Goal: Information Seeking & Learning: Learn about a topic

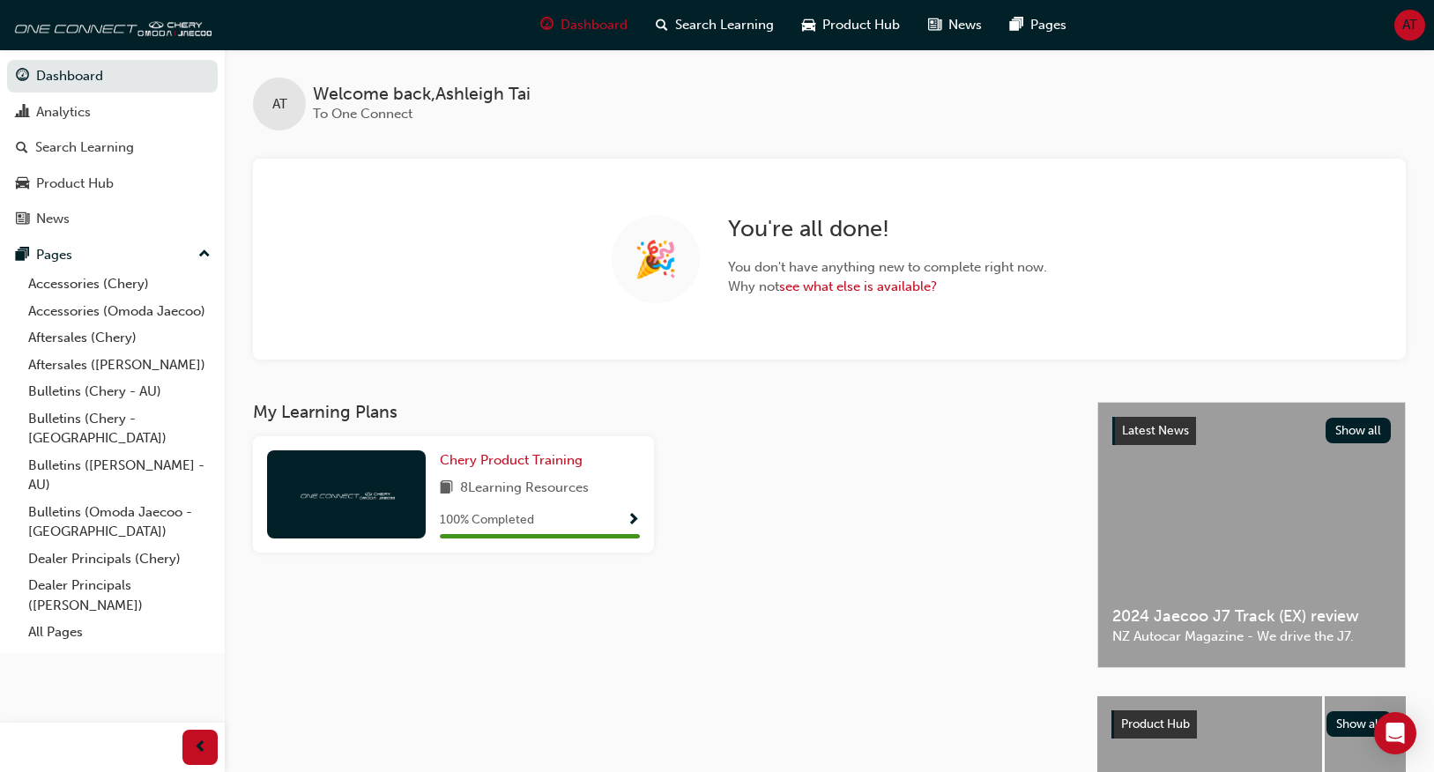
click at [637, 518] on span "Show Progress" at bounding box center [633, 521] width 13 height 16
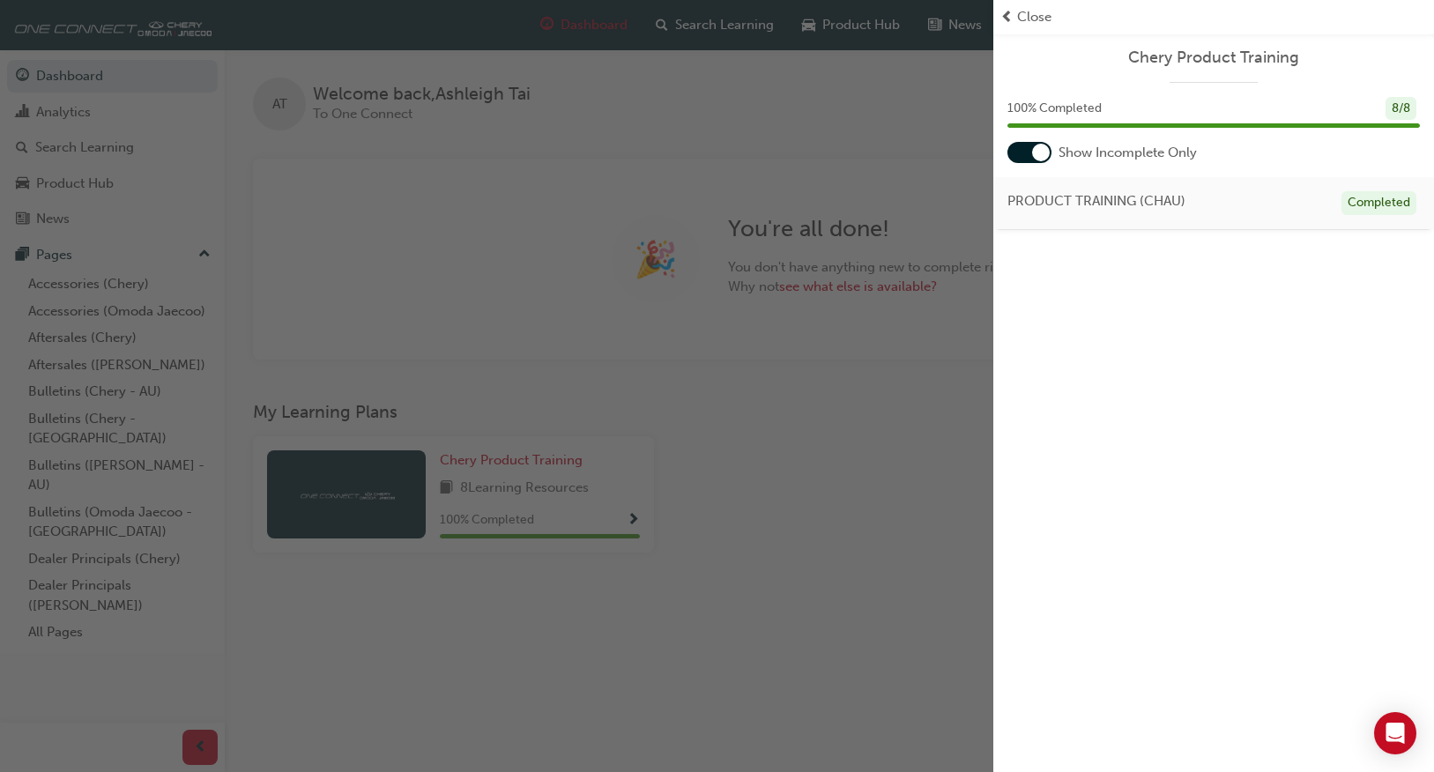
click at [1023, 147] on div at bounding box center [1030, 152] width 44 height 21
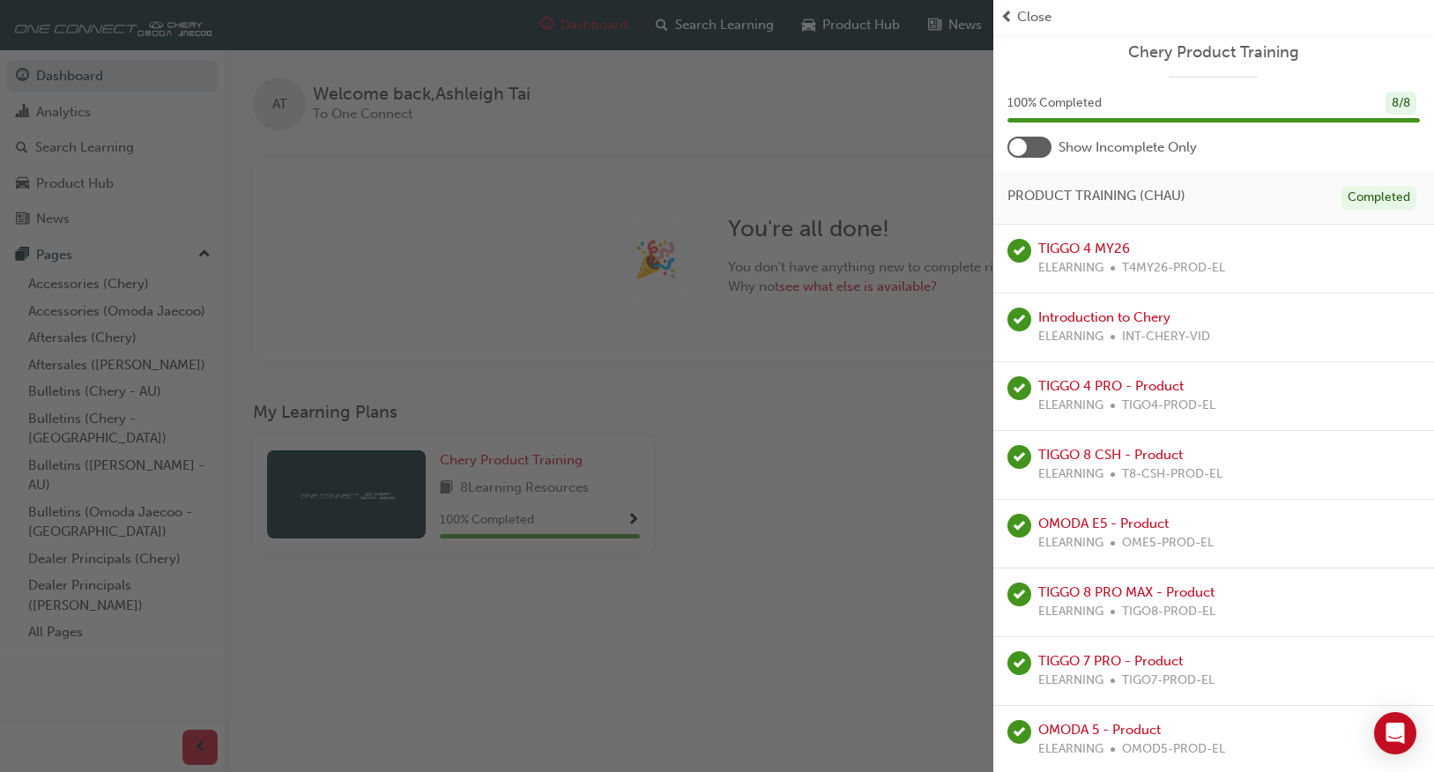
scroll to position [8, 0]
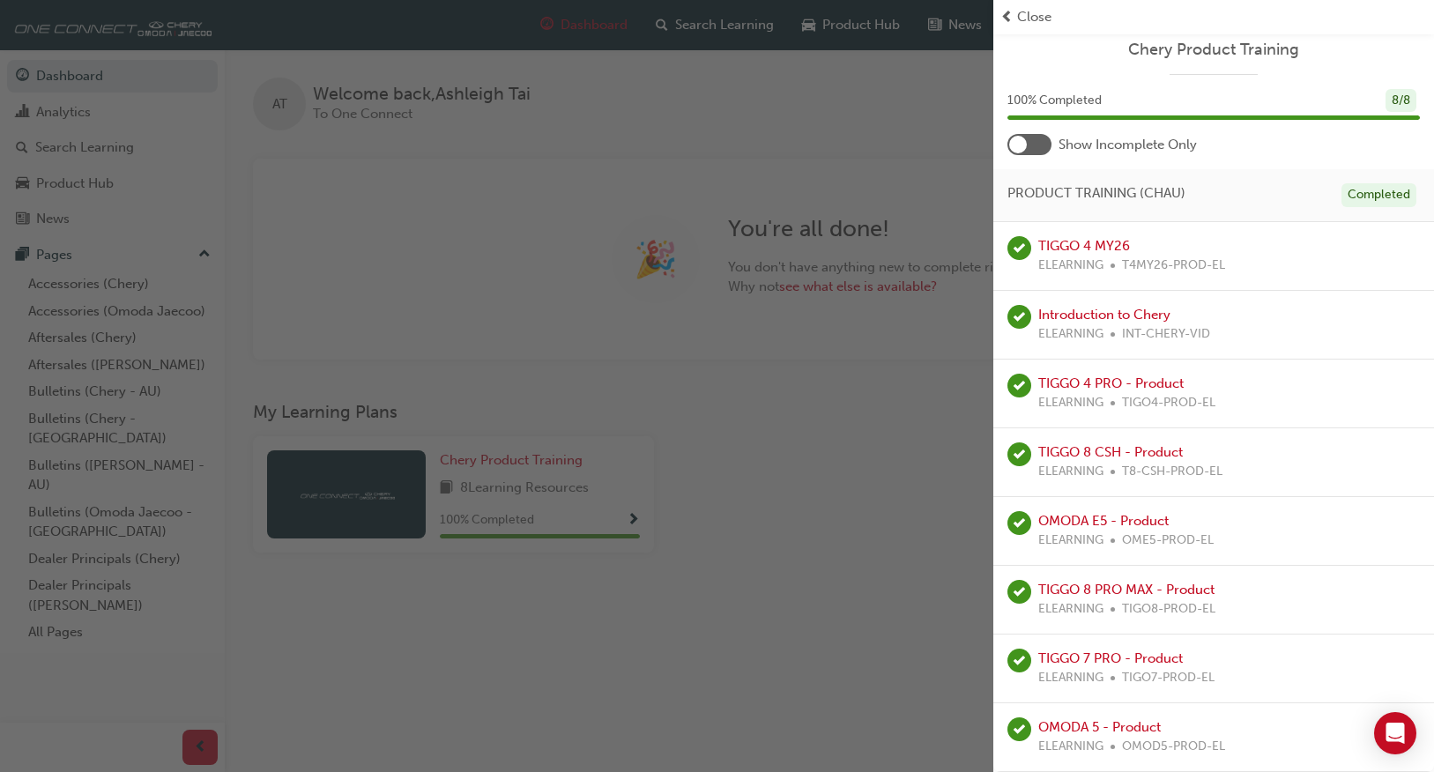
click at [859, 517] on div "button" at bounding box center [496, 386] width 993 height 772
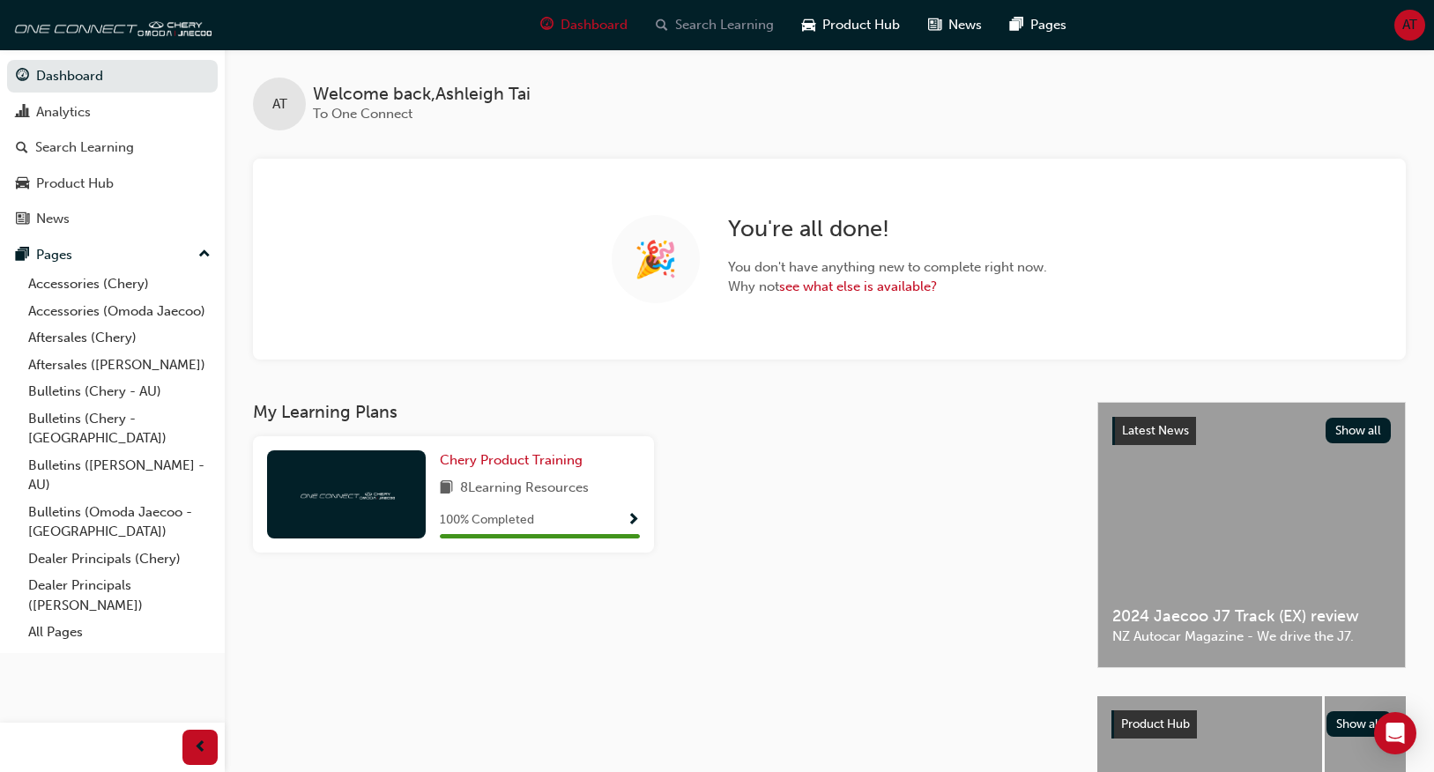
click at [748, 22] on span "Search Learning" at bounding box center [724, 25] width 99 height 20
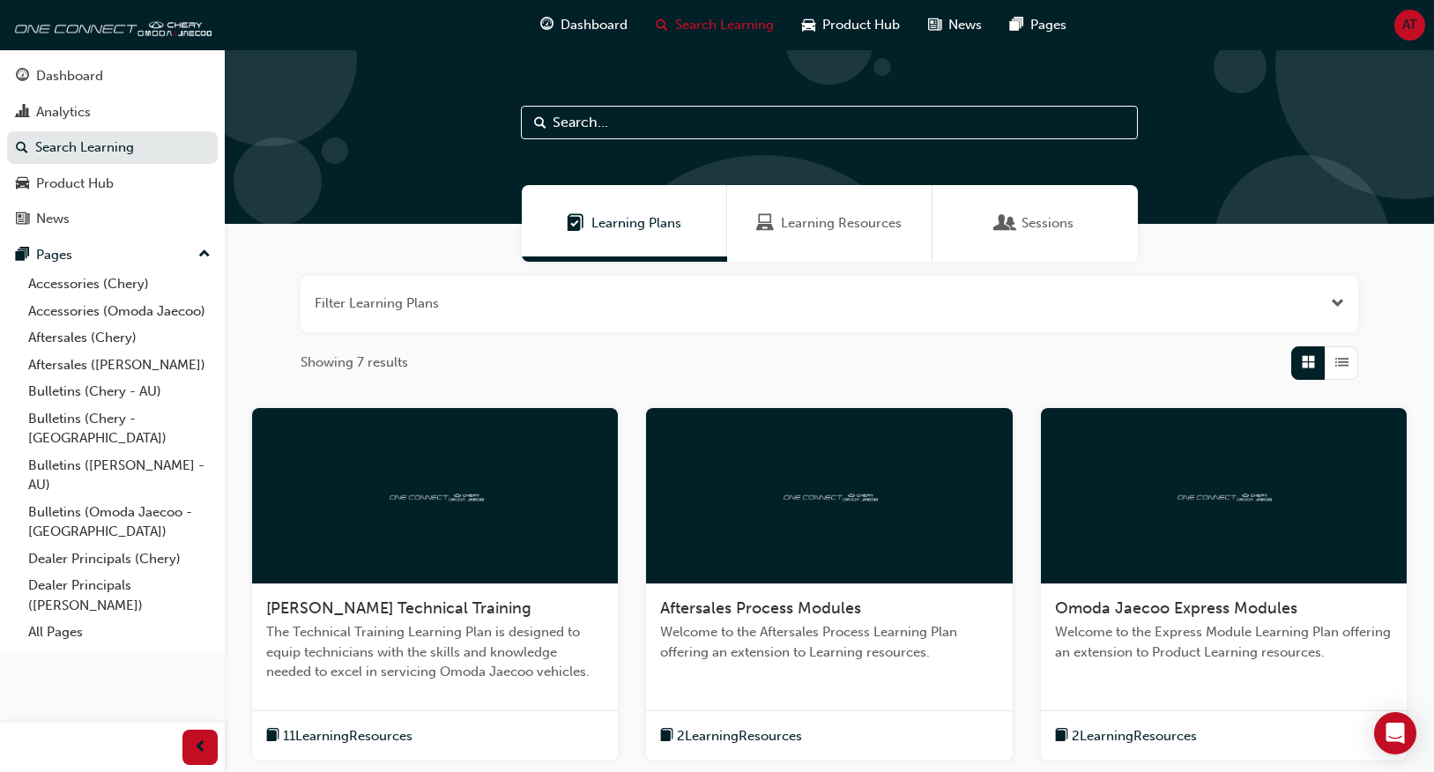
click at [704, 124] on input "text" at bounding box center [829, 122] width 617 height 33
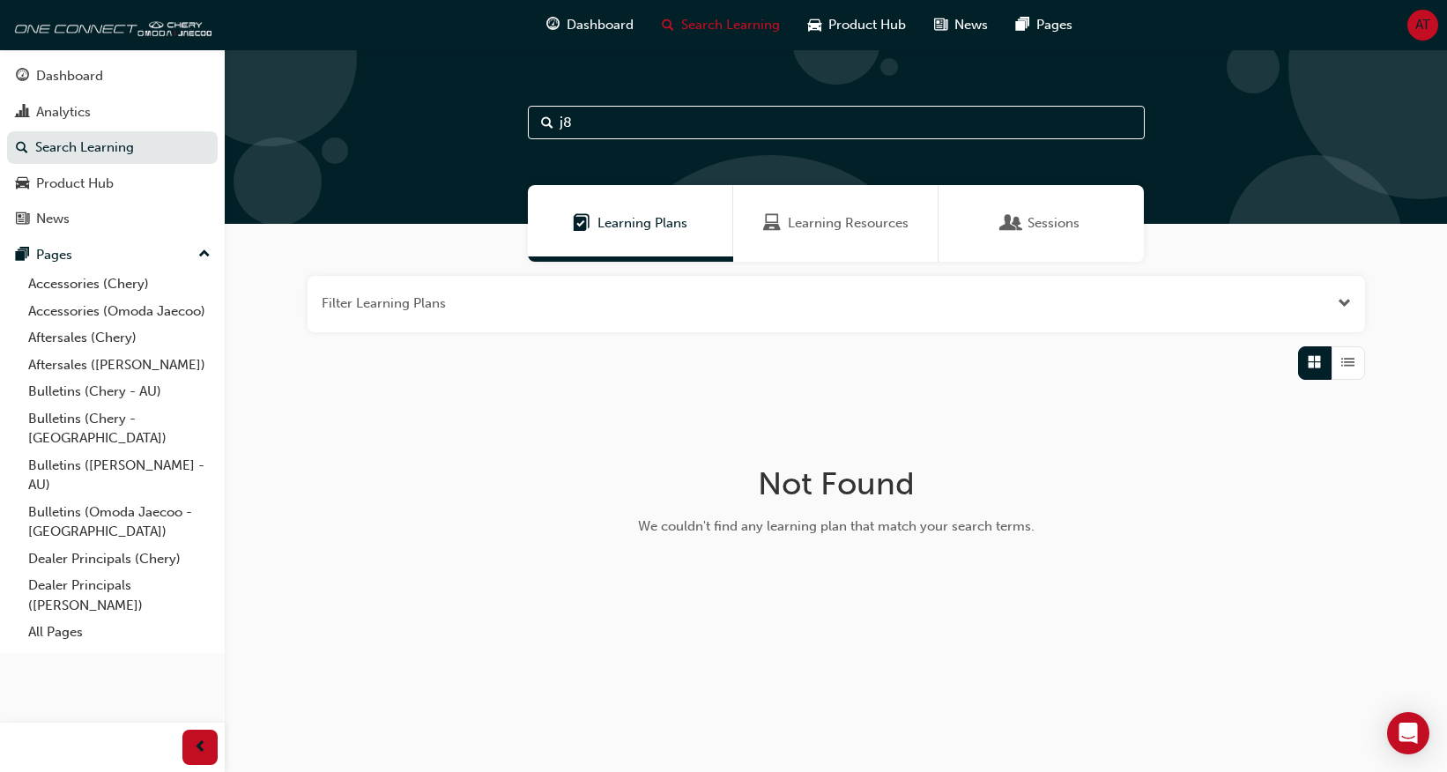
click at [828, 122] on input "j8" at bounding box center [836, 122] width 617 height 33
type input "j"
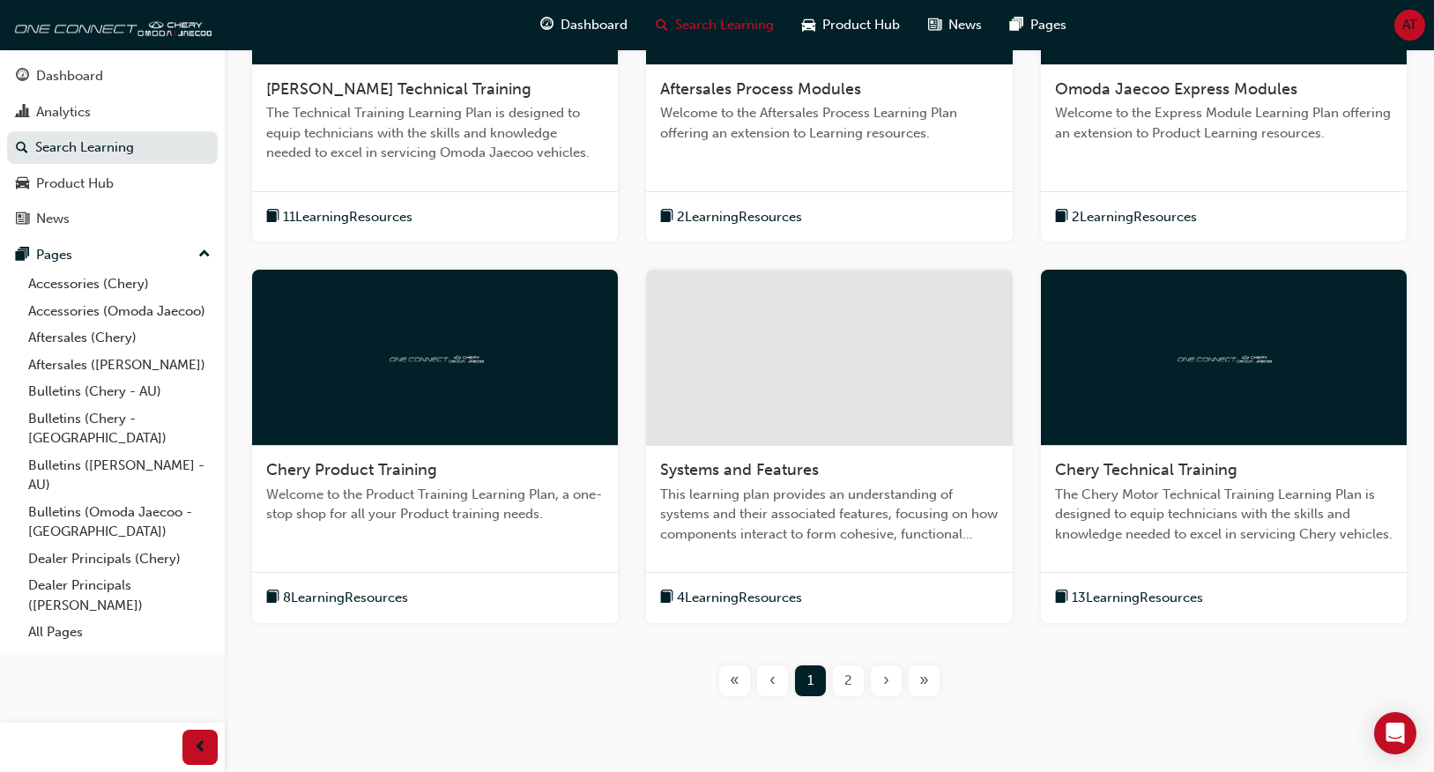
scroll to position [529, 0]
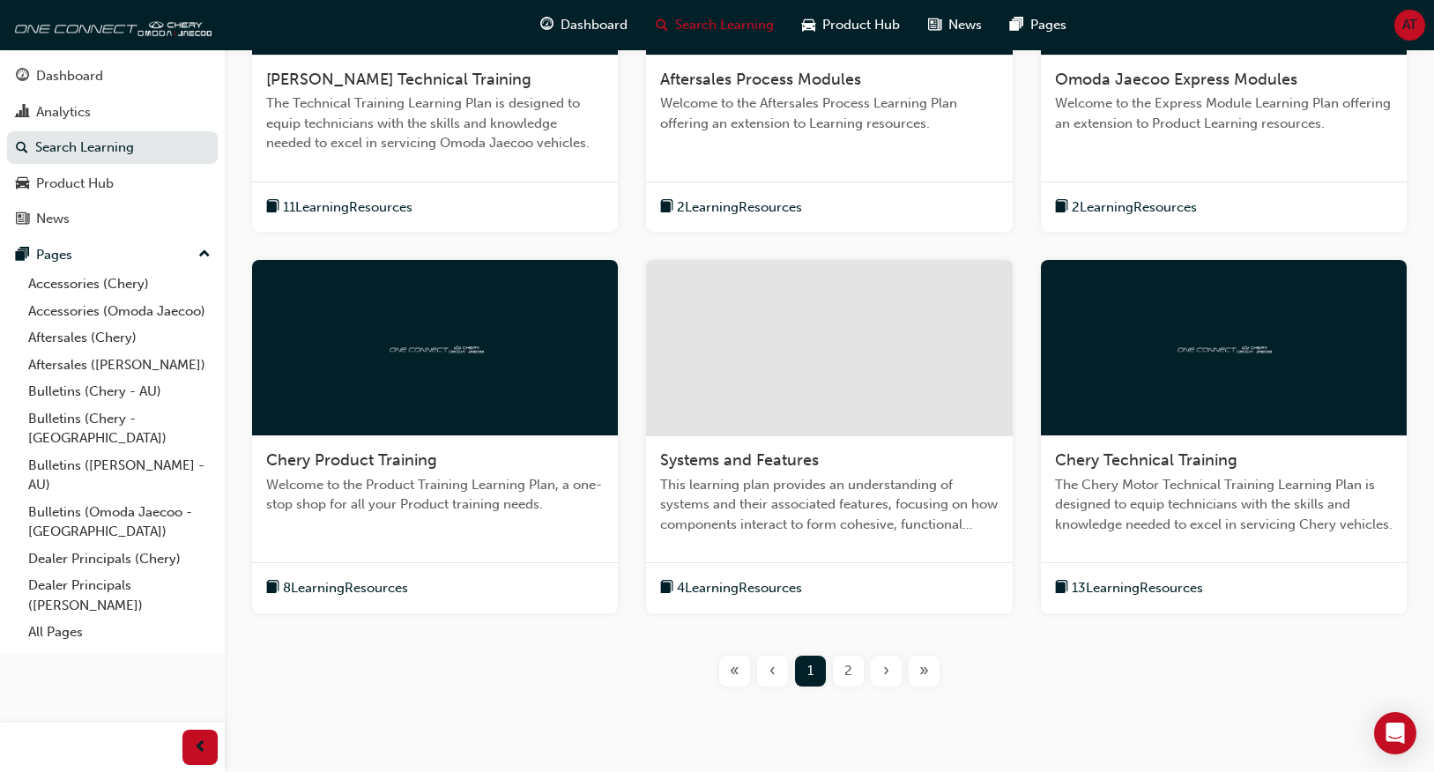
click at [890, 673] on div "›" at bounding box center [886, 671] width 31 height 31
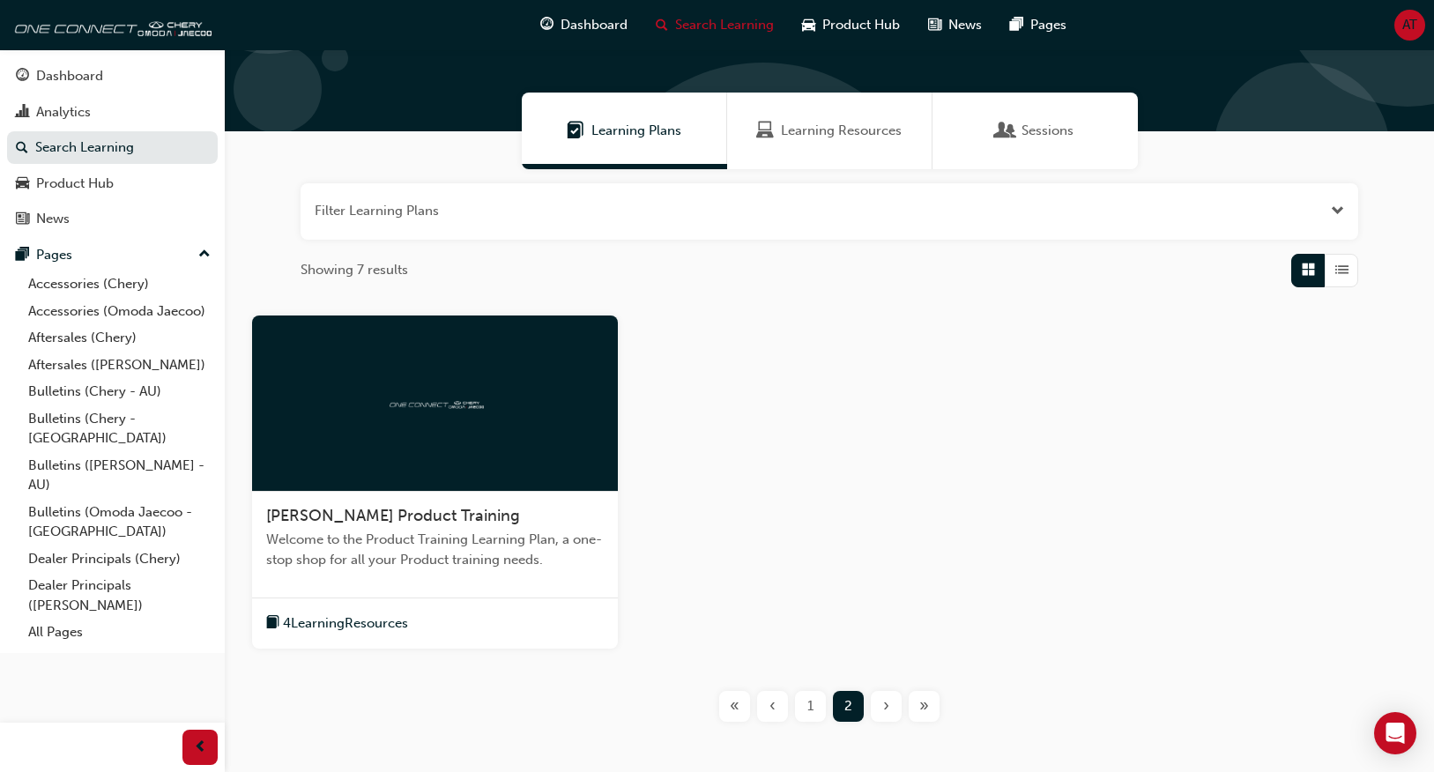
scroll to position [185, 0]
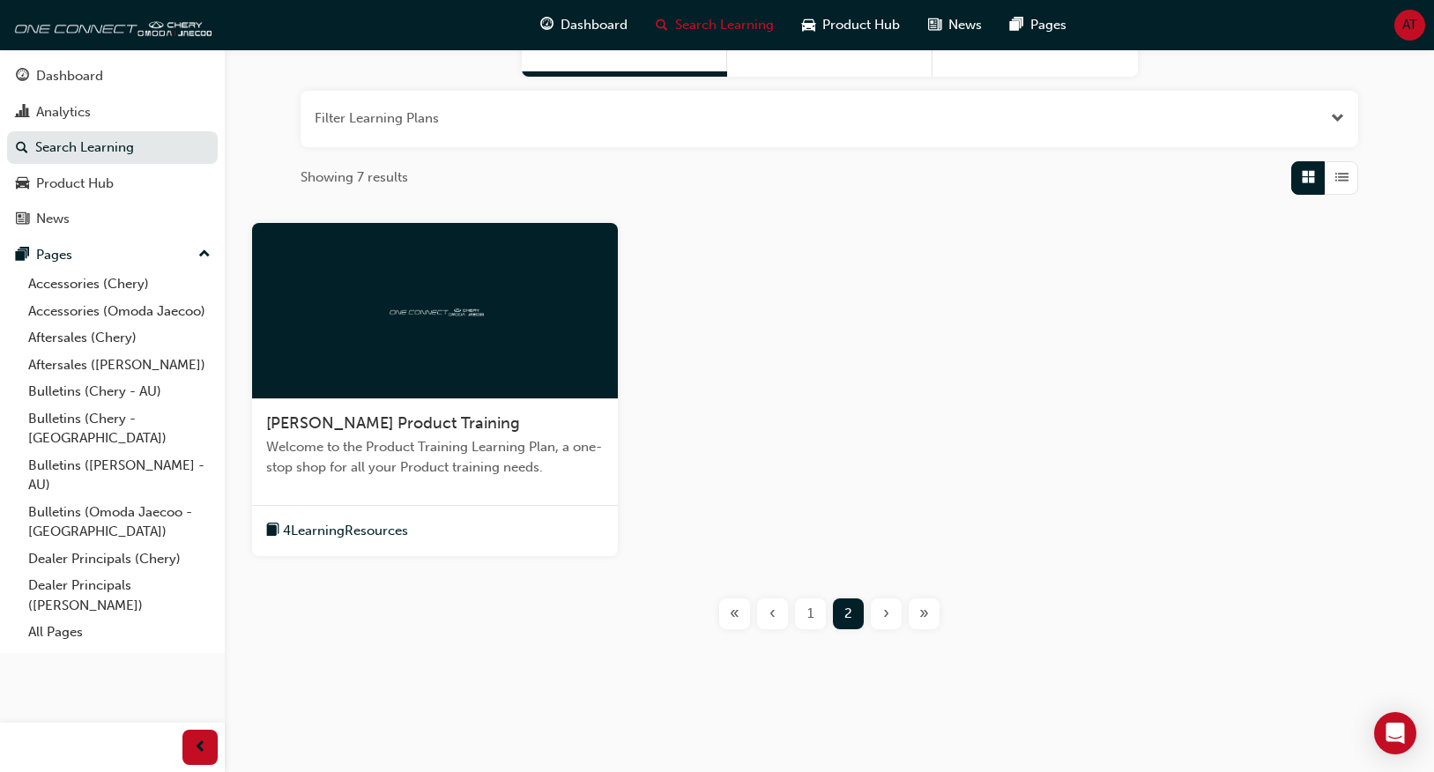
click at [450, 449] on span "Welcome to the Product Training Learning Plan, a one-stop shop for all your Pro…" at bounding box center [435, 457] width 338 height 40
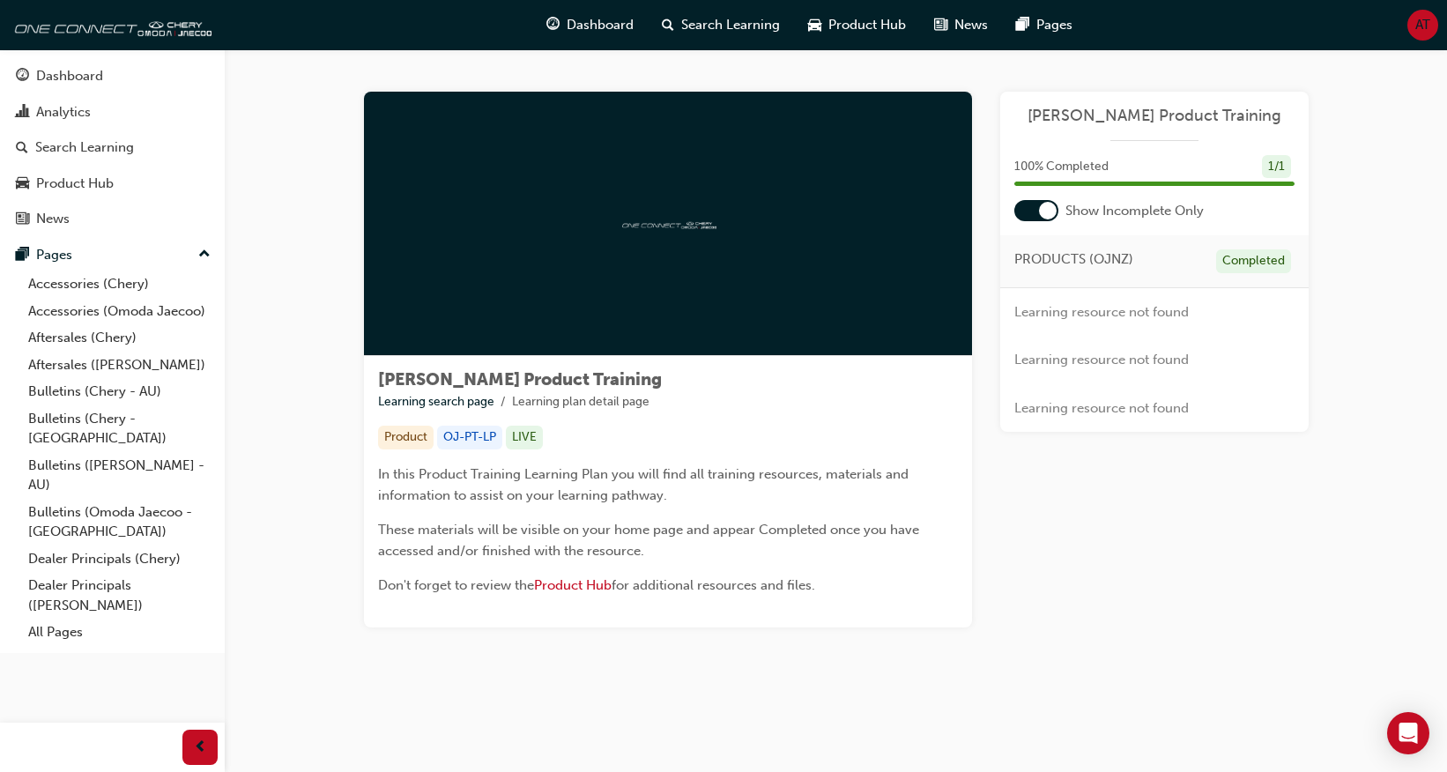
click at [1043, 208] on div at bounding box center [1048, 211] width 18 height 18
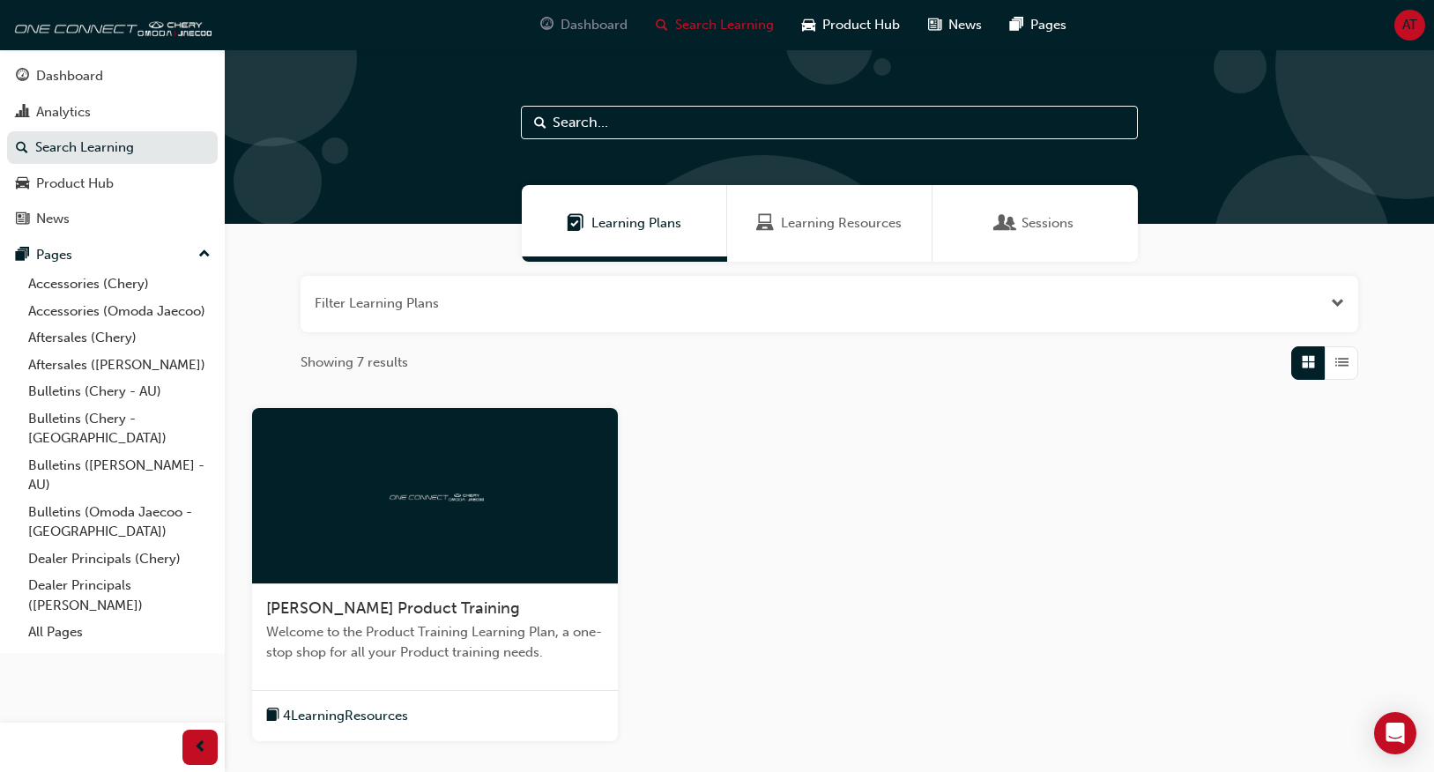
click at [597, 32] on span "Dashboard" at bounding box center [594, 25] width 67 height 20
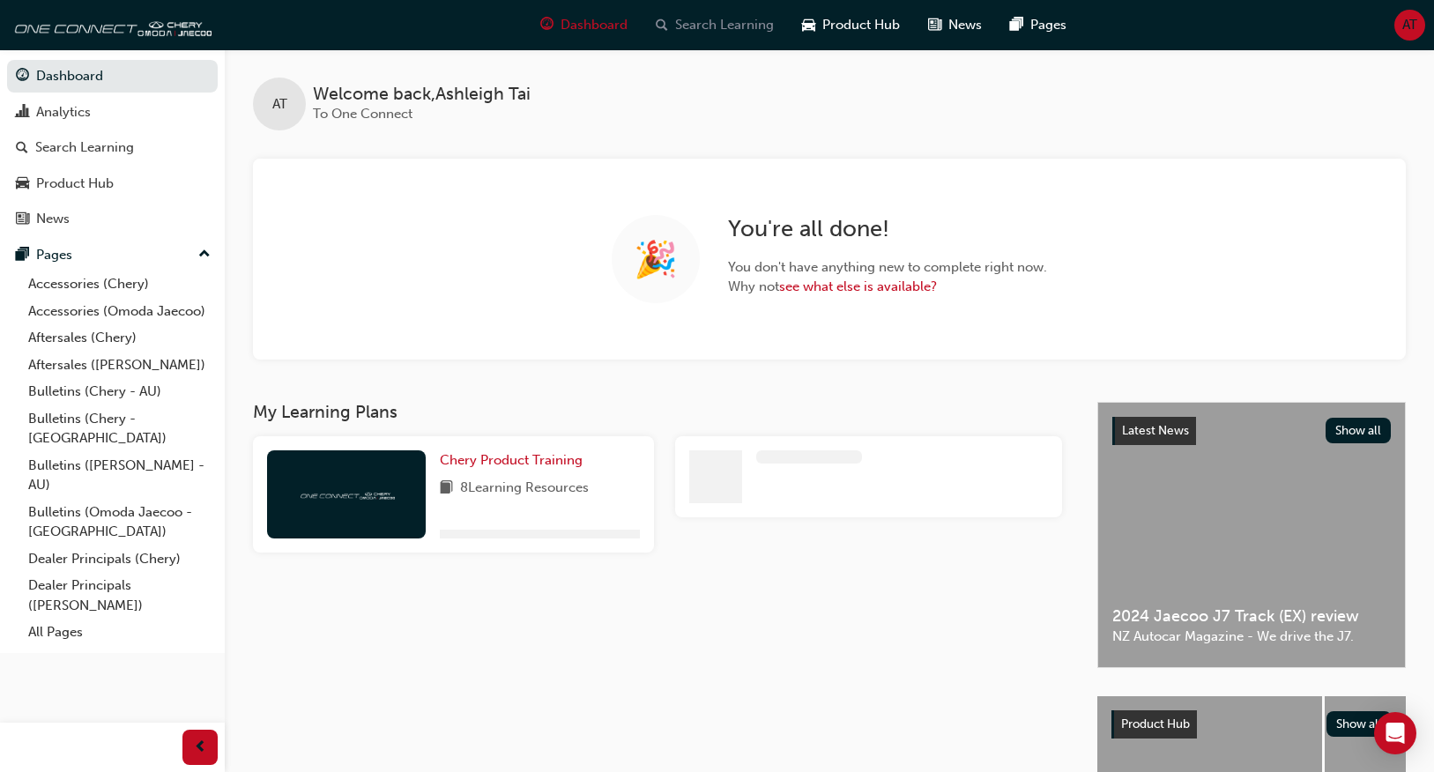
click at [720, 32] on span "Search Learning" at bounding box center [724, 25] width 99 height 20
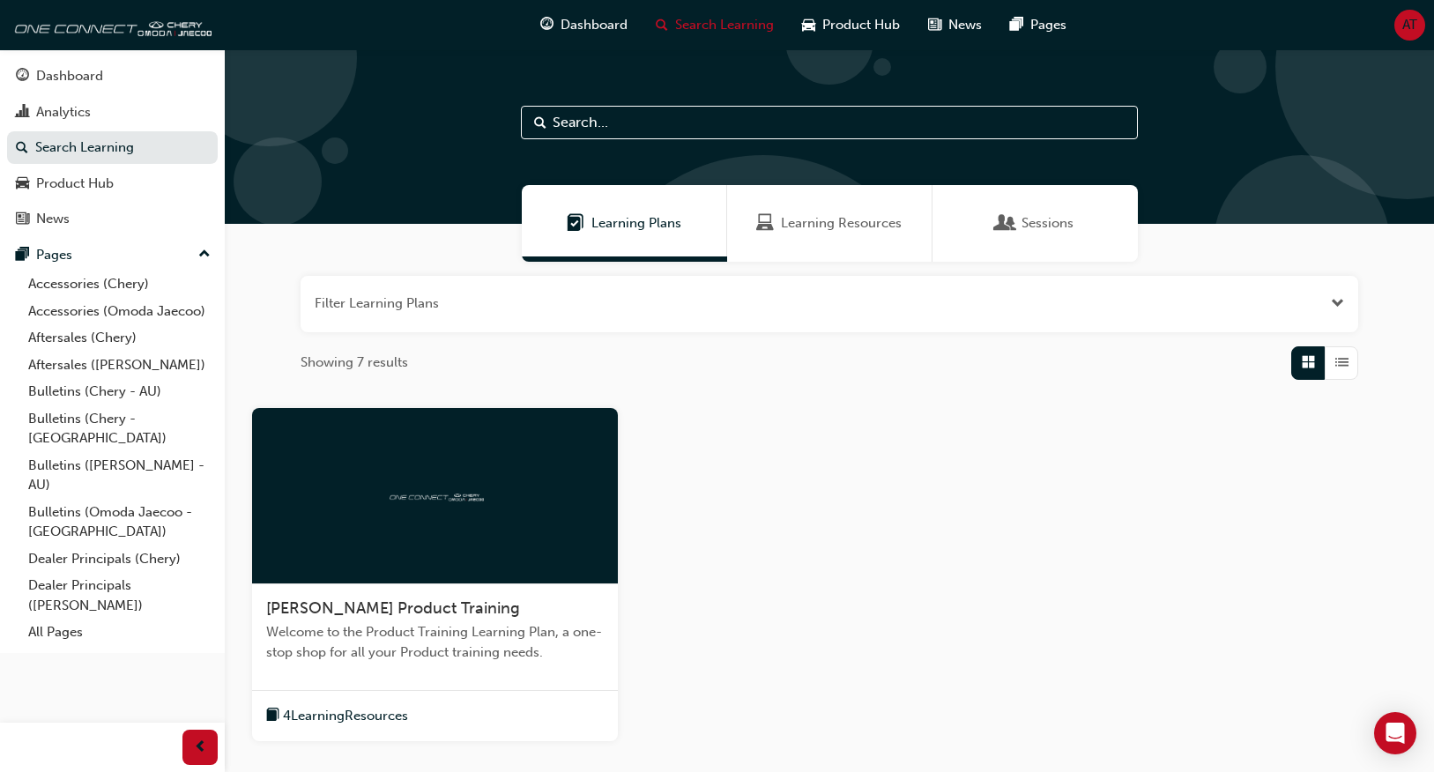
click at [520, 314] on button "button" at bounding box center [830, 304] width 1058 height 56
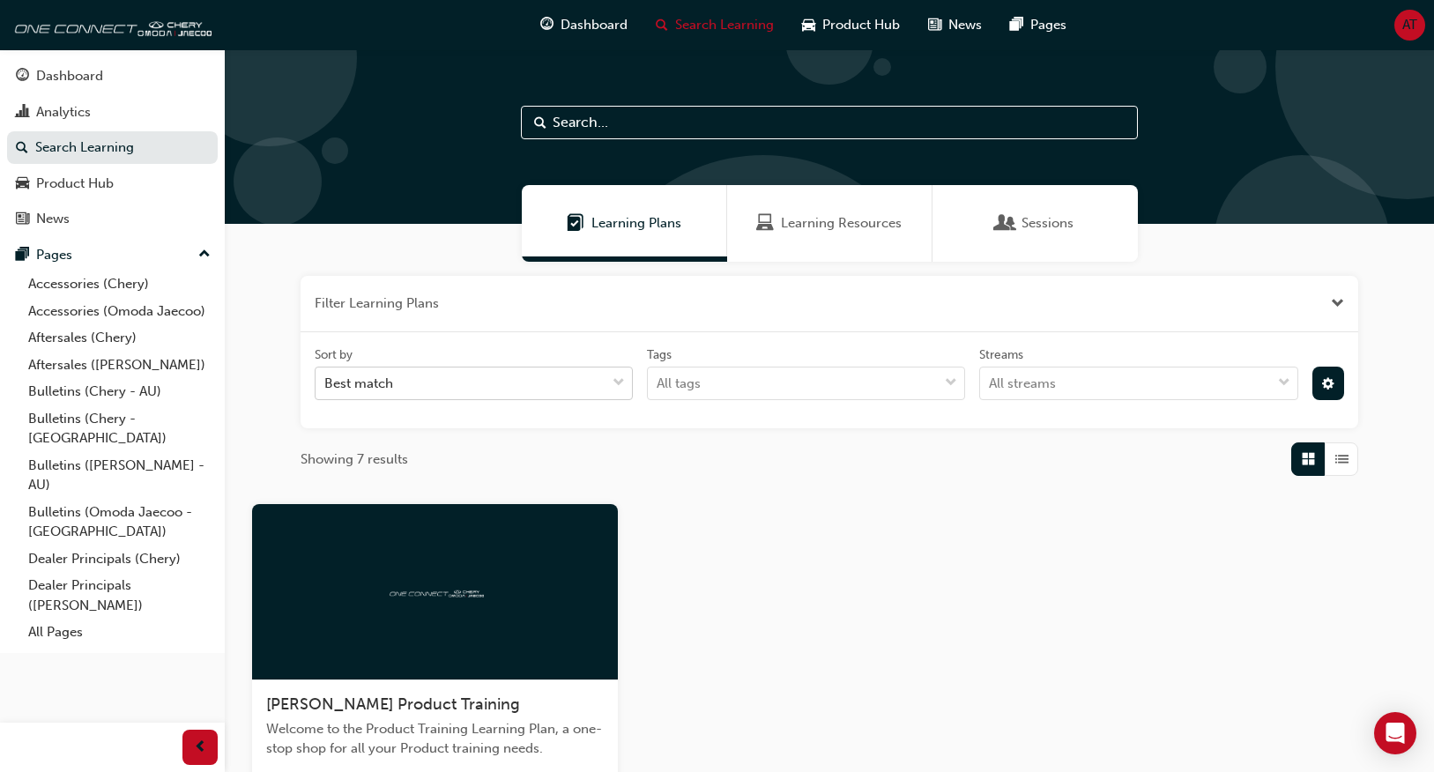
click at [518, 387] on div "Best match" at bounding box center [461, 383] width 290 height 31
click at [326, 387] on input "Sort by Best match" at bounding box center [325, 383] width 2 height 15
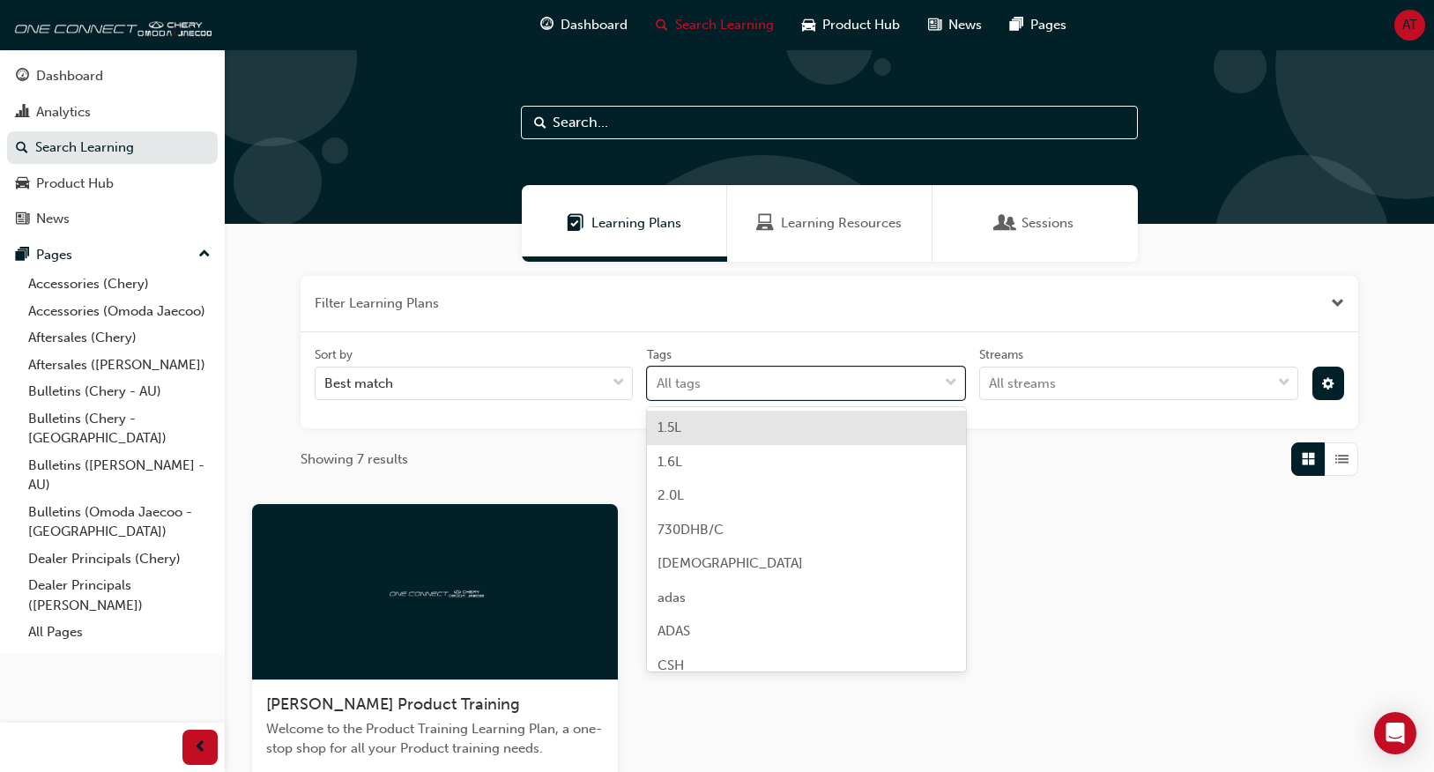
click at [742, 400] on div "Sort by Best match Tags option 1.5L focused, 1 of 38. 38 results available. Use…" at bounding box center [830, 380] width 1044 height 69
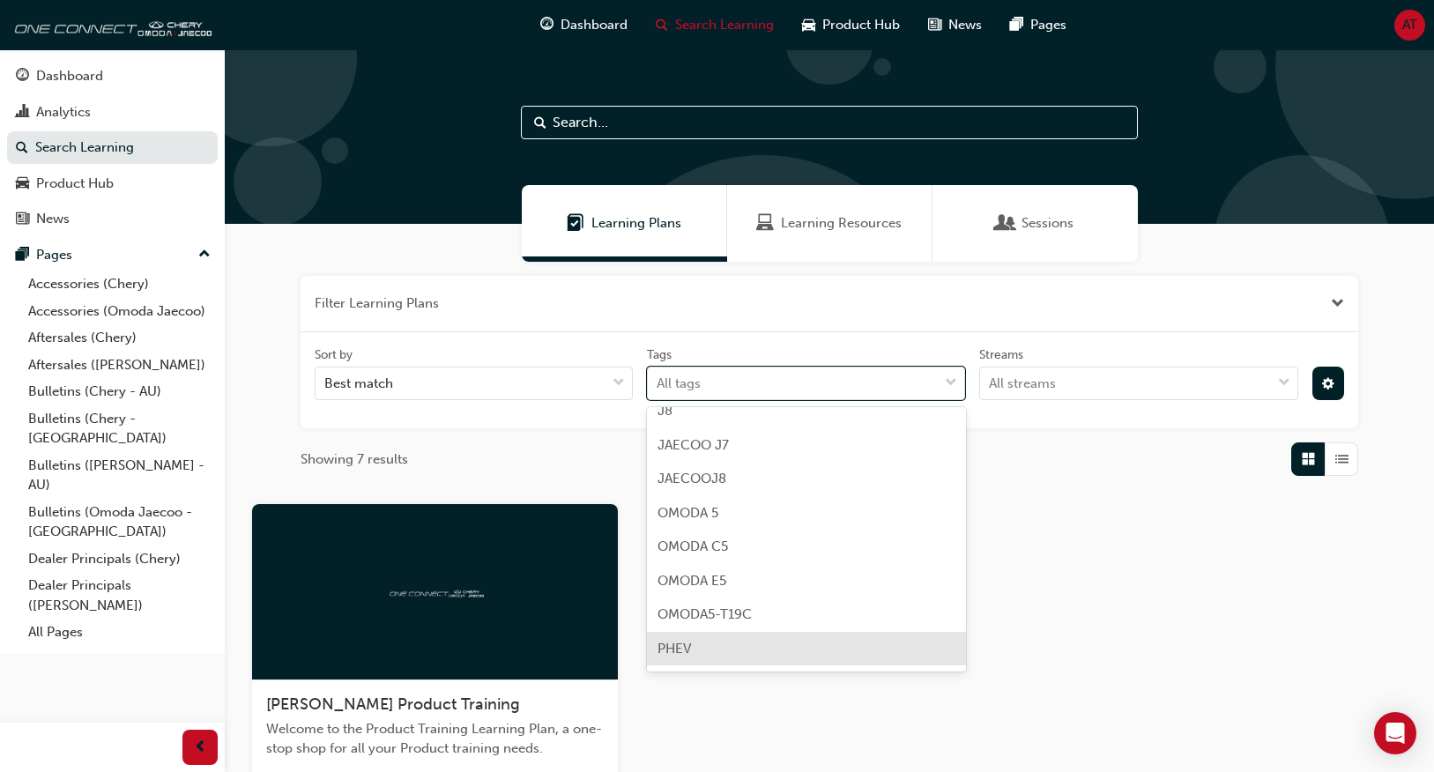
scroll to position [529, 0]
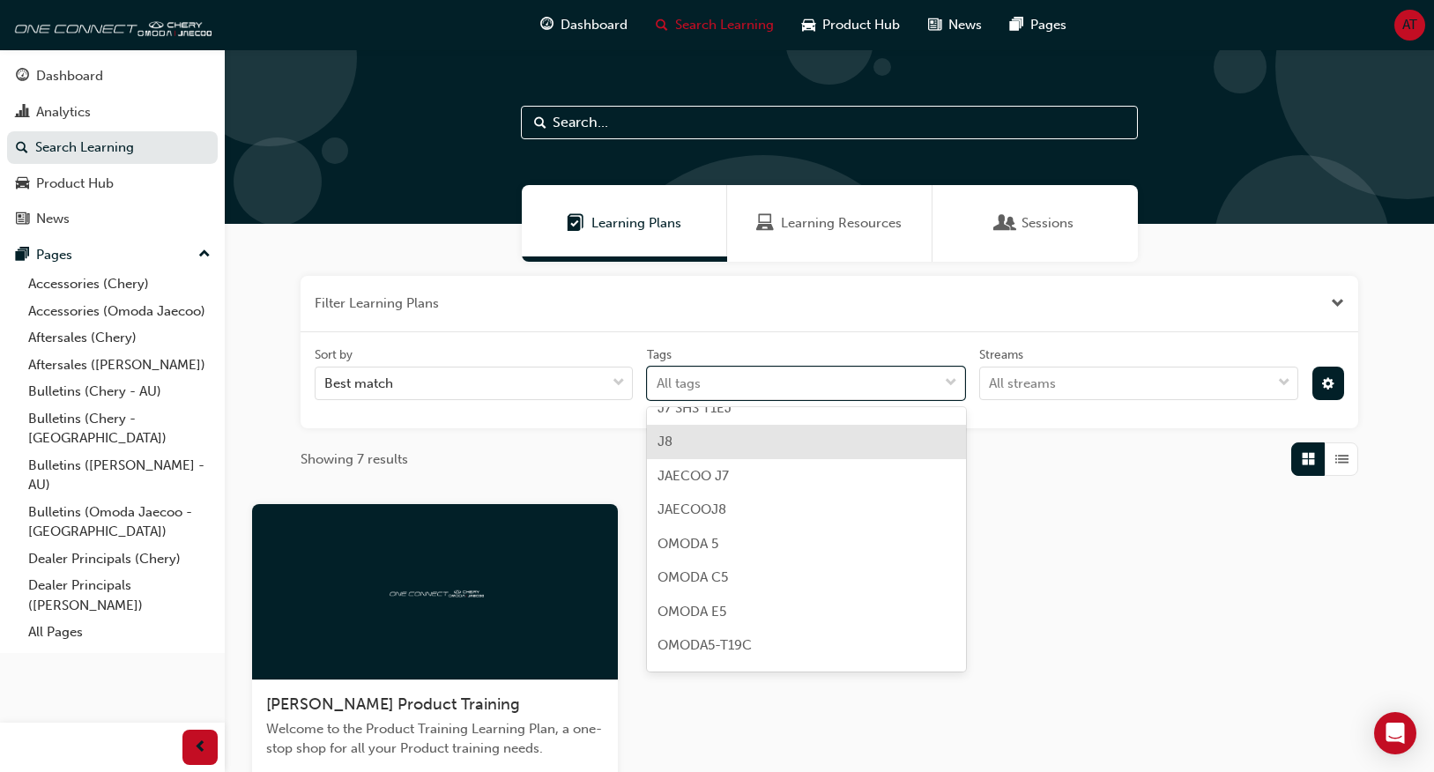
click at [754, 437] on div "J8" at bounding box center [806, 442] width 318 height 34
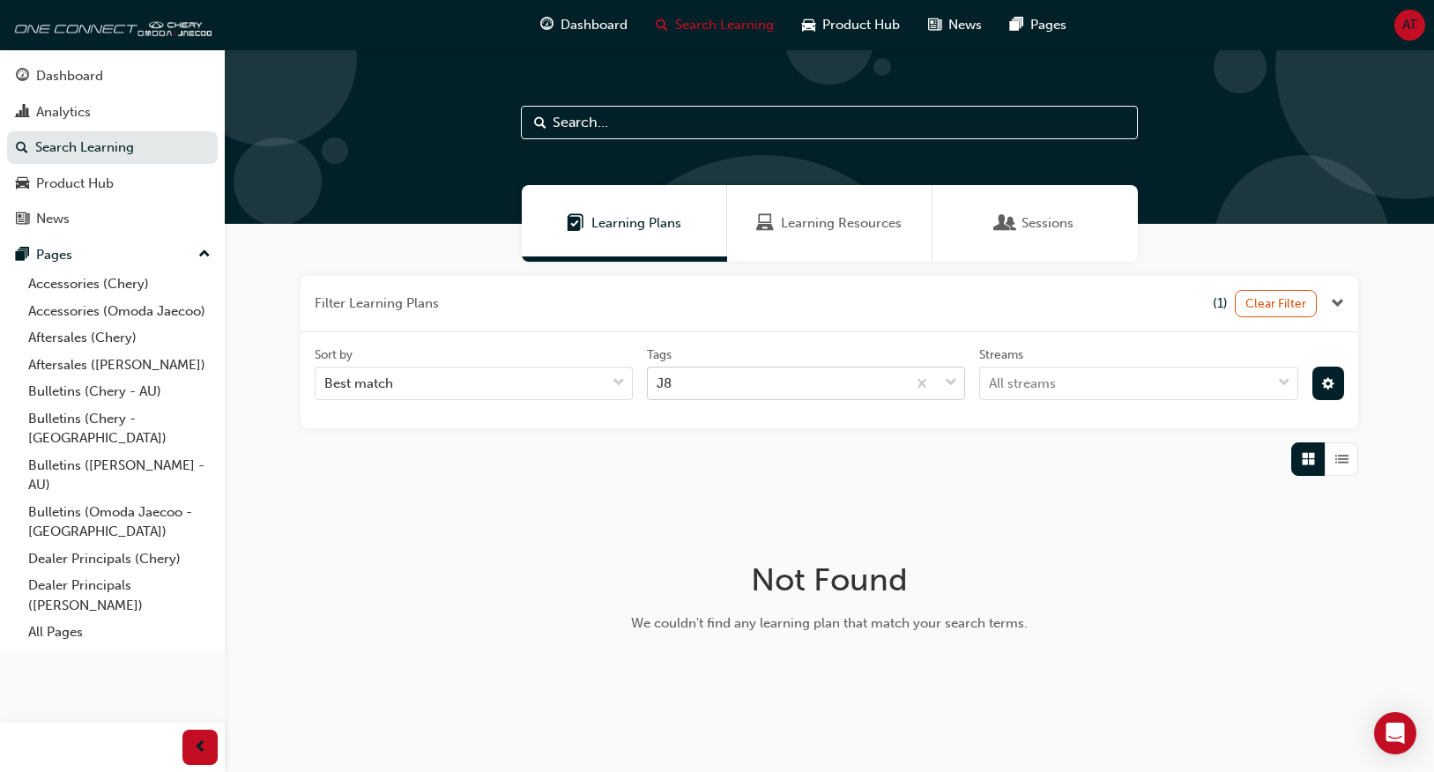
click at [764, 382] on div "J8" at bounding box center [777, 383] width 258 height 31
click at [658, 382] on input "Tags J8" at bounding box center [658, 383] width 2 height 15
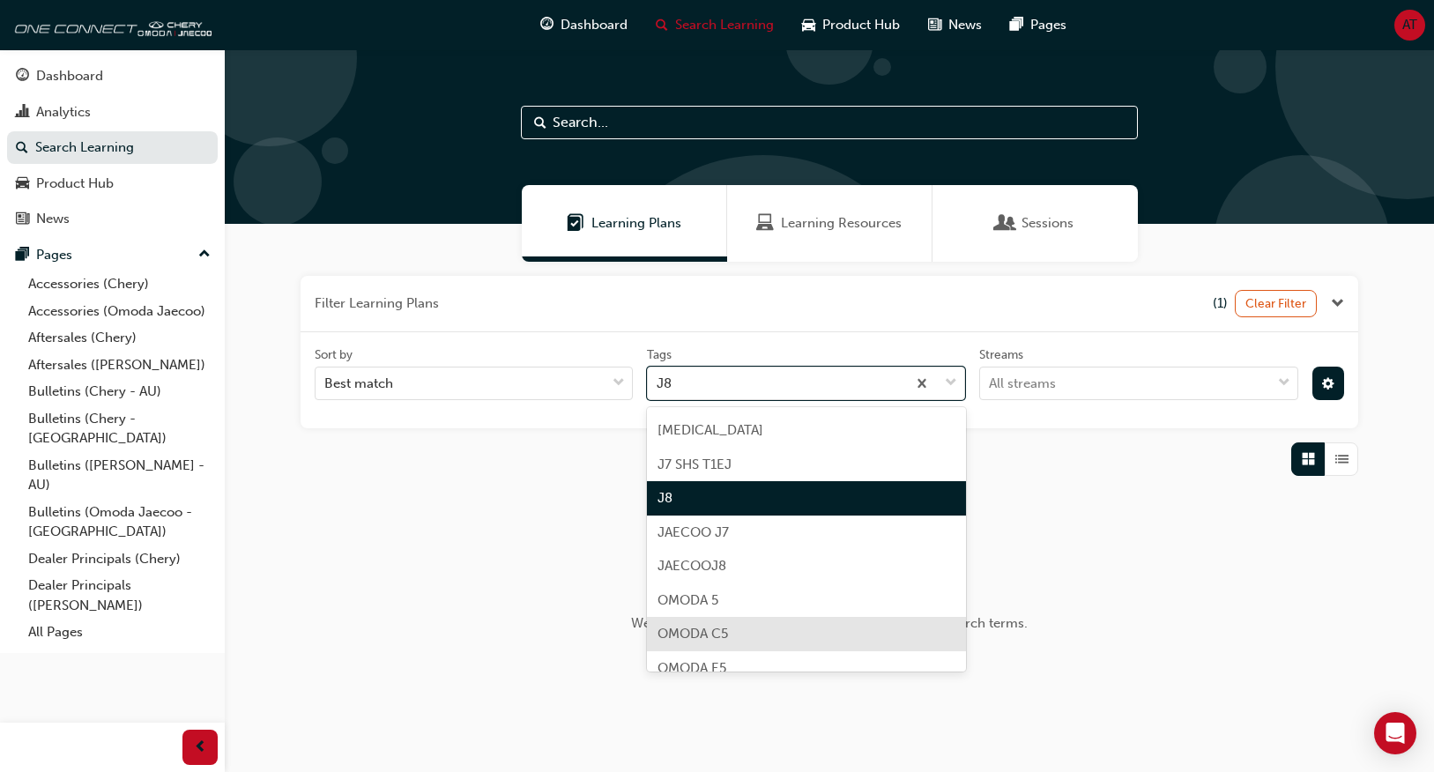
scroll to position [504, 0]
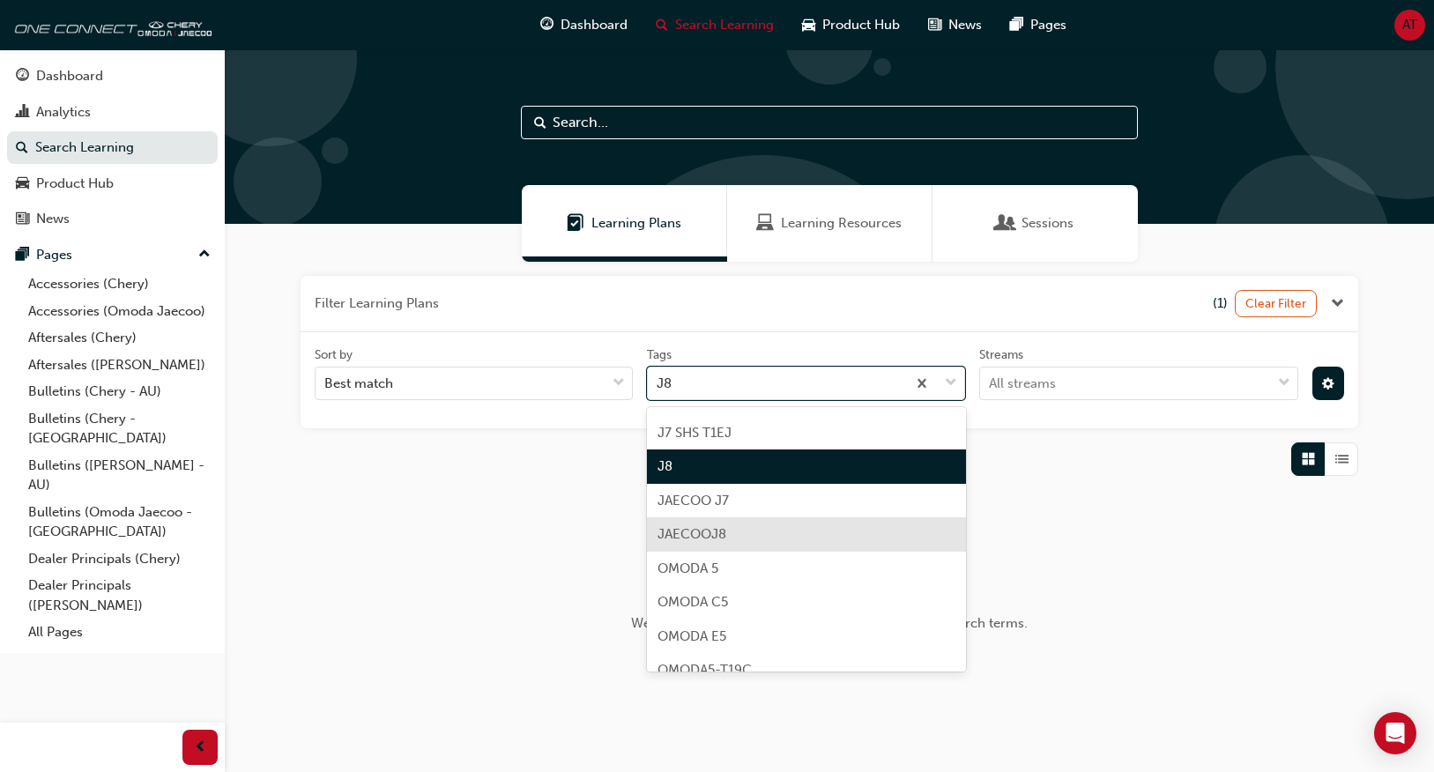
click at [733, 532] on div "JAECOOJ8" at bounding box center [806, 534] width 318 height 34
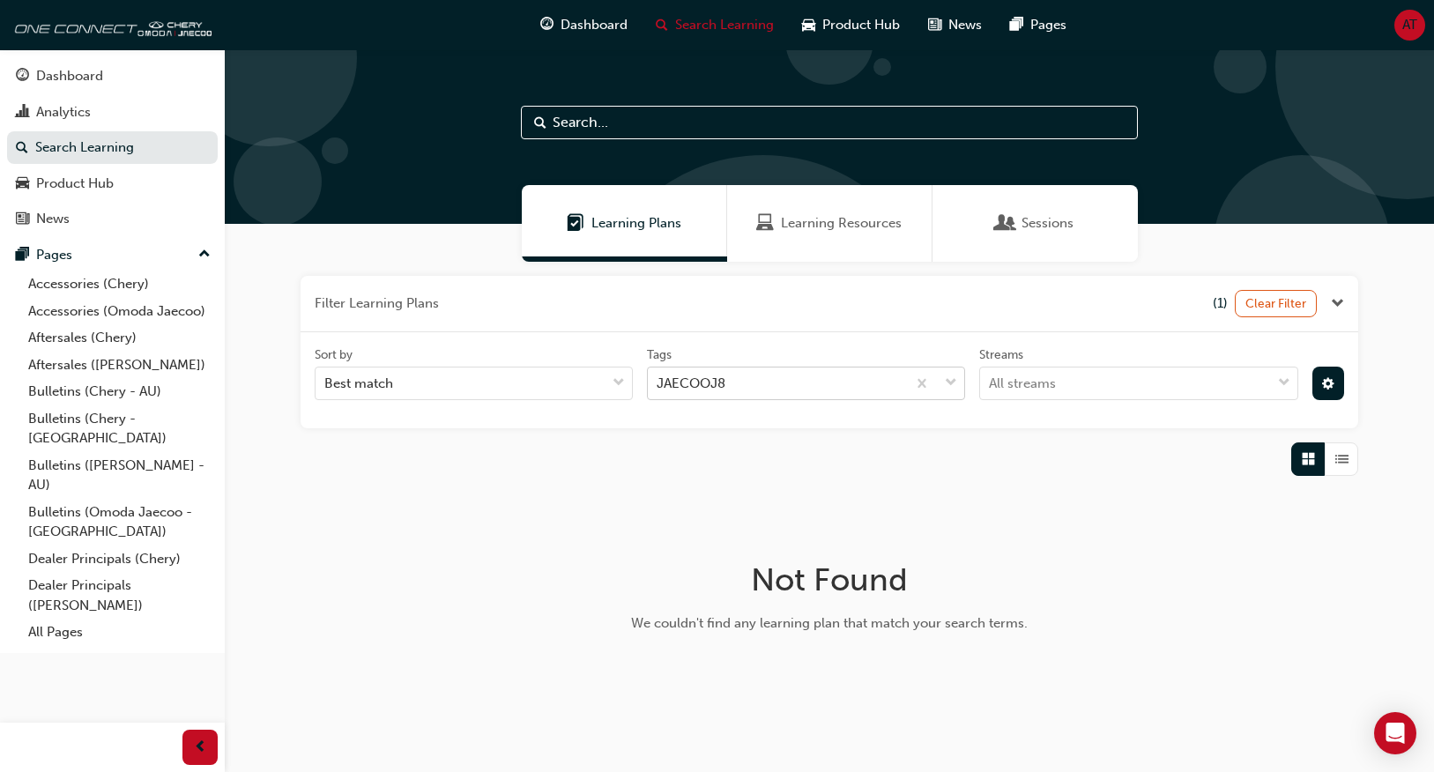
click at [781, 378] on div "JAECOOJ8" at bounding box center [777, 383] width 258 height 31
click at [658, 378] on input "Tags JAECOOJ8" at bounding box center [658, 383] width 2 height 15
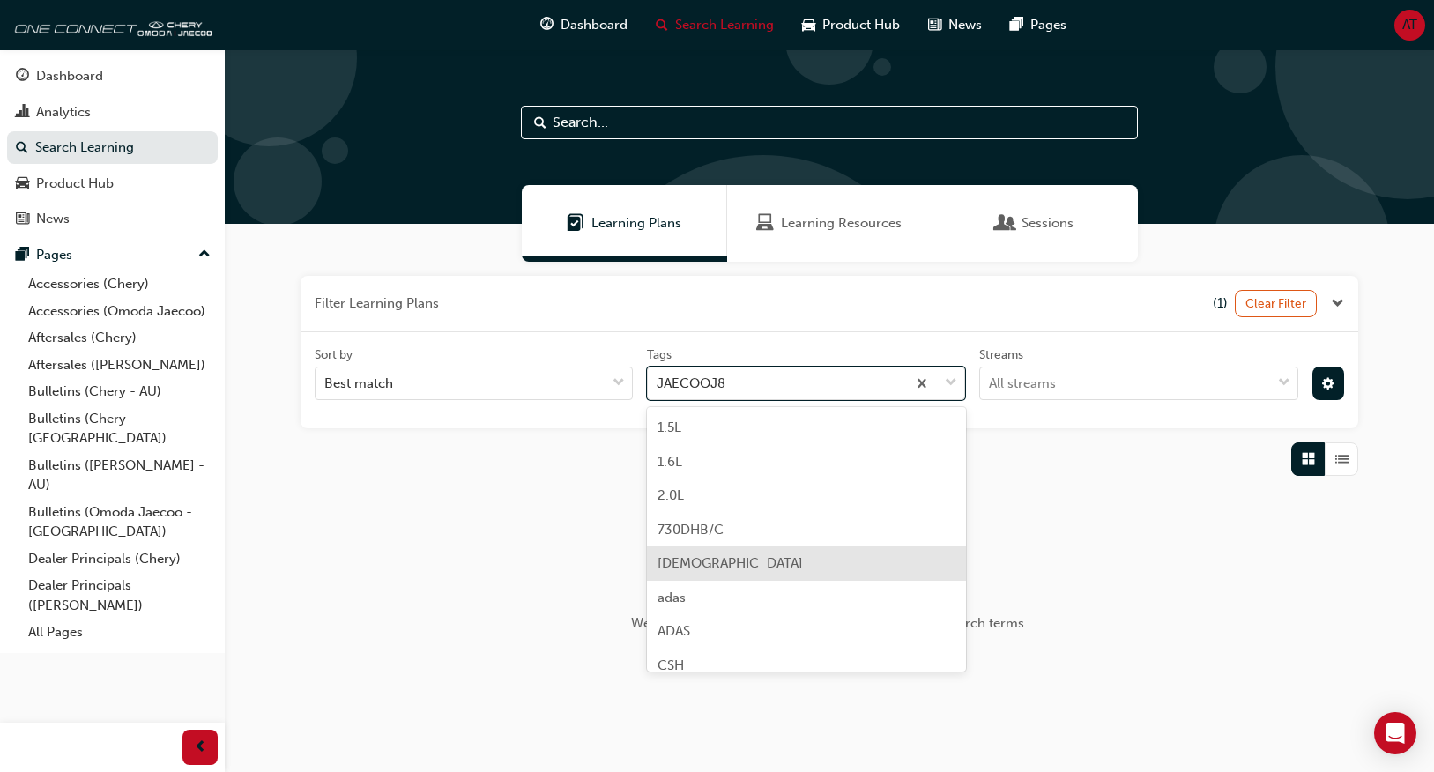
click at [1035, 549] on div "Not Found We couldn't find any learning plan that match your search terms." at bounding box center [829, 603] width 573 height 199
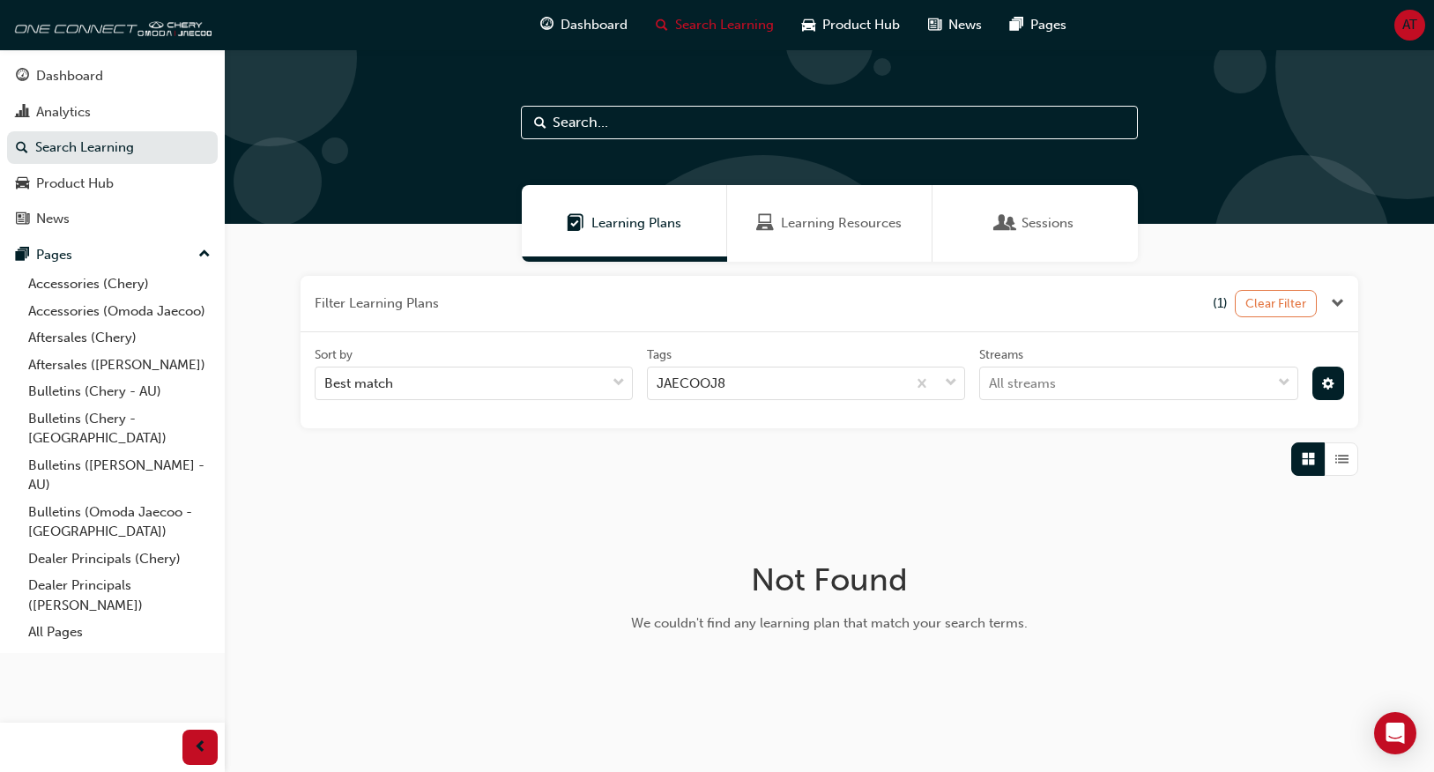
click at [1301, 308] on button "Clear Filter" at bounding box center [1276, 303] width 83 height 27
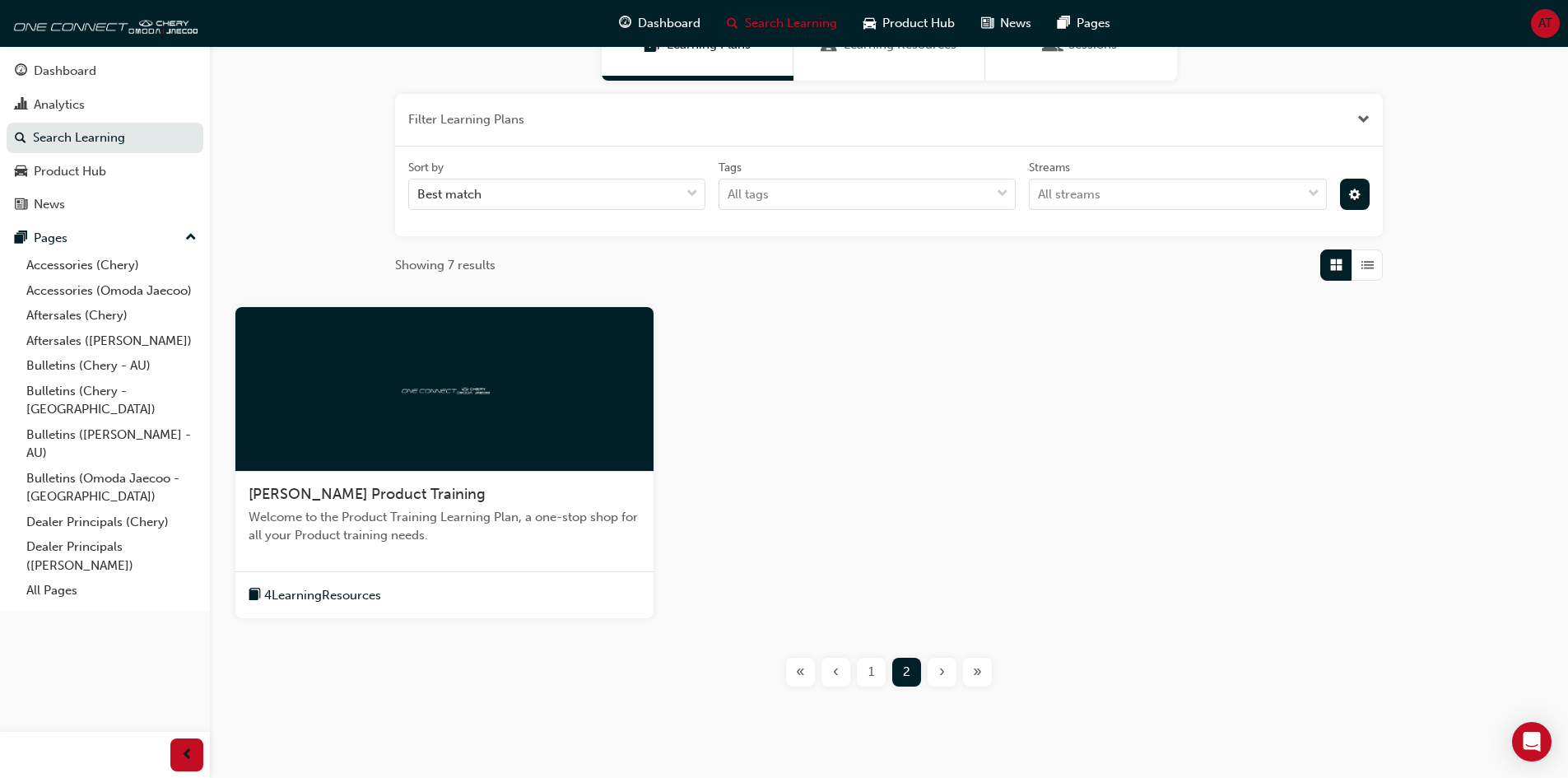
scroll to position [164, 0]
click at [870, 669] on span "1" at bounding box center [871, 672] width 6 height 19
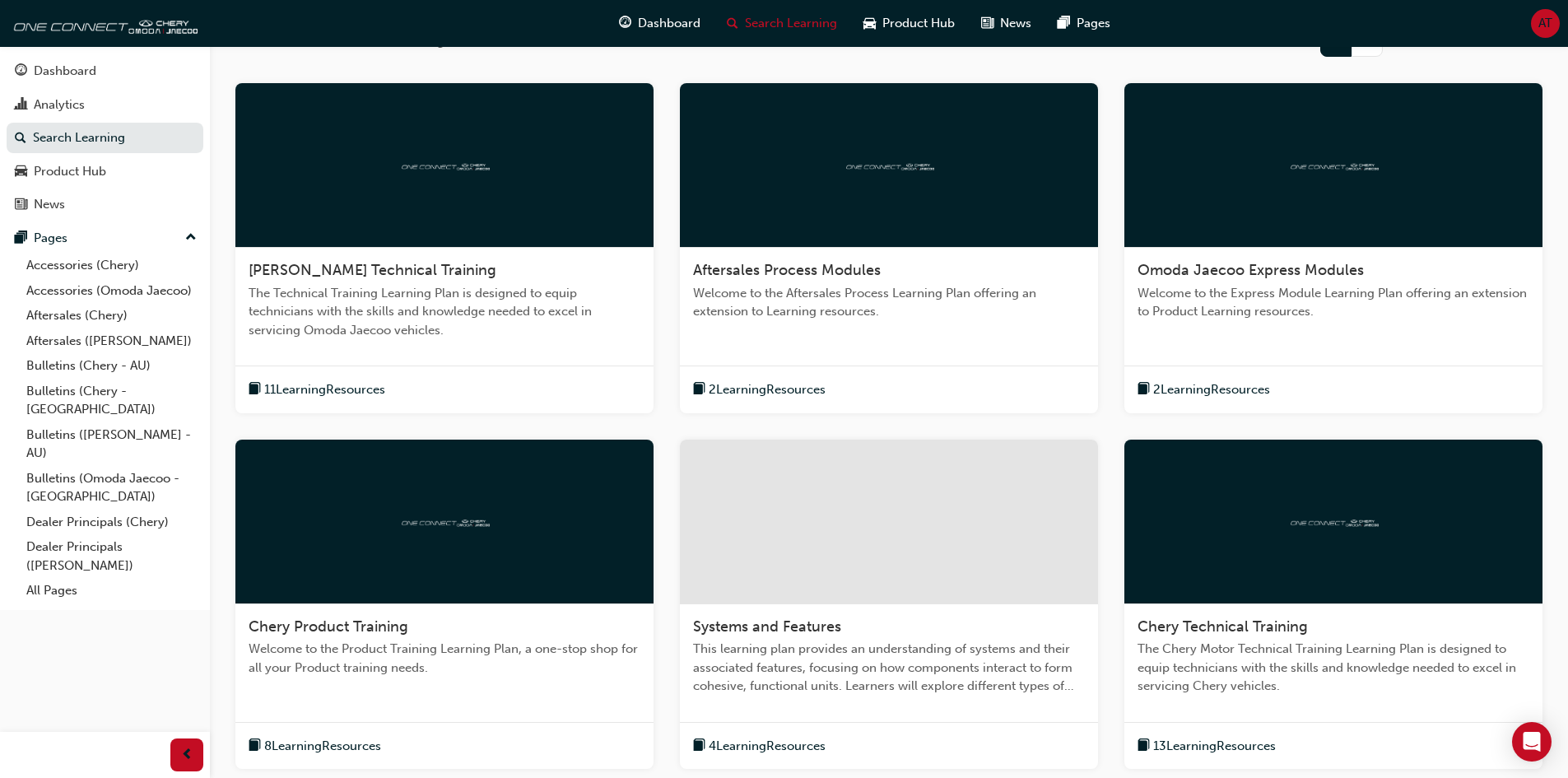
scroll to position [576, 0]
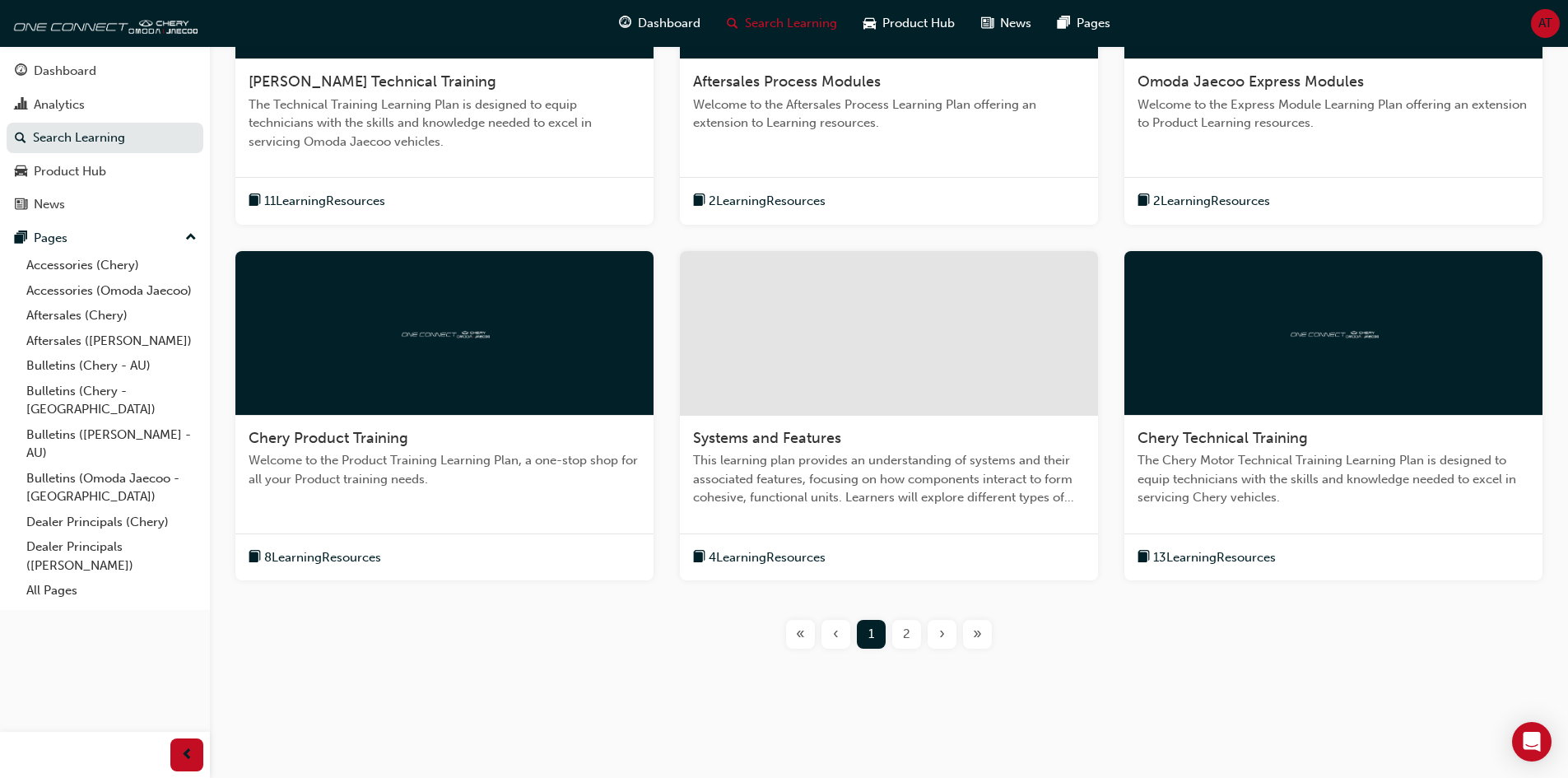
click at [861, 483] on span "This learning plan provides an understanding of systems and their associated fe…" at bounding box center [889, 479] width 392 height 56
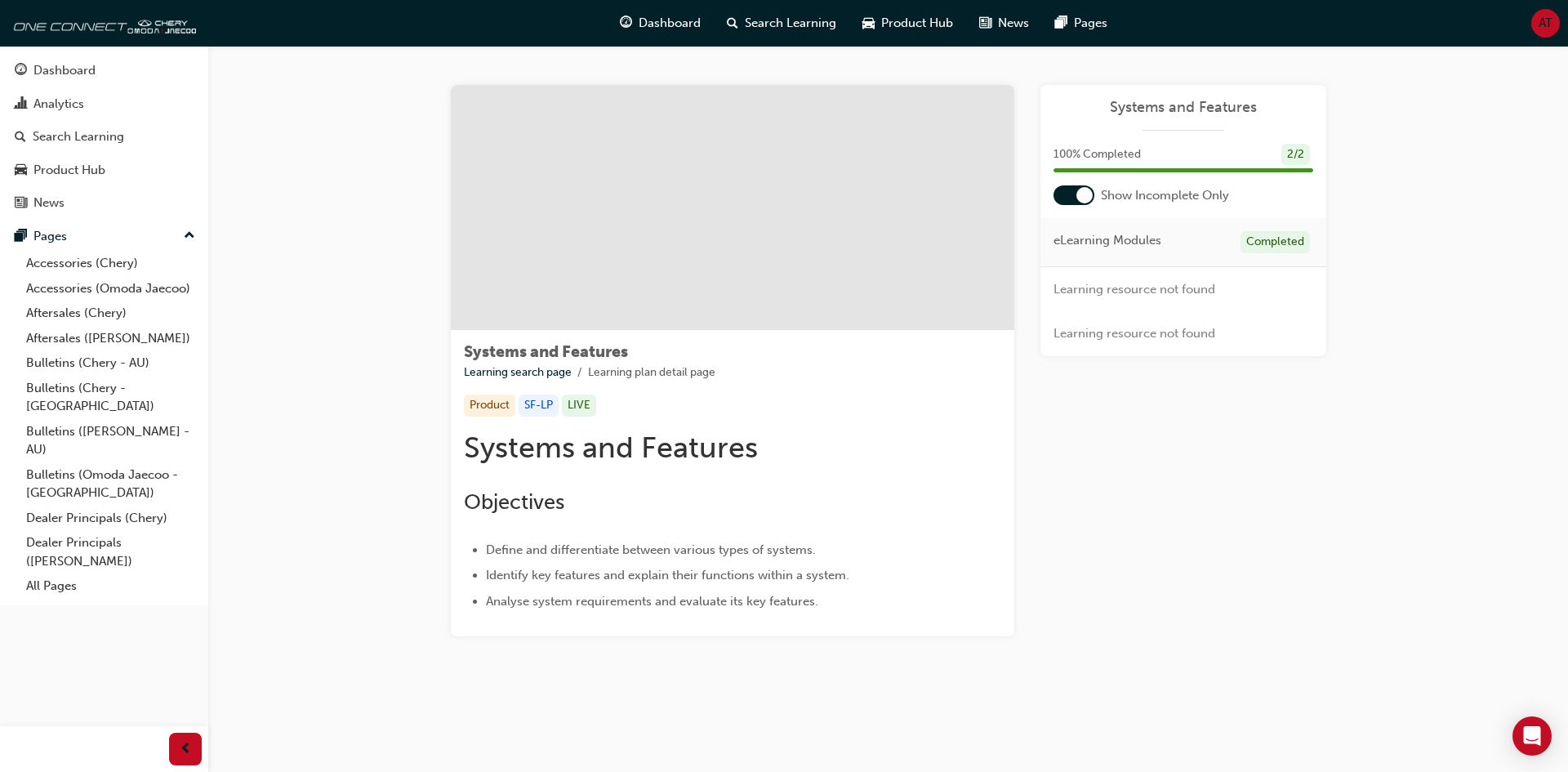
click at [1074, 196] on div at bounding box center [1074, 195] width 41 height 19
click at [1091, 202] on div at bounding box center [1074, 195] width 41 height 19
click at [1090, 198] on div at bounding box center [1085, 196] width 17 height 17
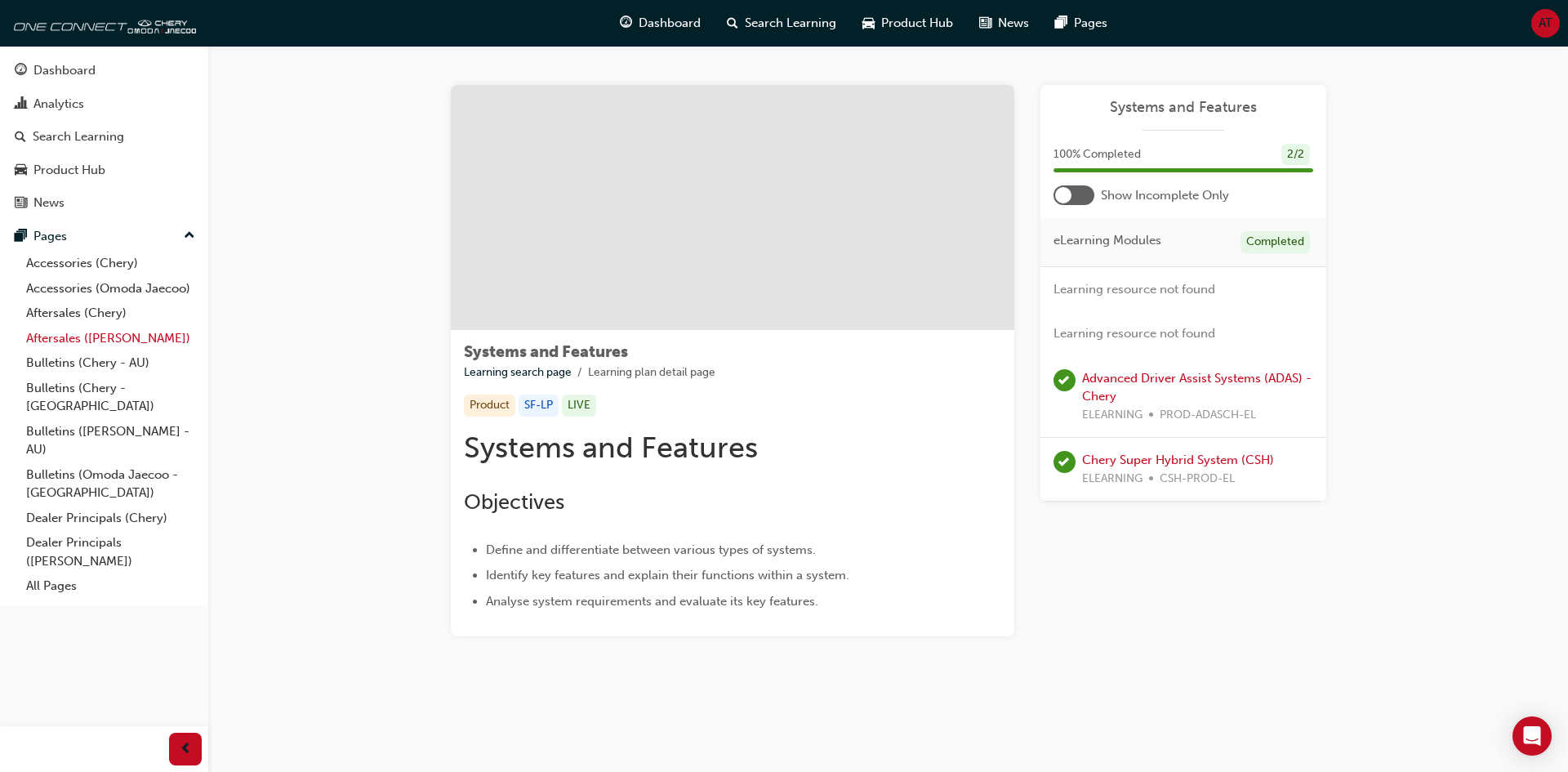
click at [99, 328] on link "Aftersales ([PERSON_NAME])" at bounding box center [110, 338] width 183 height 25
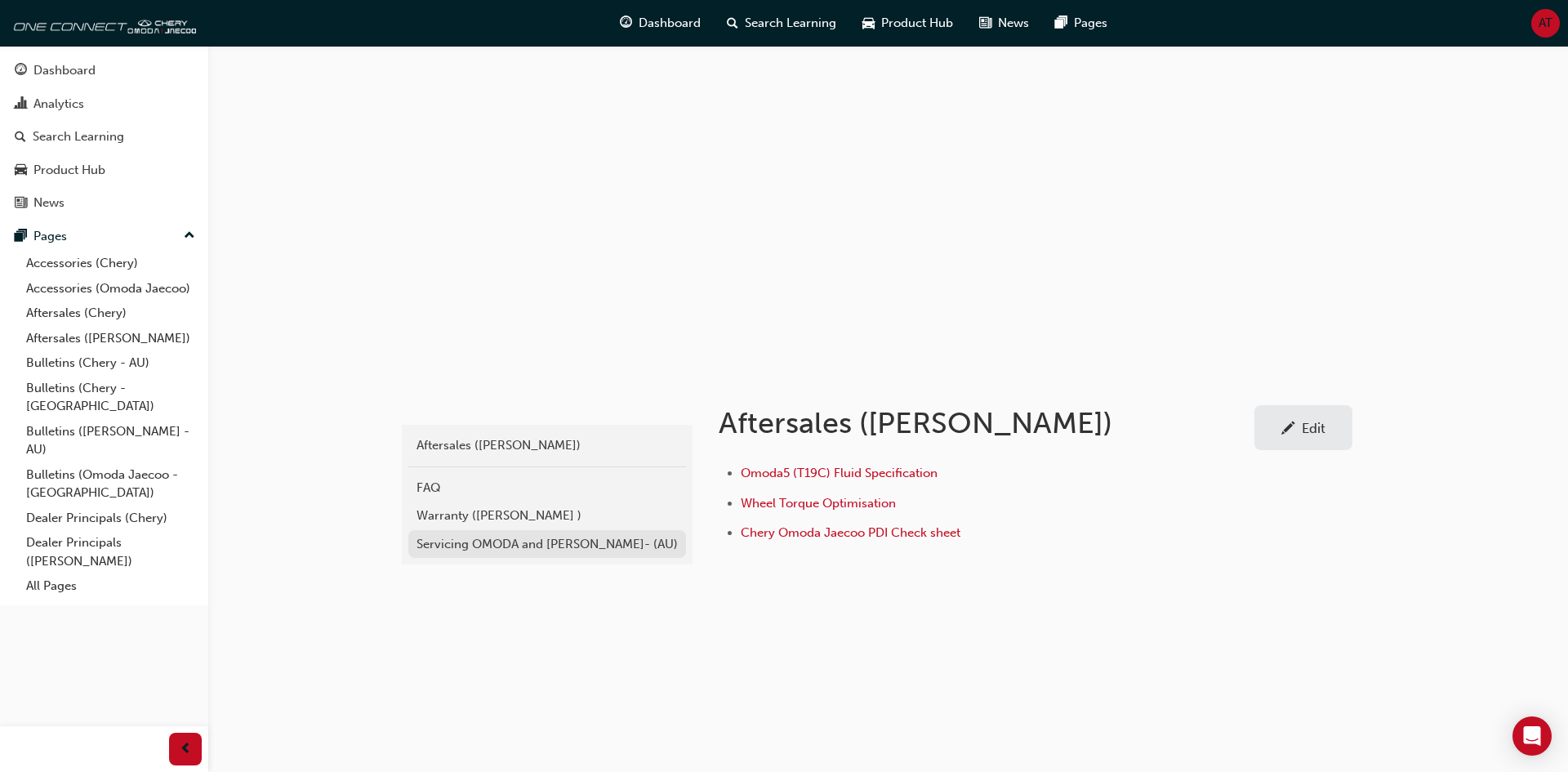
click at [512, 548] on div "Servicing OMODA and [PERSON_NAME]- (AU)" at bounding box center [548, 544] width 261 height 19
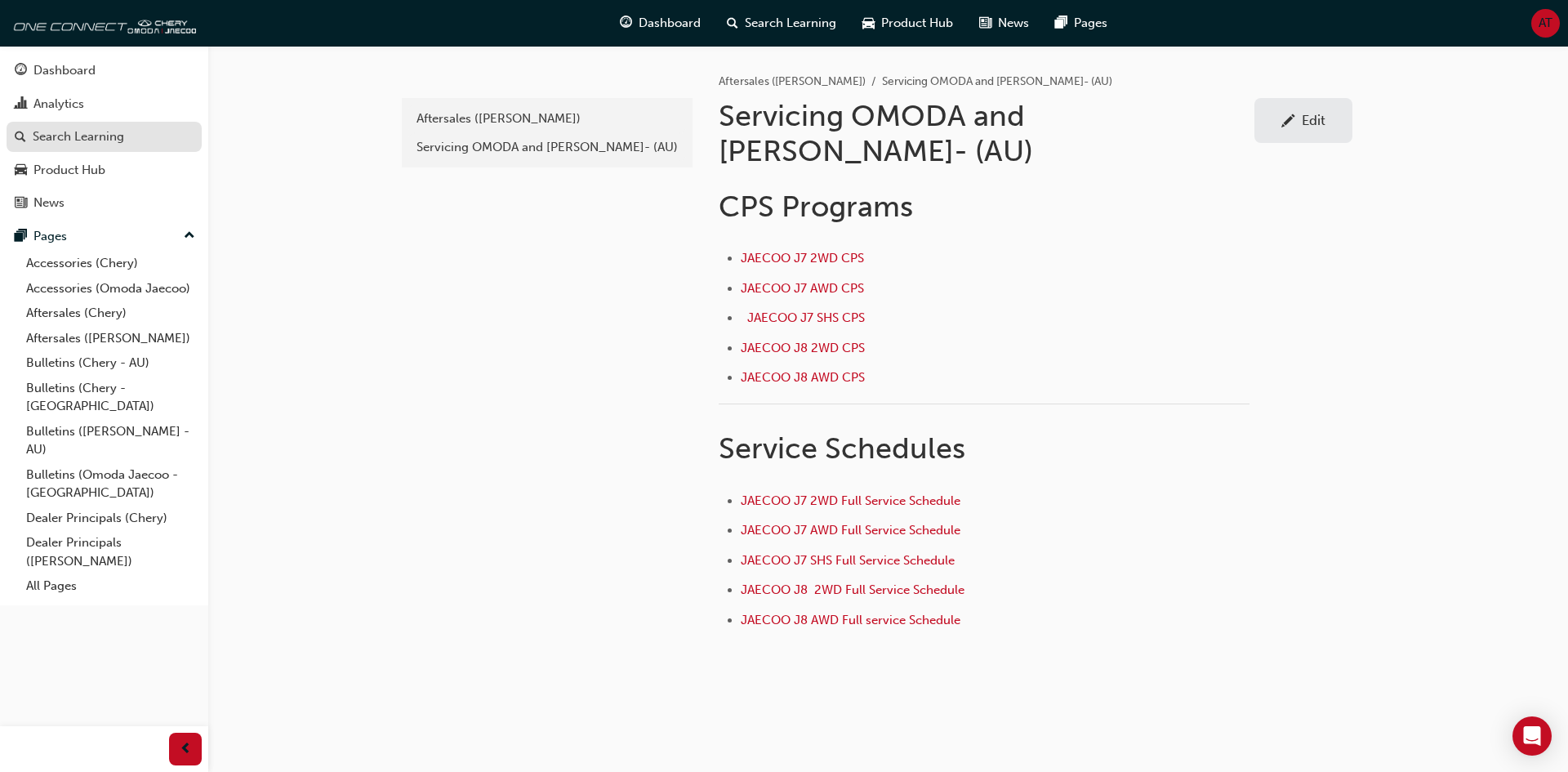
click at [132, 137] on div "Search Learning" at bounding box center [104, 137] width 179 height 20
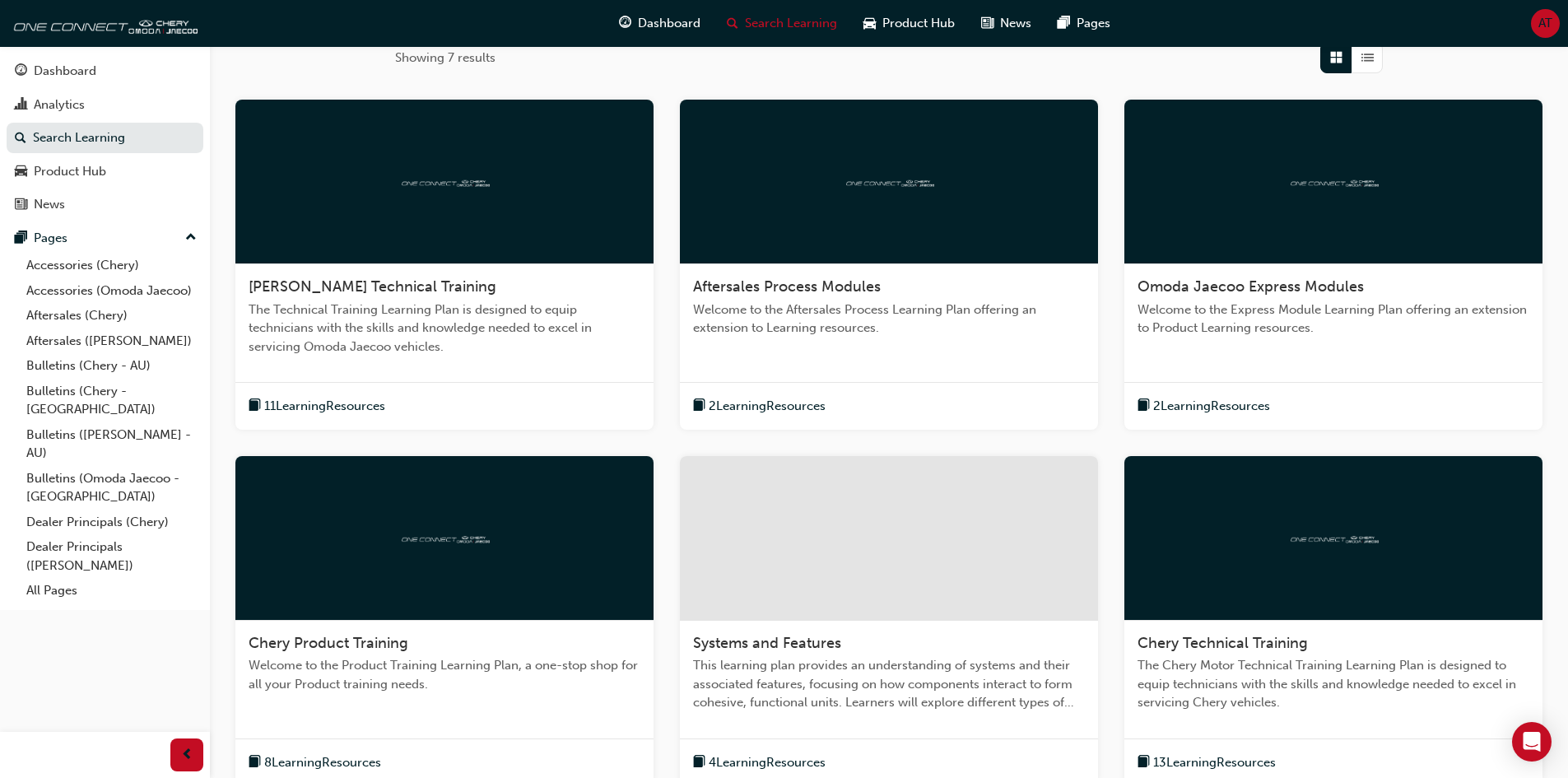
scroll to position [412, 0]
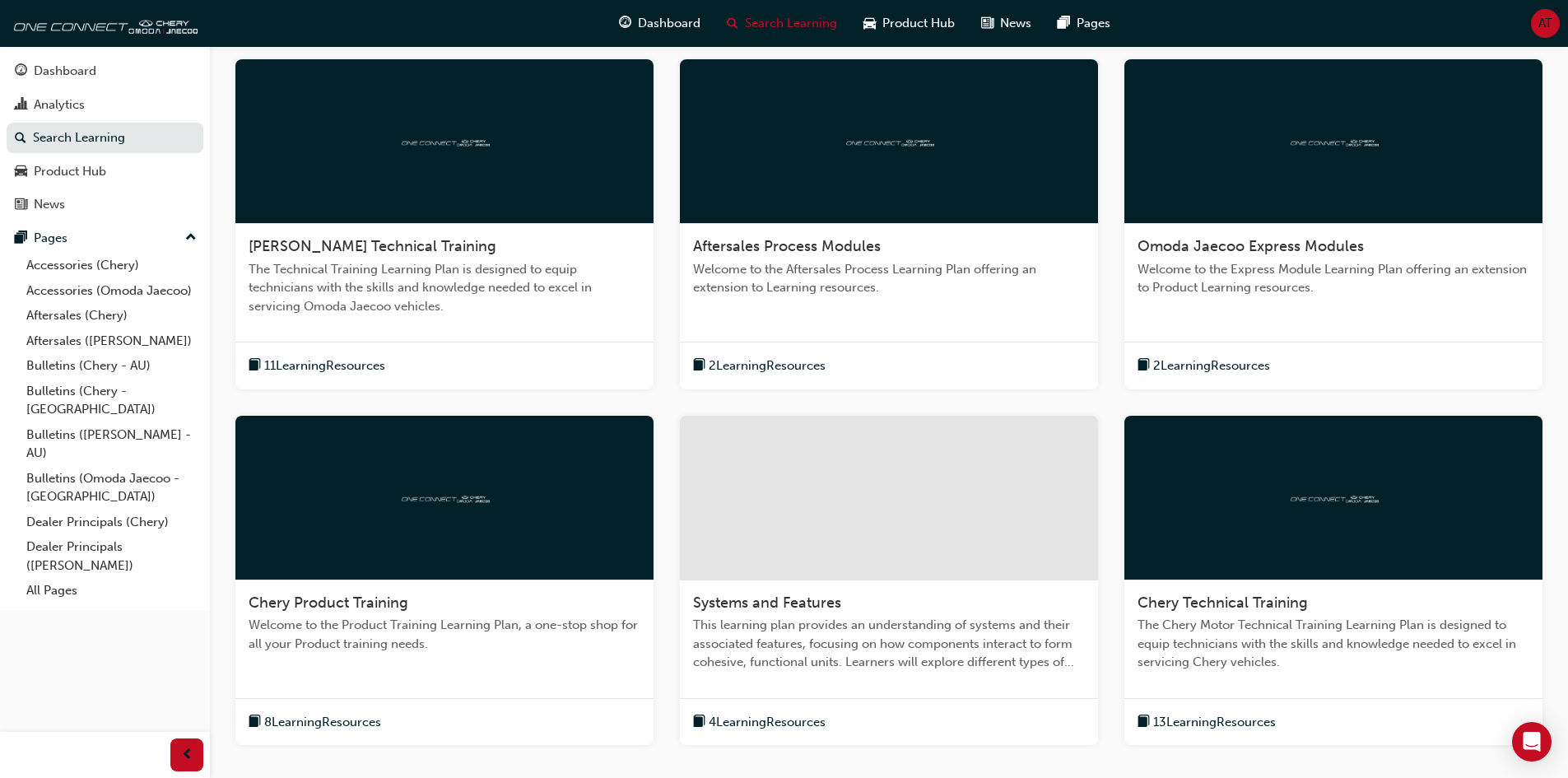
click at [1332, 256] on div "Omoda Jaecoo Express Modules" at bounding box center [1334, 247] width 392 height 20
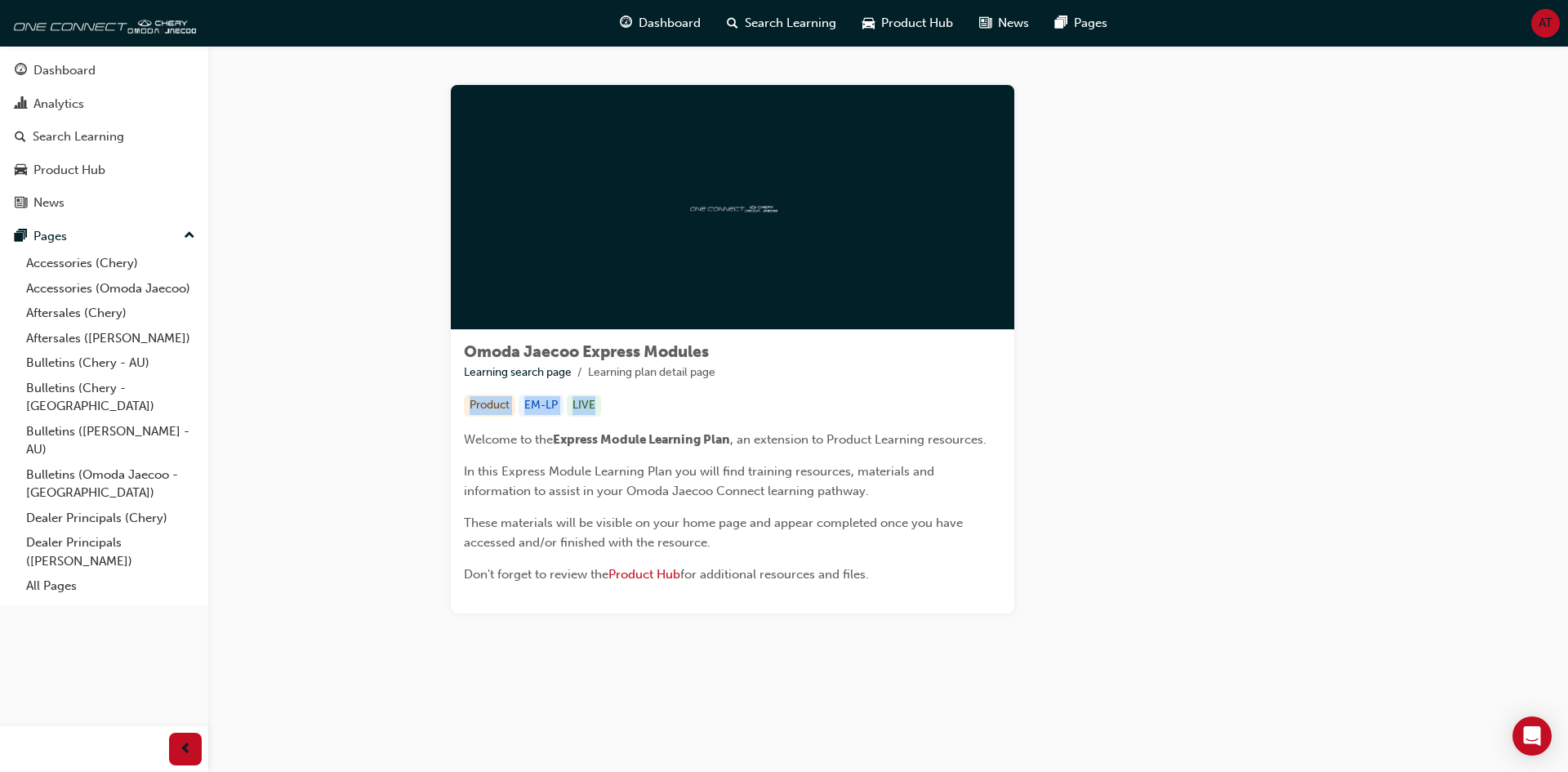
click at [992, 383] on div "Omoda Jaecoo Express Modules Learning search page Learning plan detail page Pro…" at bounding box center [733, 472] width 563 height 284
drag, startPoint x: 1164, startPoint y: 440, endPoint x: 1180, endPoint y: 448, distance: 17.9
click at [1180, 447] on div "Learning Plan" at bounding box center [1183, 349] width 286 height 528
click at [869, 320] on div at bounding box center [733, 208] width 563 height 245
click at [1132, 310] on div "Learning Plan" at bounding box center [1183, 349] width 286 height 528
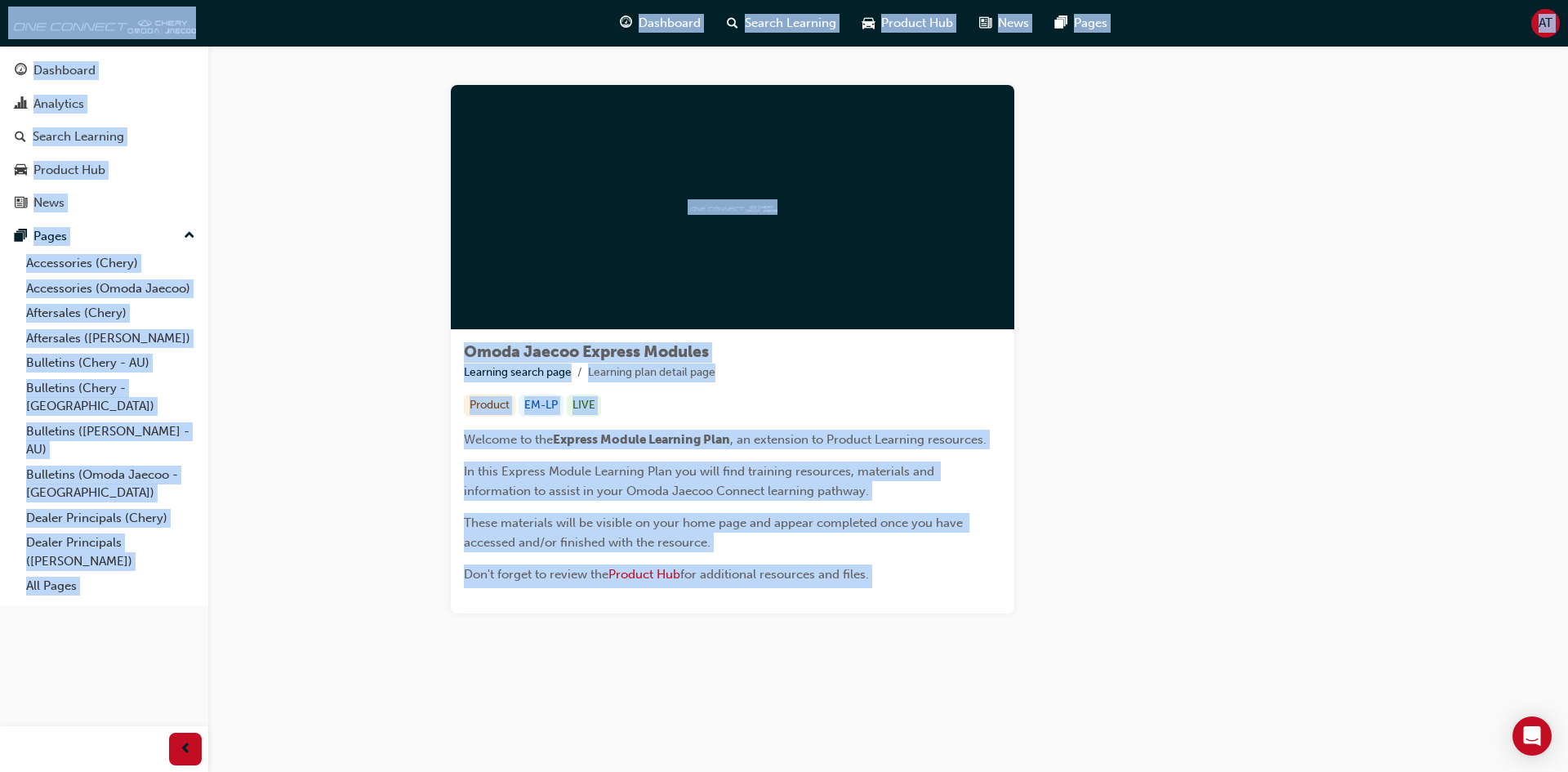
click at [1132, 312] on div "Learning Plan" at bounding box center [1183, 349] width 286 height 528
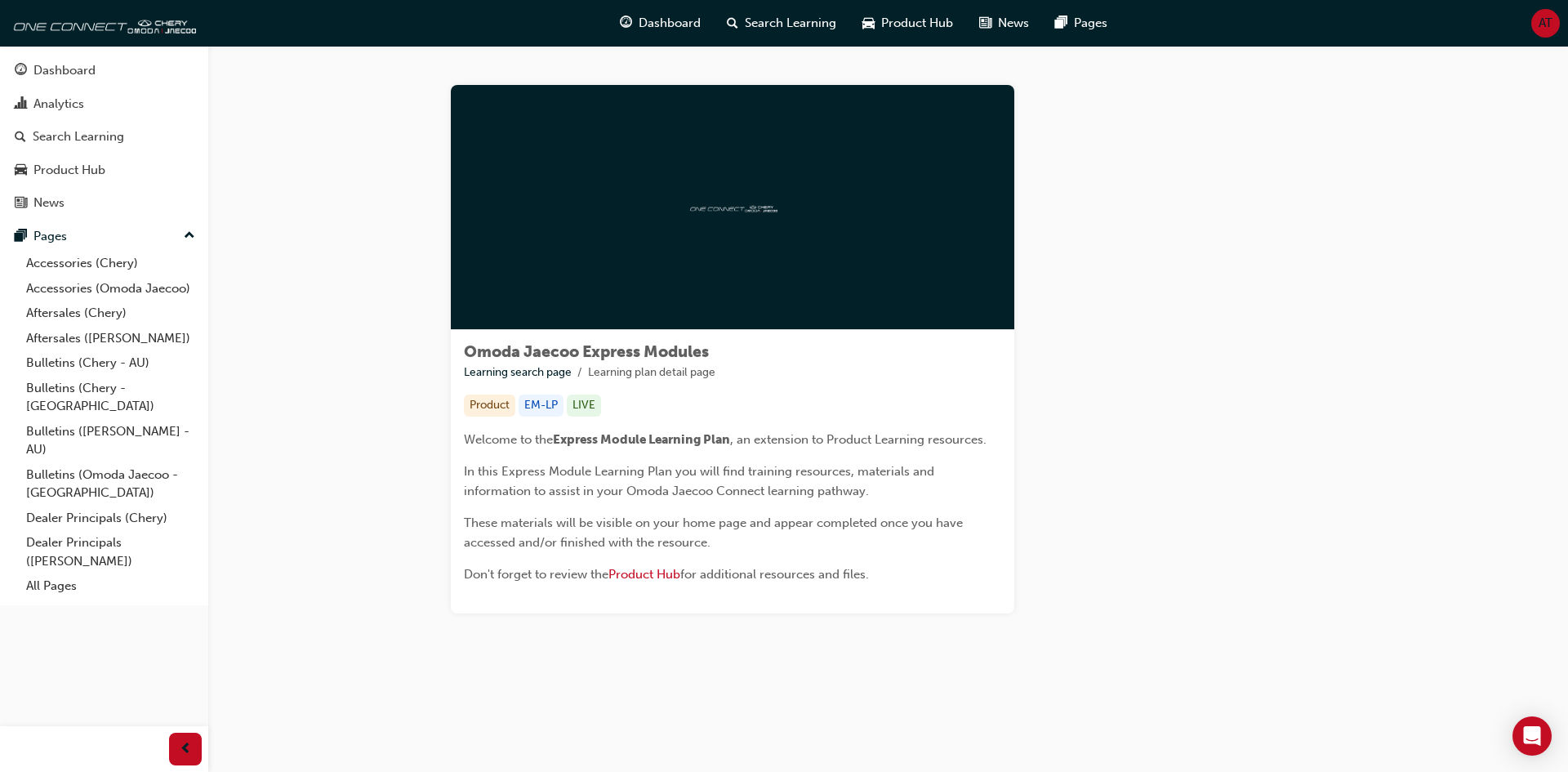
click at [1132, 313] on div "Learning Plan" at bounding box center [1183, 349] width 286 height 528
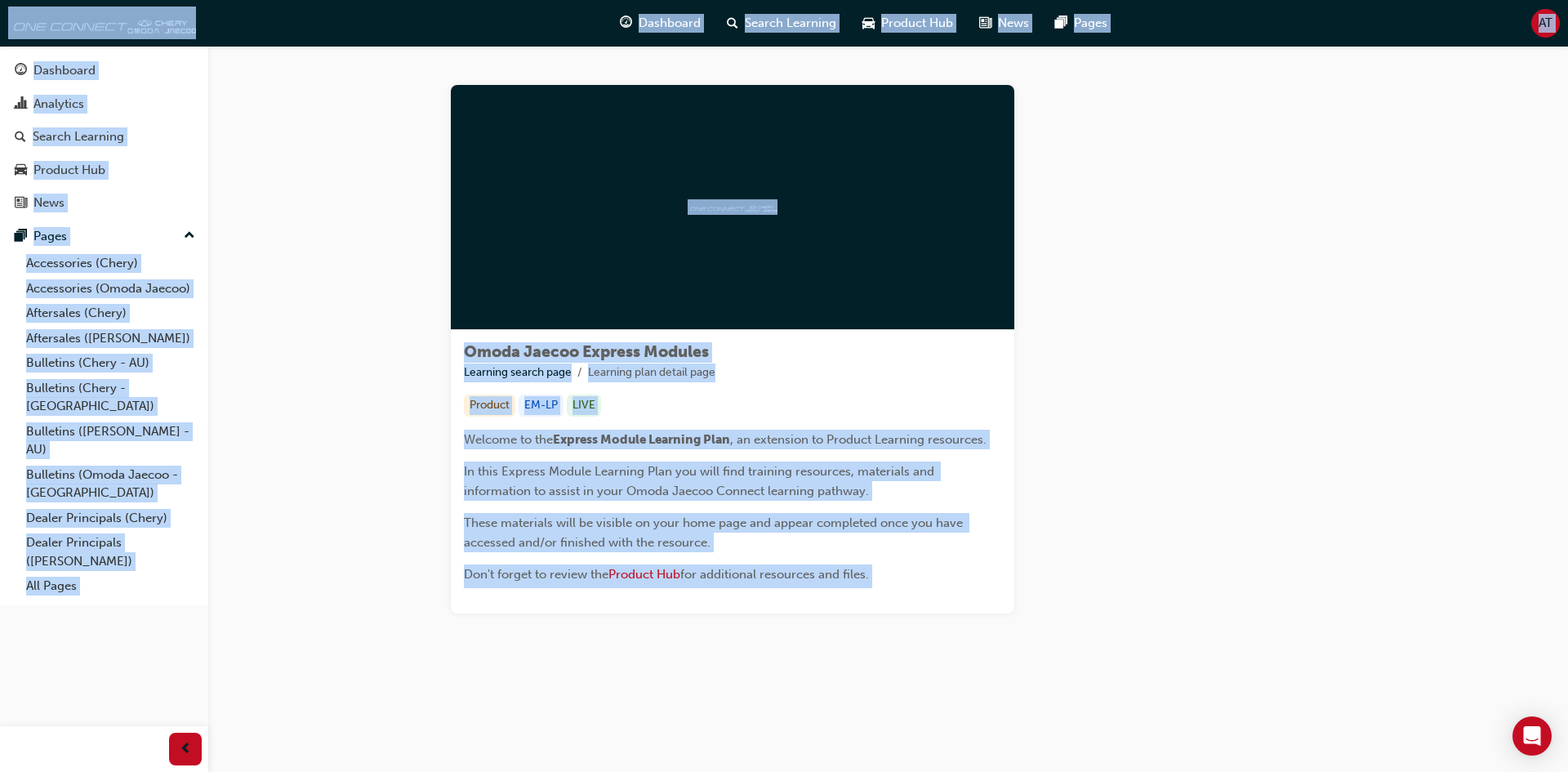
click at [1132, 313] on div "Learning Plan" at bounding box center [1183, 349] width 286 height 528
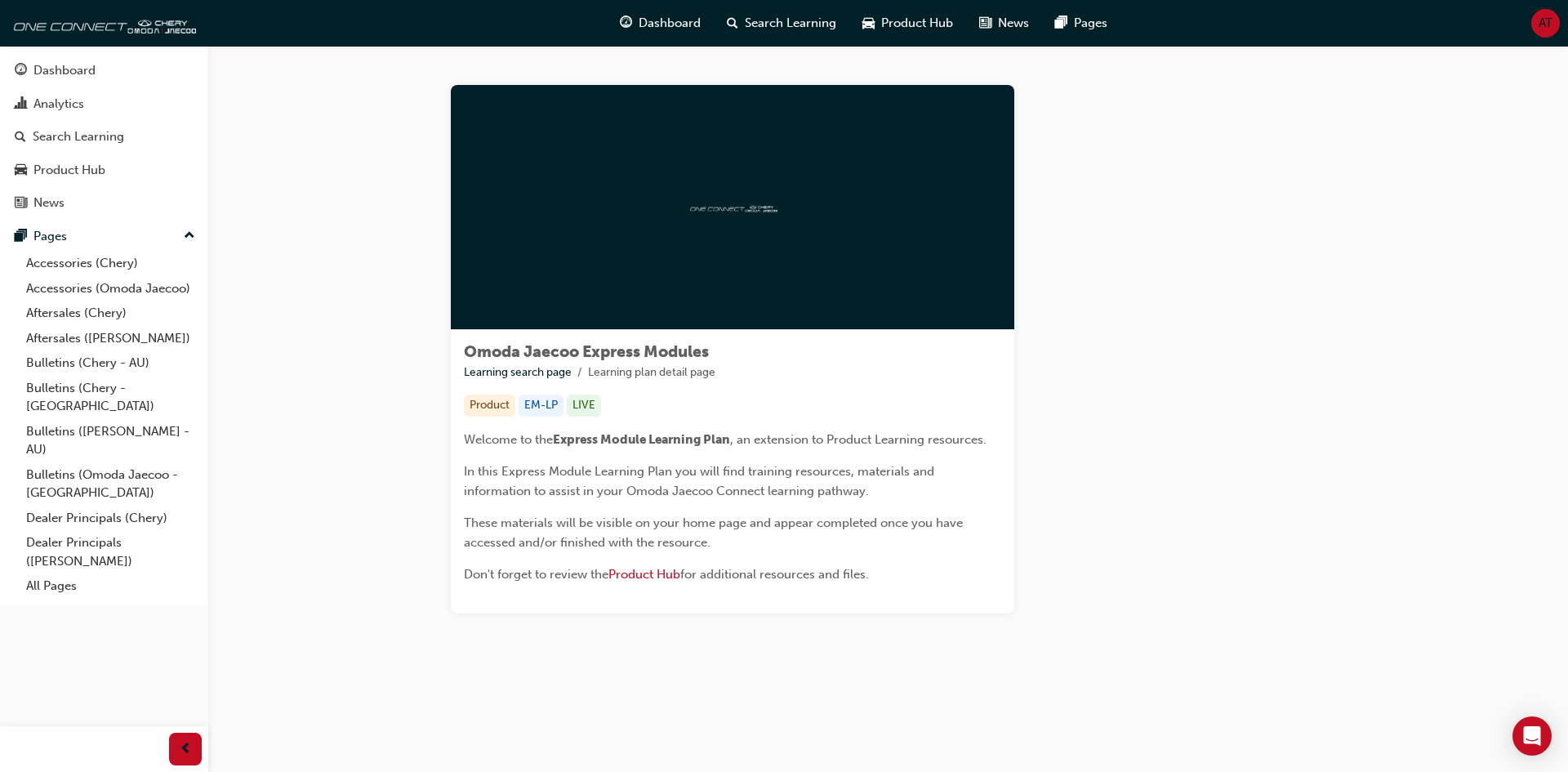
click at [689, 406] on div "Product EM-LP LIVE" at bounding box center [733, 406] width 537 height 22
click at [790, 151] on div at bounding box center [733, 208] width 563 height 245
click at [790, 22] on span "Search Learning" at bounding box center [790, 23] width 92 height 19
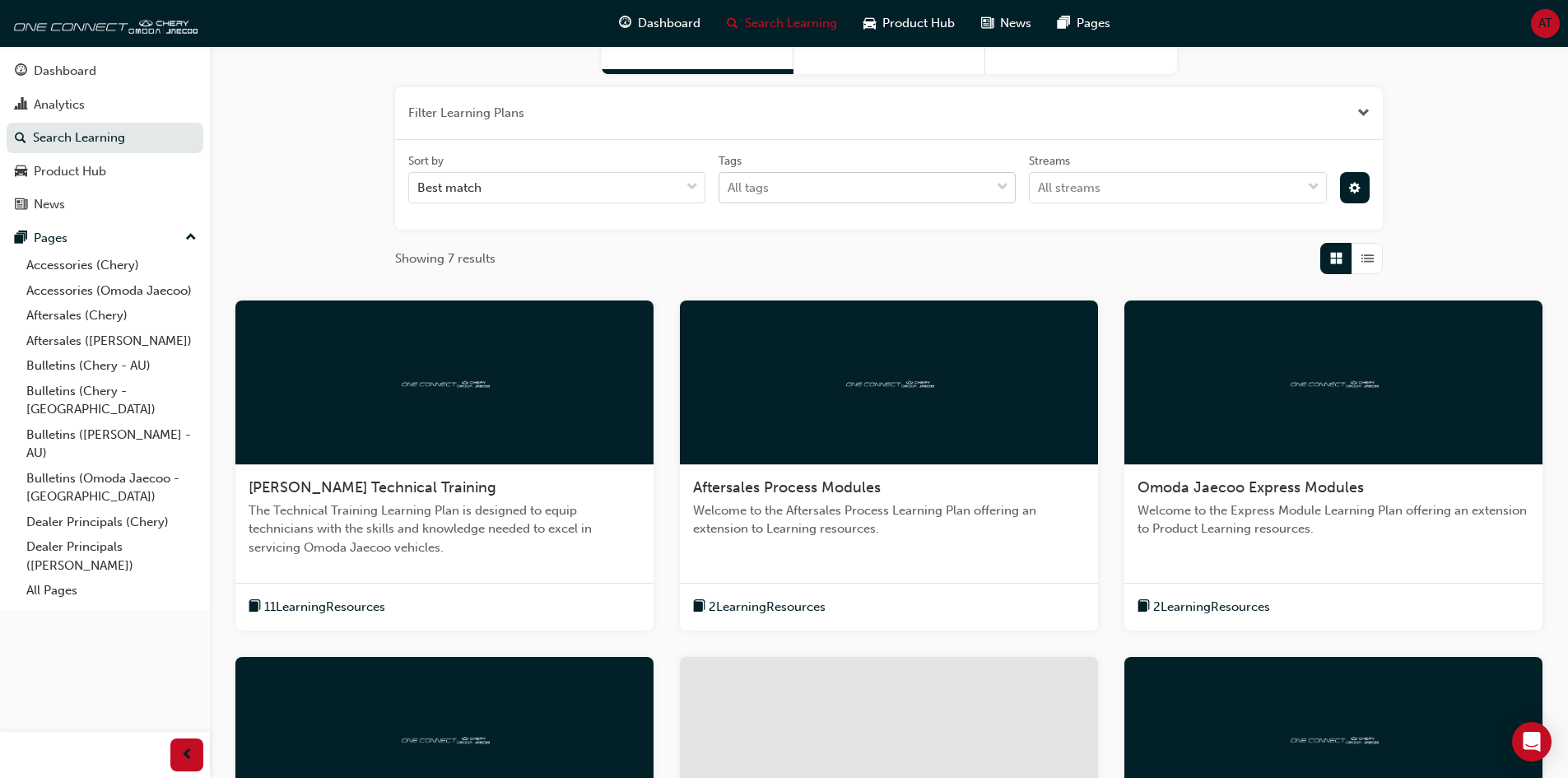
scroll to position [412, 0]
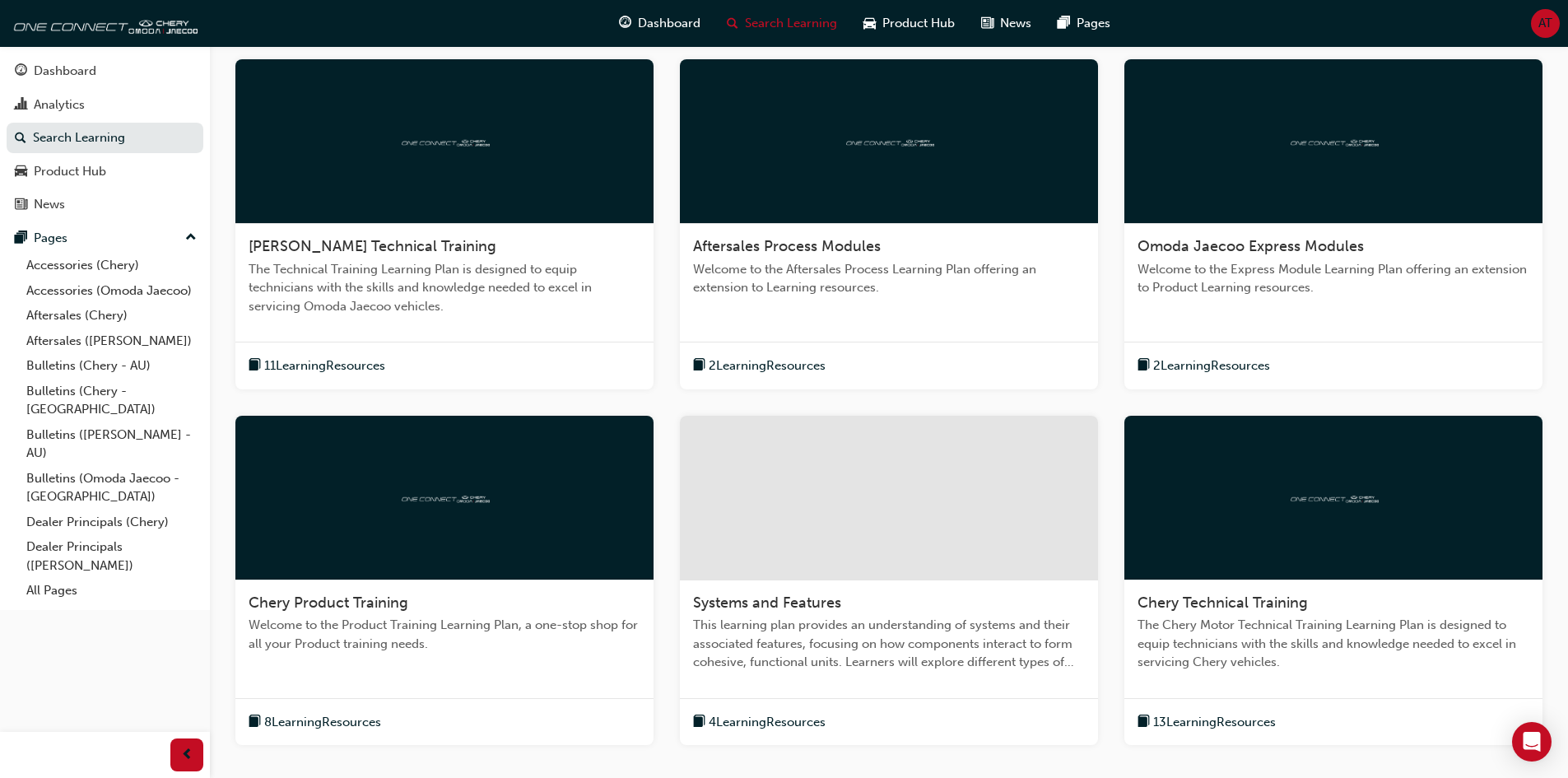
click at [1213, 277] on span "Welcome to the Express Module Learning Plan offering an extension to Product Le…" at bounding box center [1334, 279] width 392 height 37
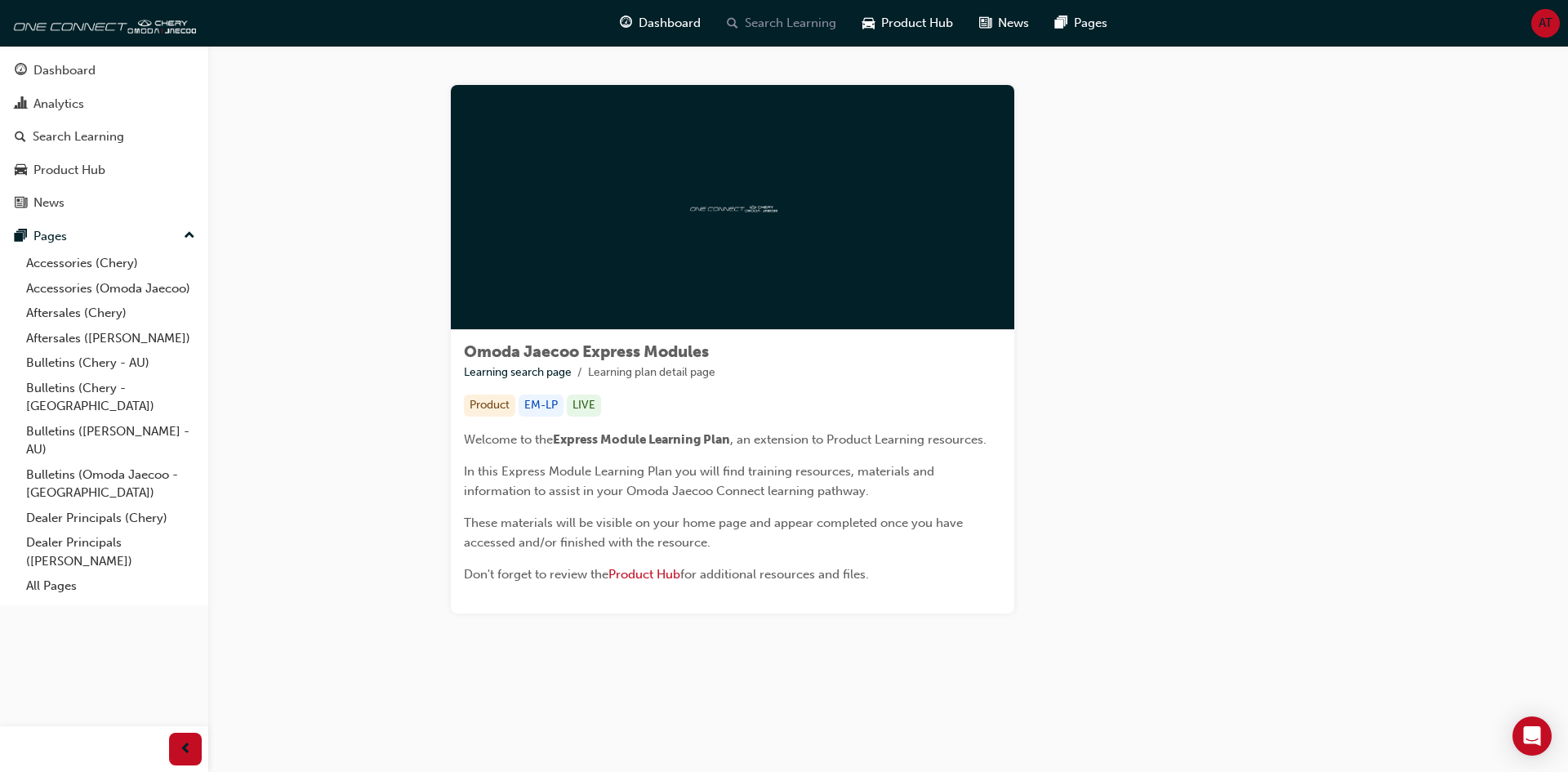
click at [790, 16] on span "Search Learning" at bounding box center [790, 23] width 92 height 19
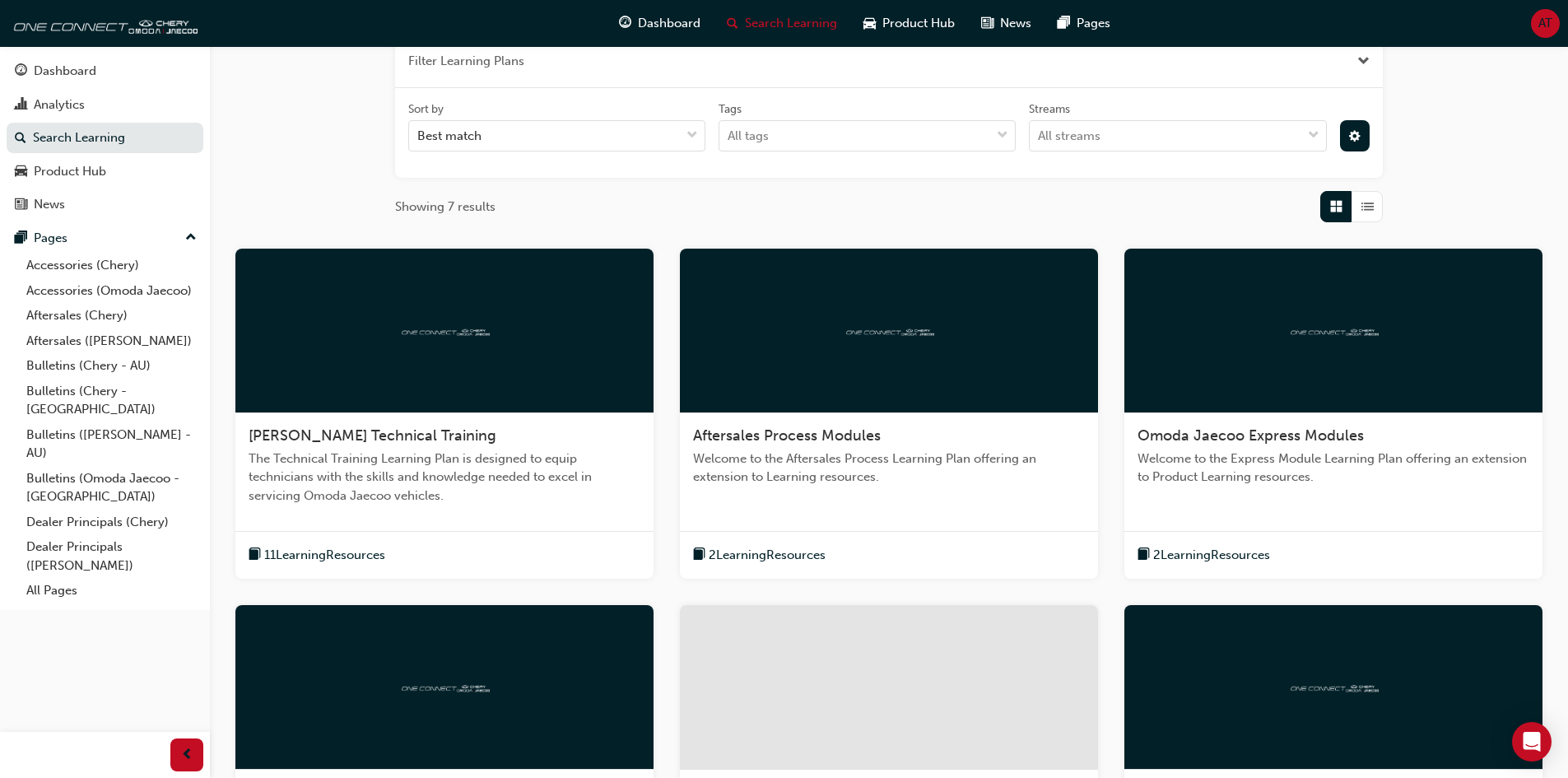
scroll to position [330, 0]
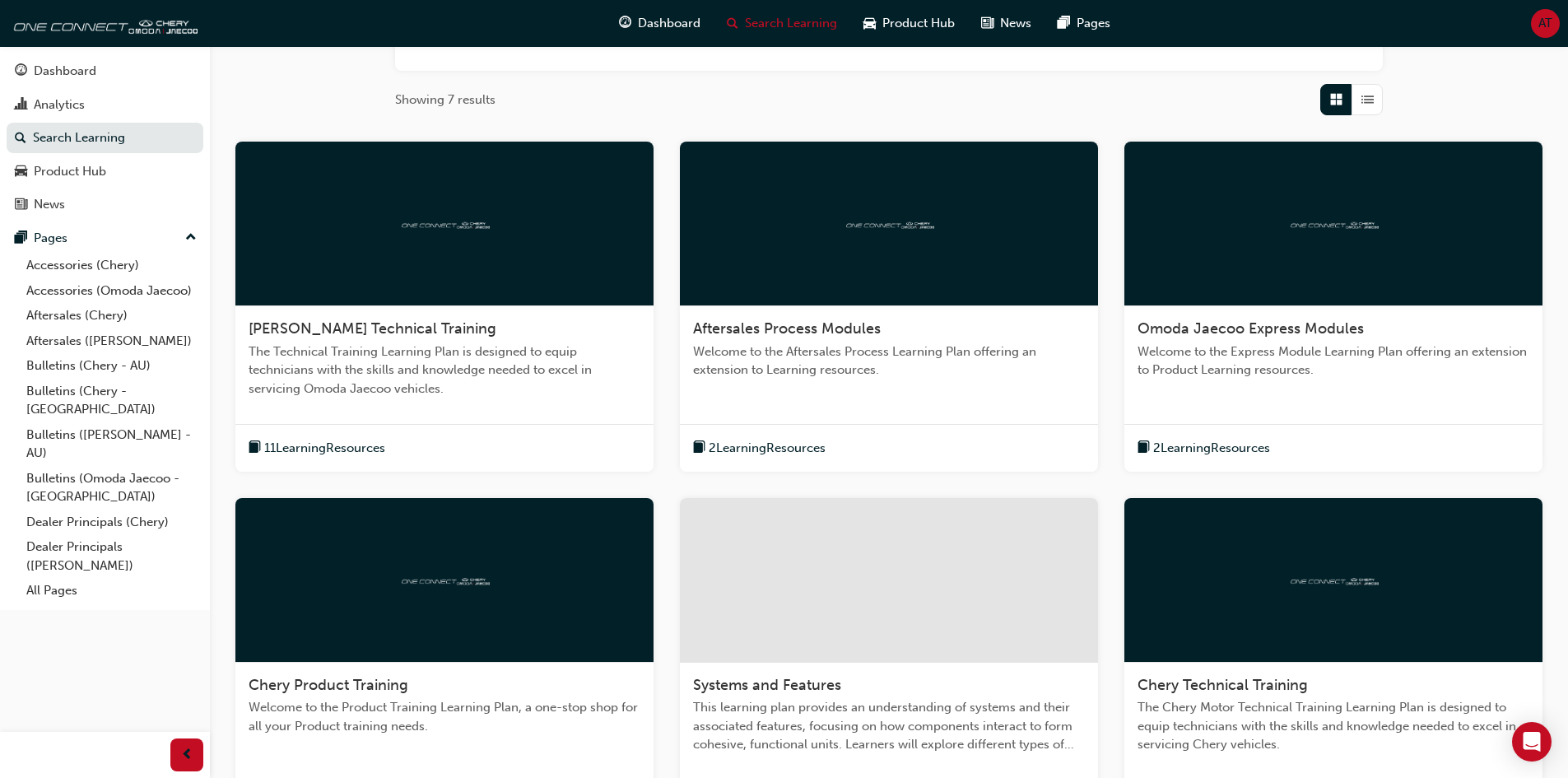
click at [524, 365] on span "The Technical Training Learning Plan is designed to equip technicians with the …" at bounding box center [445, 371] width 392 height 56
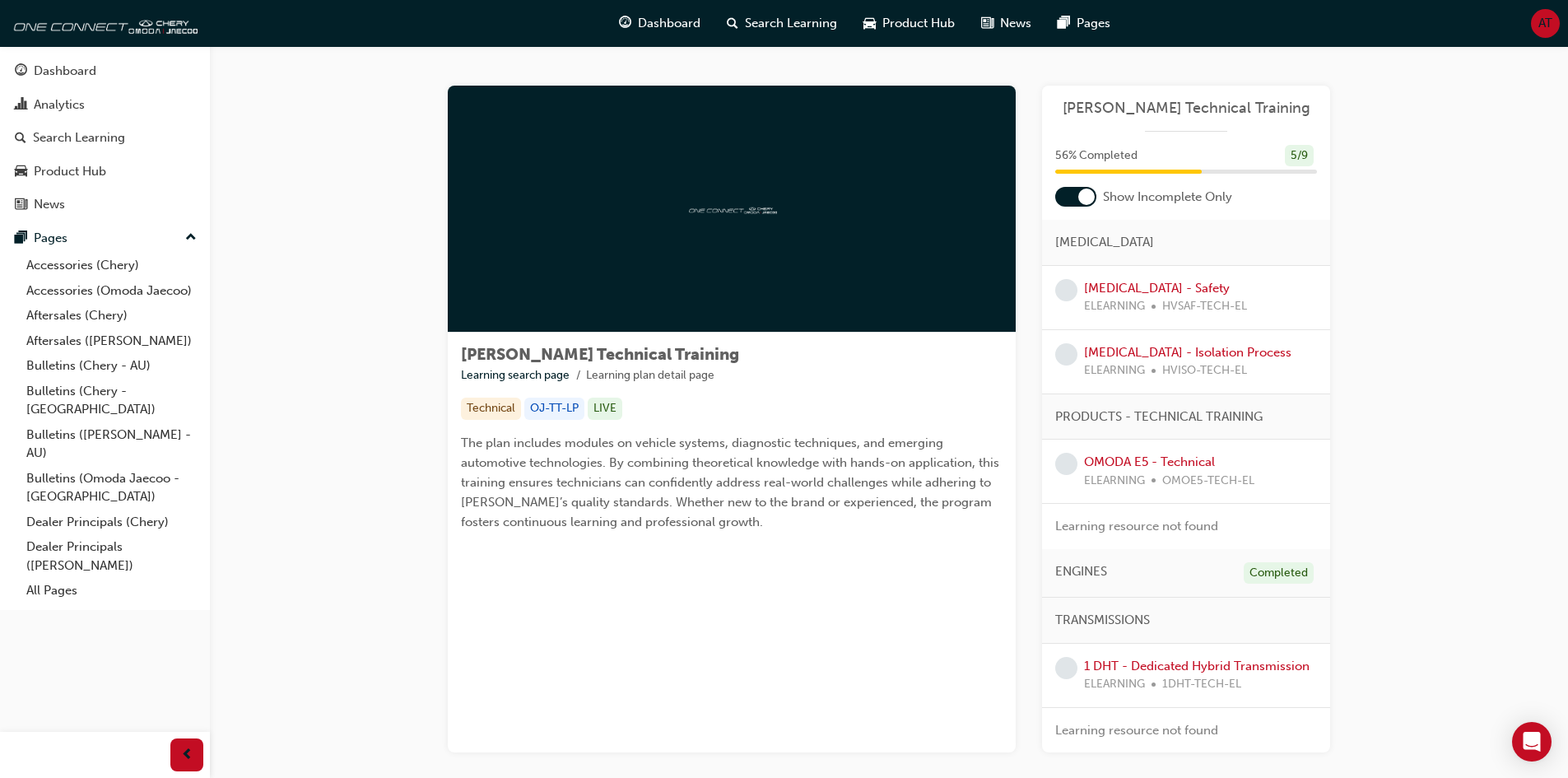
click at [1075, 197] on div at bounding box center [1076, 196] width 41 height 20
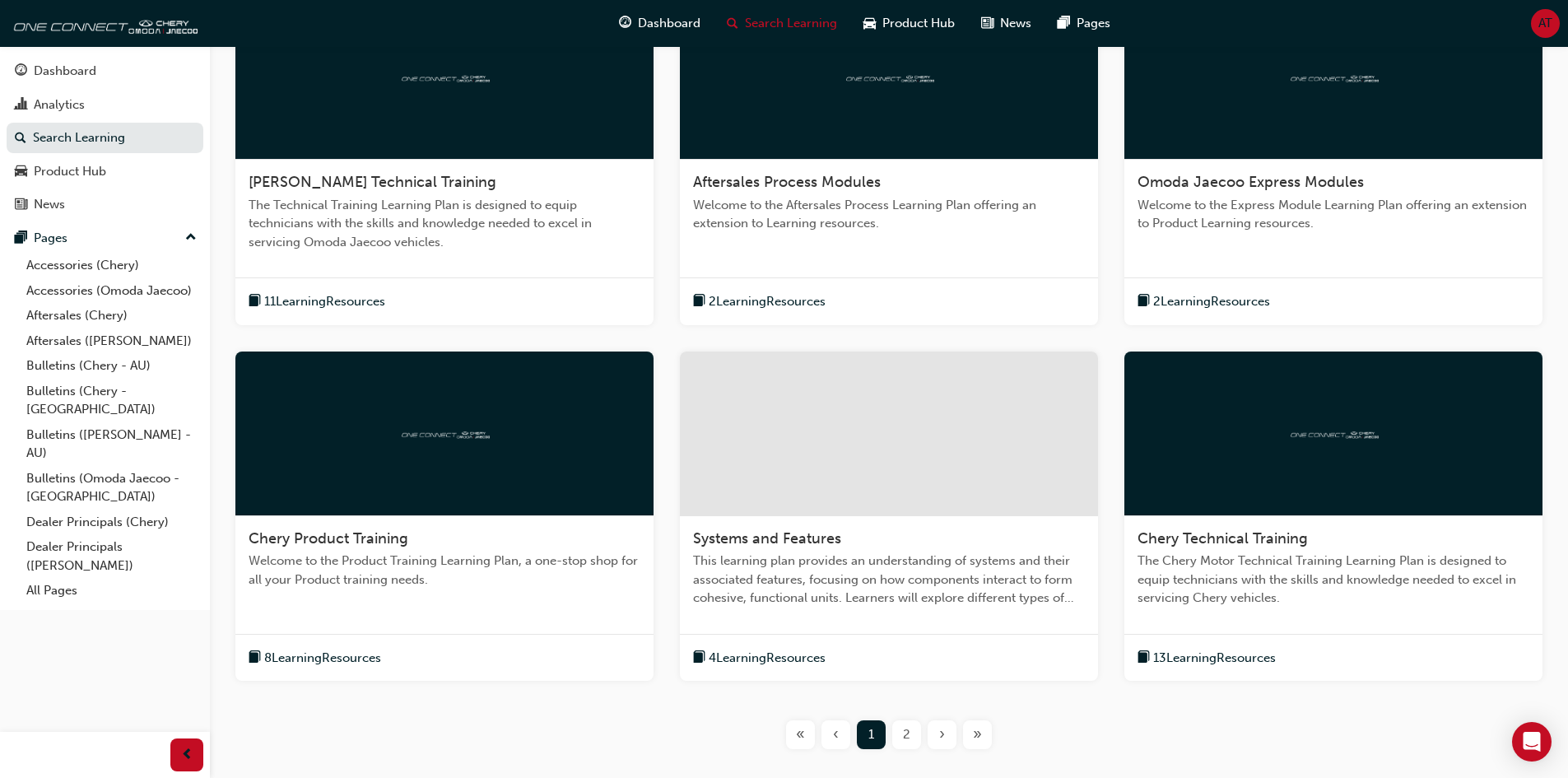
scroll to position [580, 0]
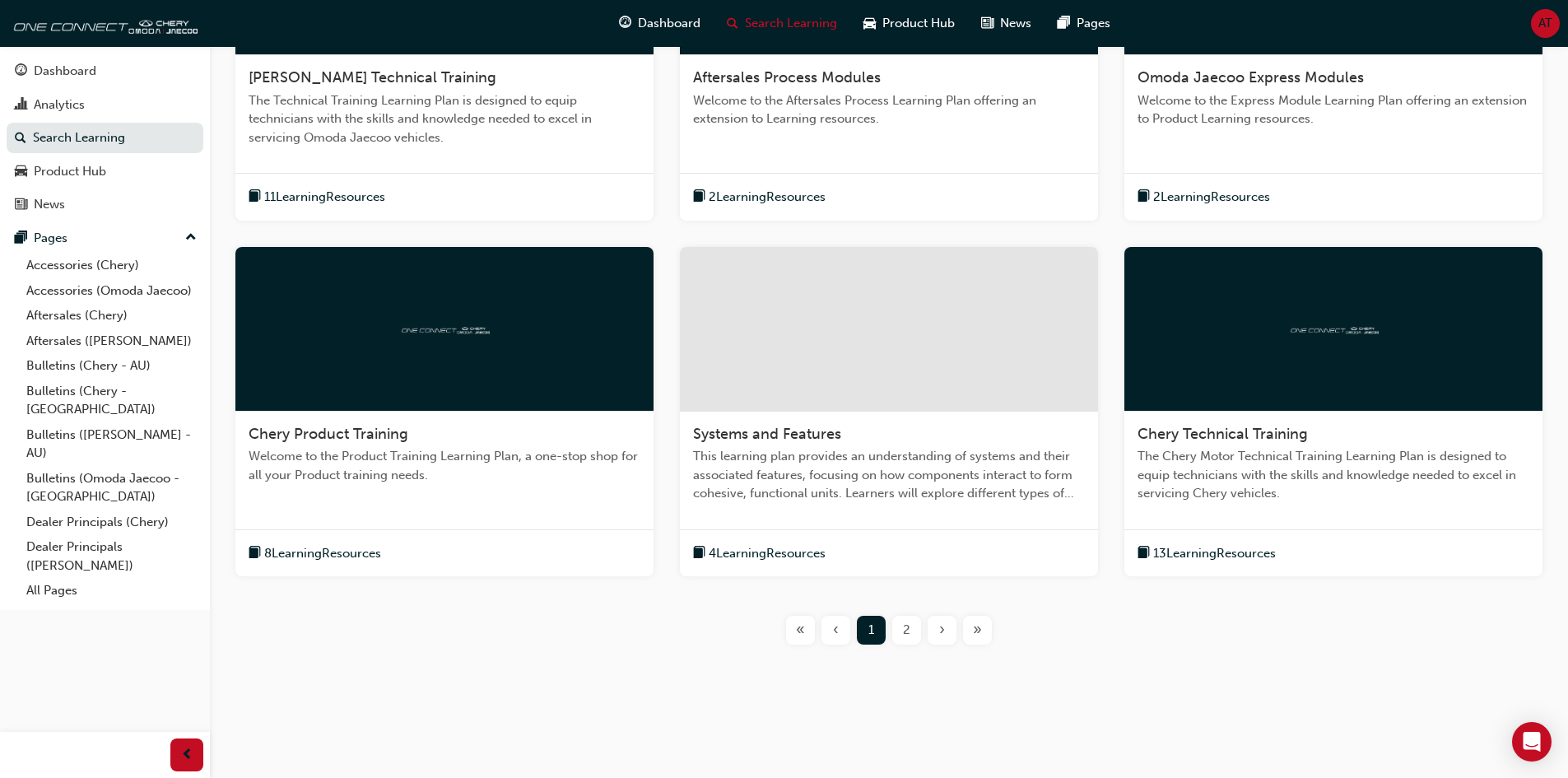
click at [448, 488] on div "Chery Product Training Welcome to the Product Training Learning Plan, a one-sto…" at bounding box center [445, 461] width 418 height 100
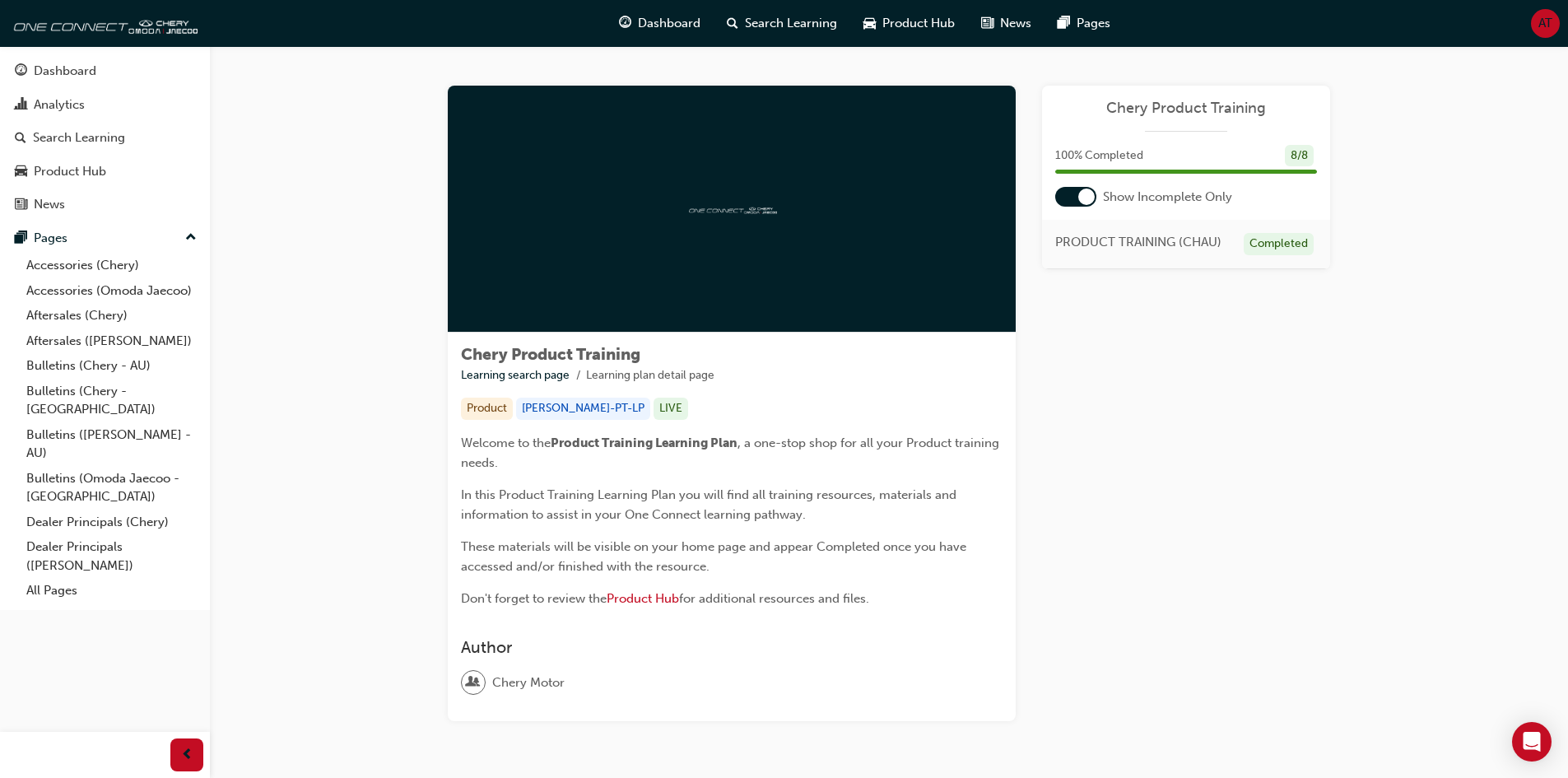
click at [1082, 204] on div at bounding box center [1087, 197] width 17 height 17
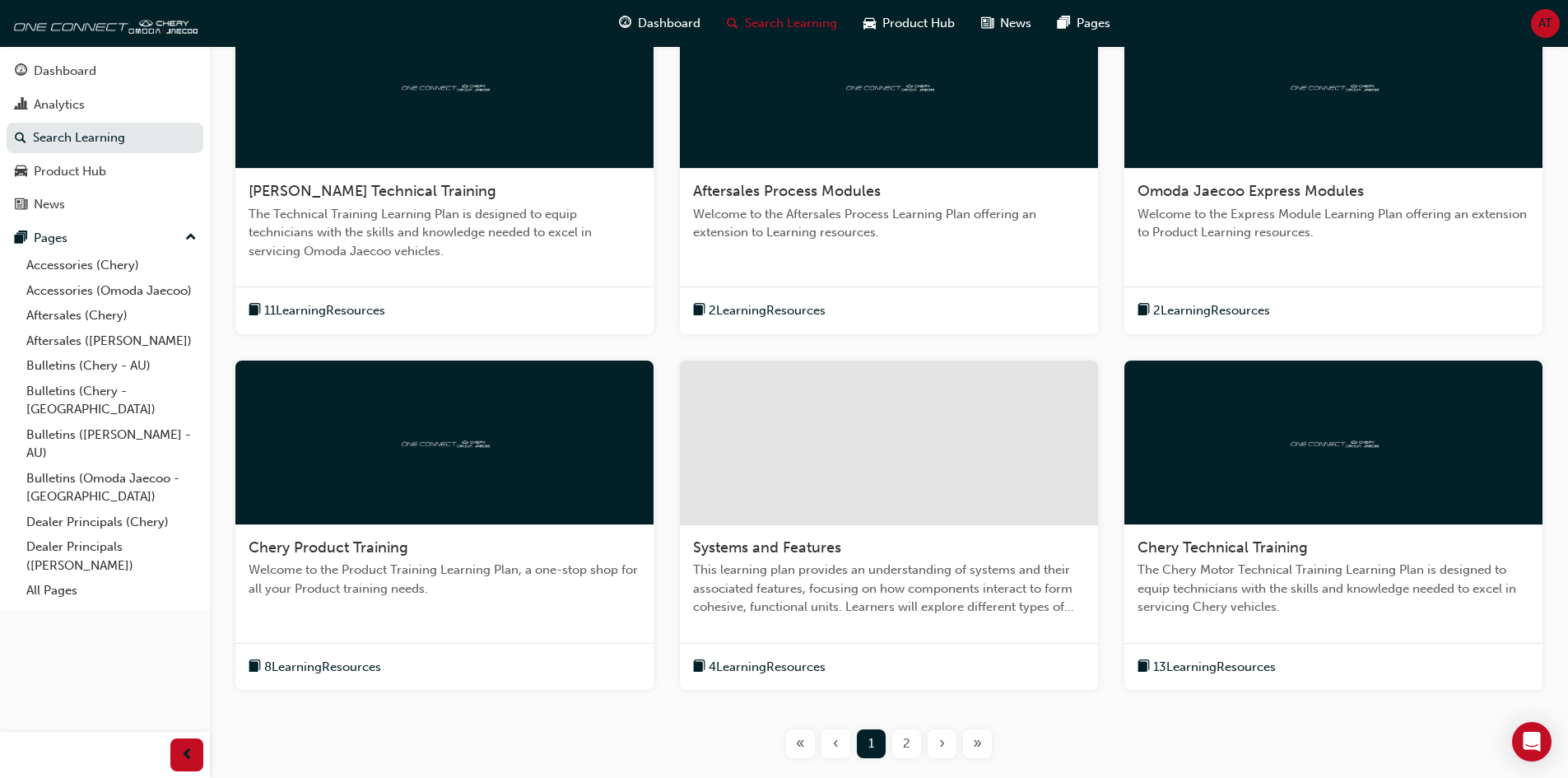
scroll to position [468, 0]
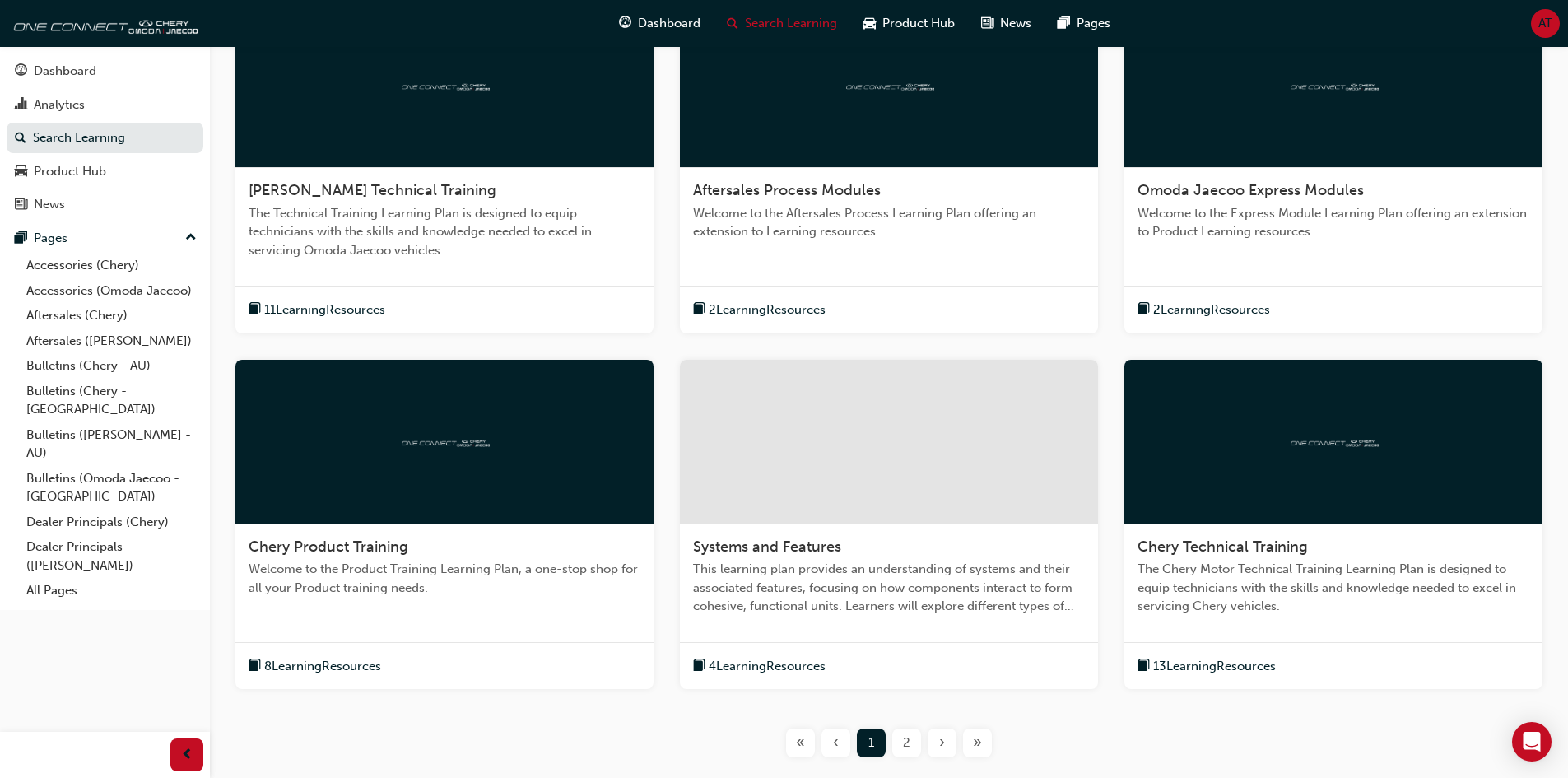
click at [973, 520] on div at bounding box center [889, 442] width 418 height 164
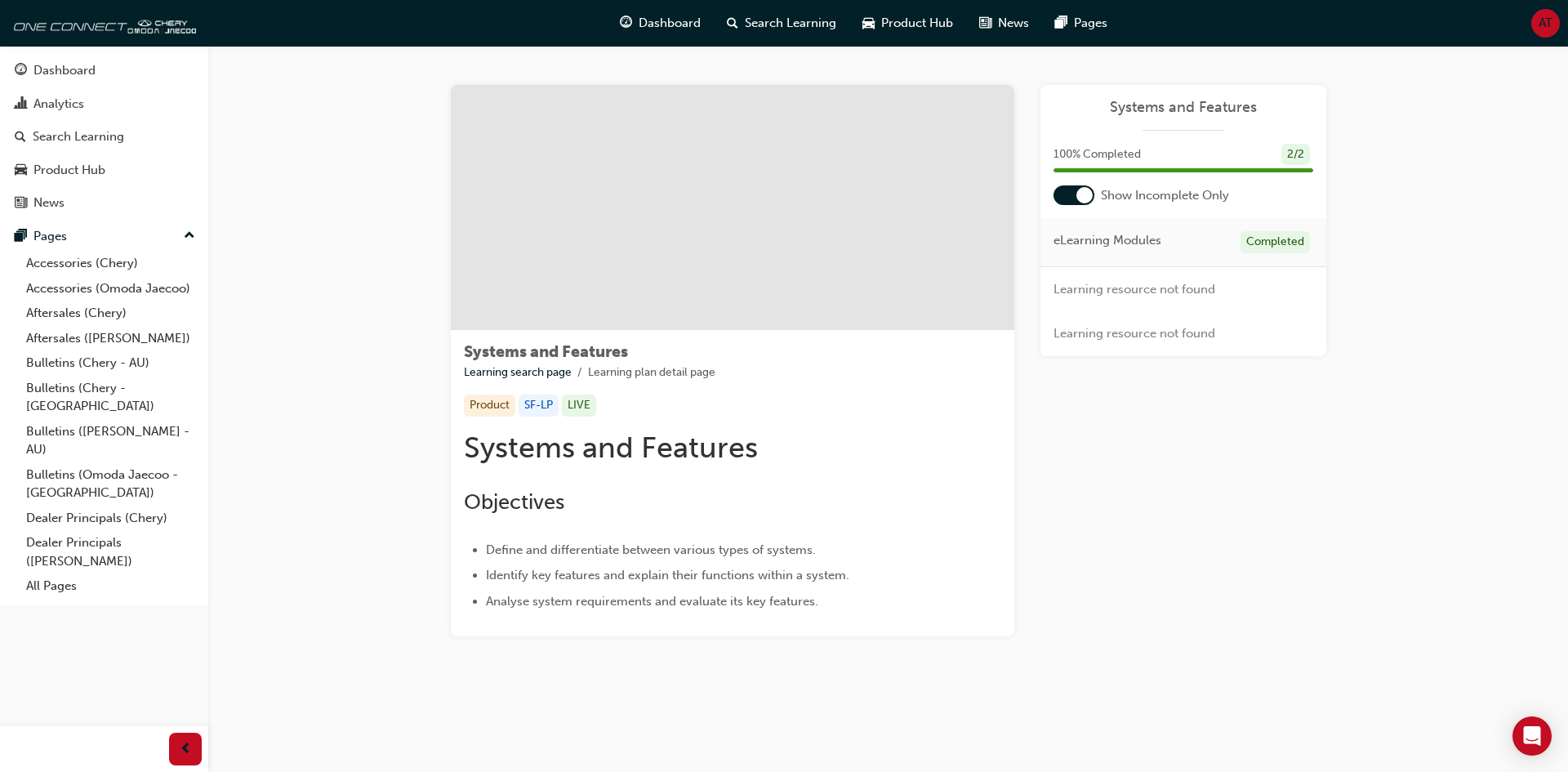
click at [1069, 209] on div "Systems and Features 100 % Completed 2 / 2 Show Incomplete Only eLearning Modul…" at bounding box center [1183, 221] width 286 height 272
click at [1072, 198] on div at bounding box center [1074, 195] width 41 height 19
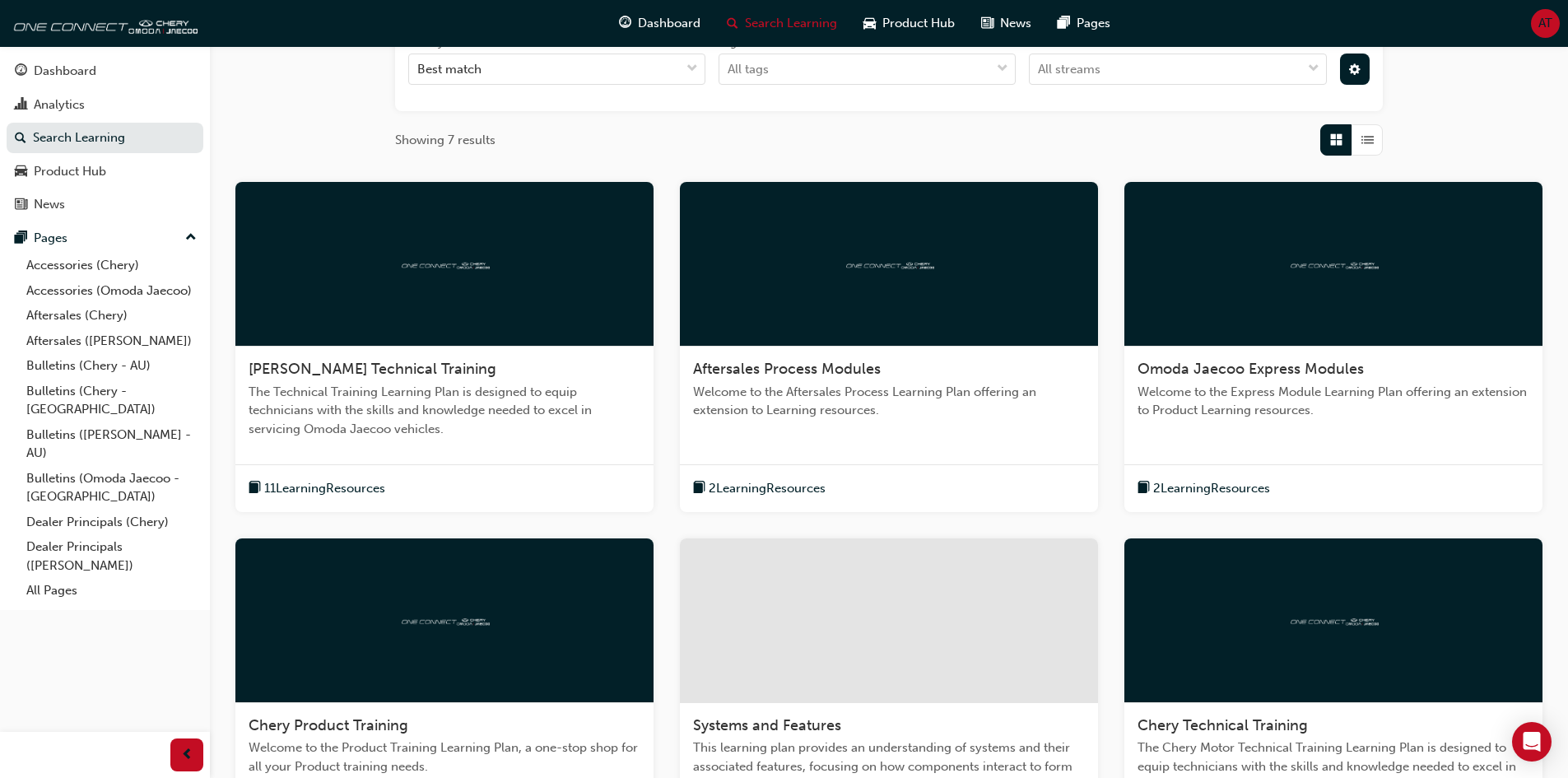
scroll to position [386, 0]
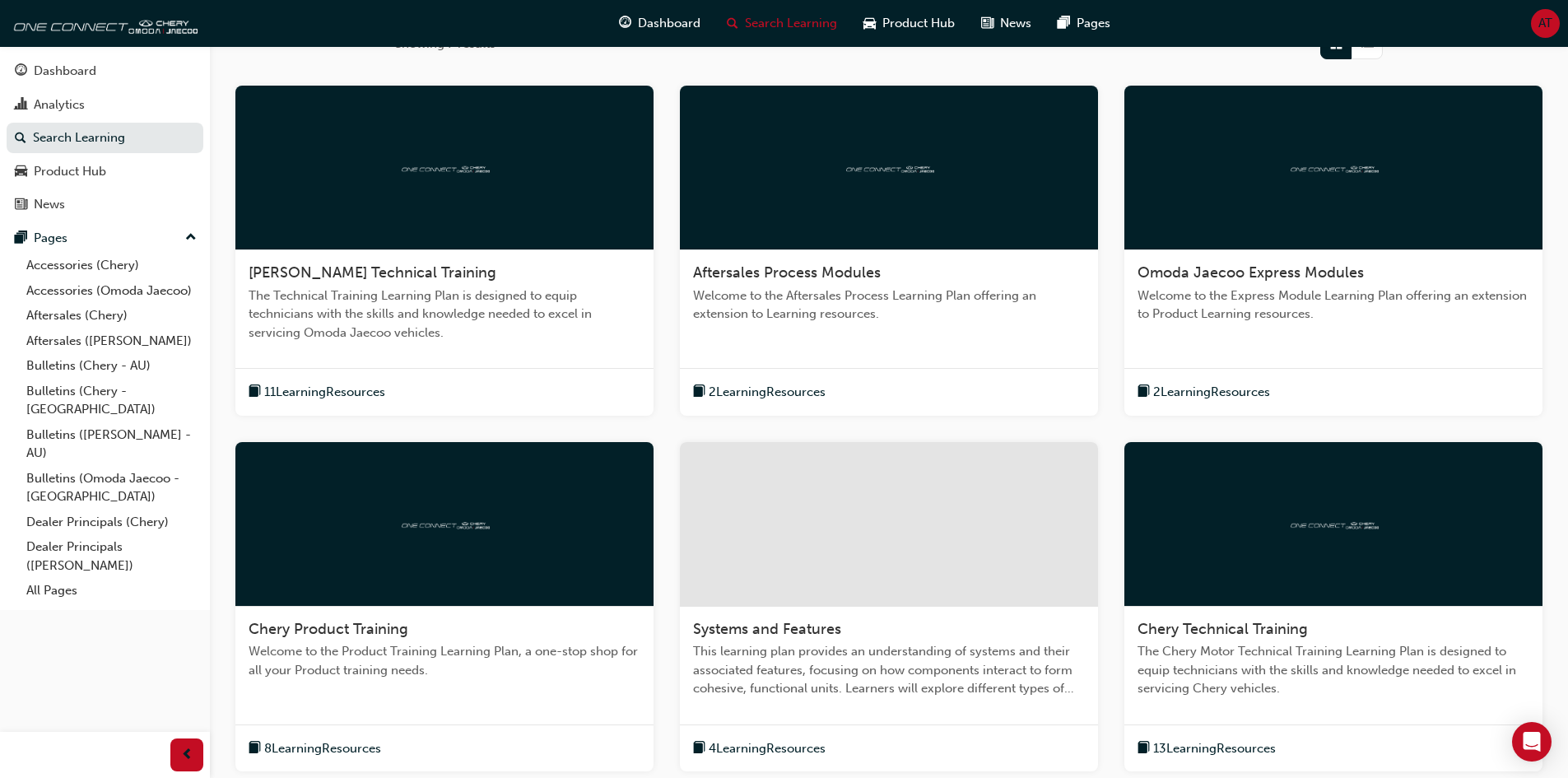
click at [1303, 304] on span "Welcome to the Express Module Learning Plan offering an extension to Product Le…" at bounding box center [1334, 305] width 392 height 37
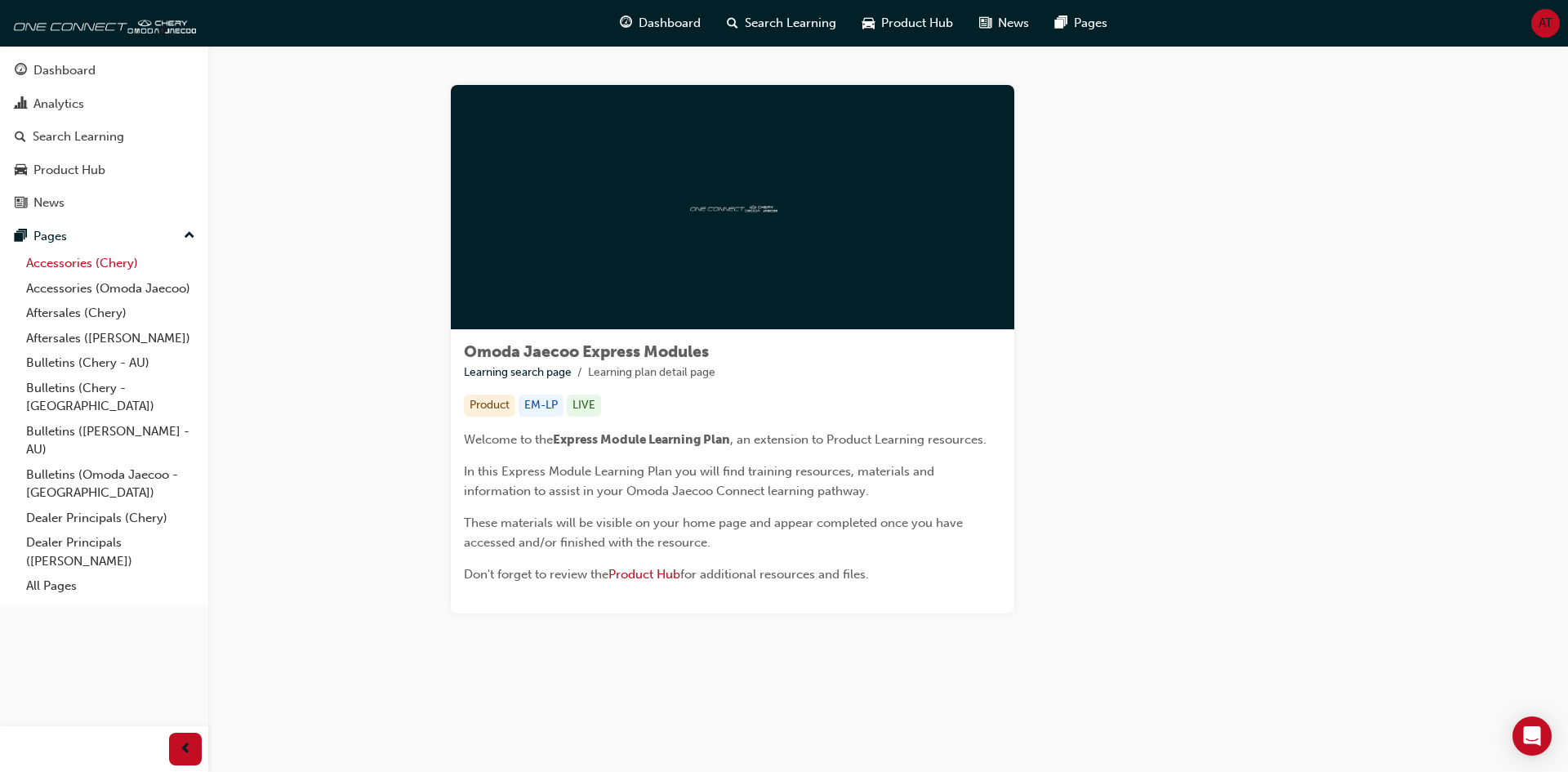
click at [85, 263] on link "Accessories (Chery)" at bounding box center [110, 263] width 183 height 25
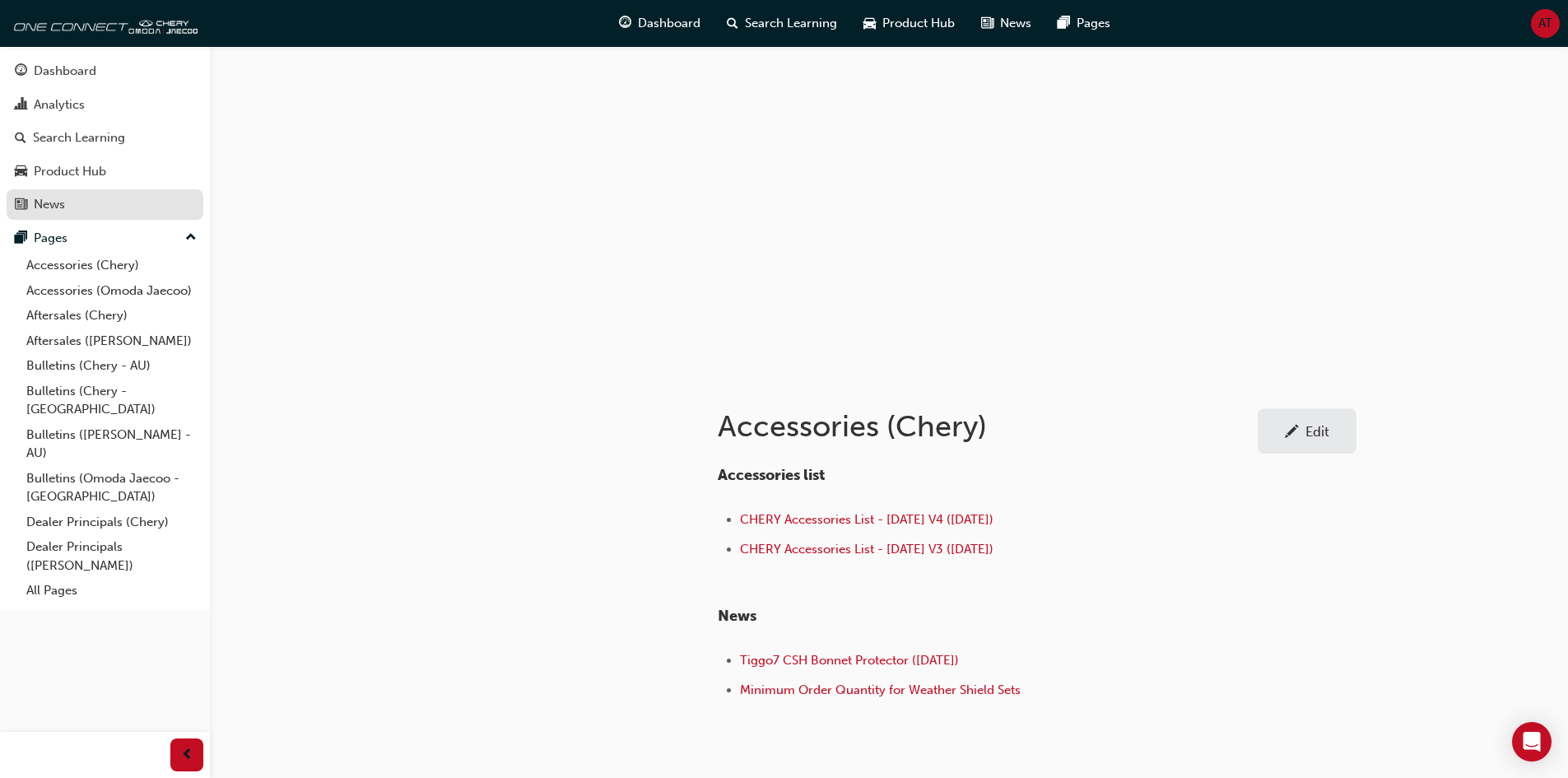
click at [21, 205] on span "news-icon" at bounding box center [21, 205] width 12 height 15
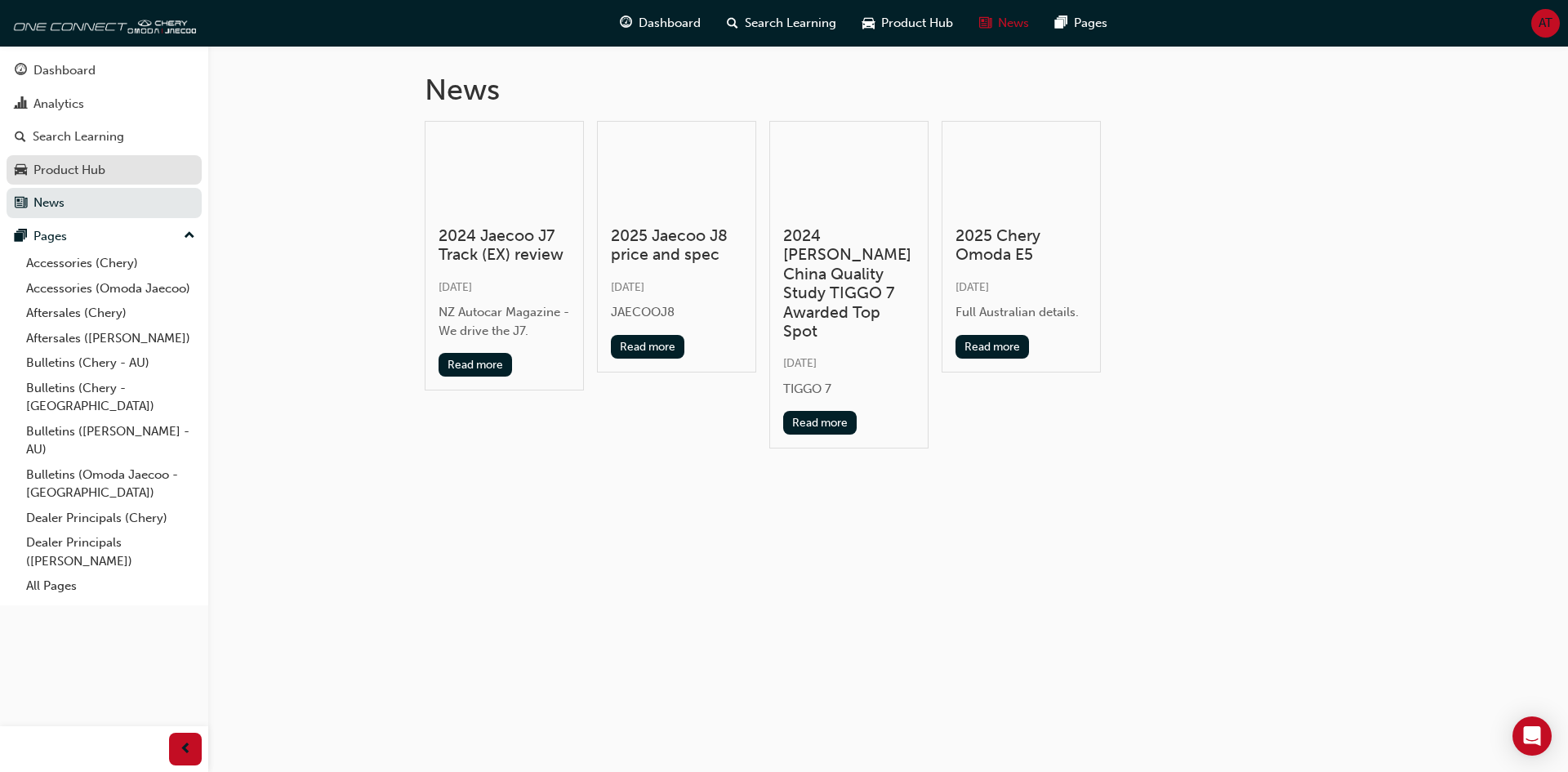
click at [93, 170] on div "Product Hub" at bounding box center [70, 171] width 72 height 19
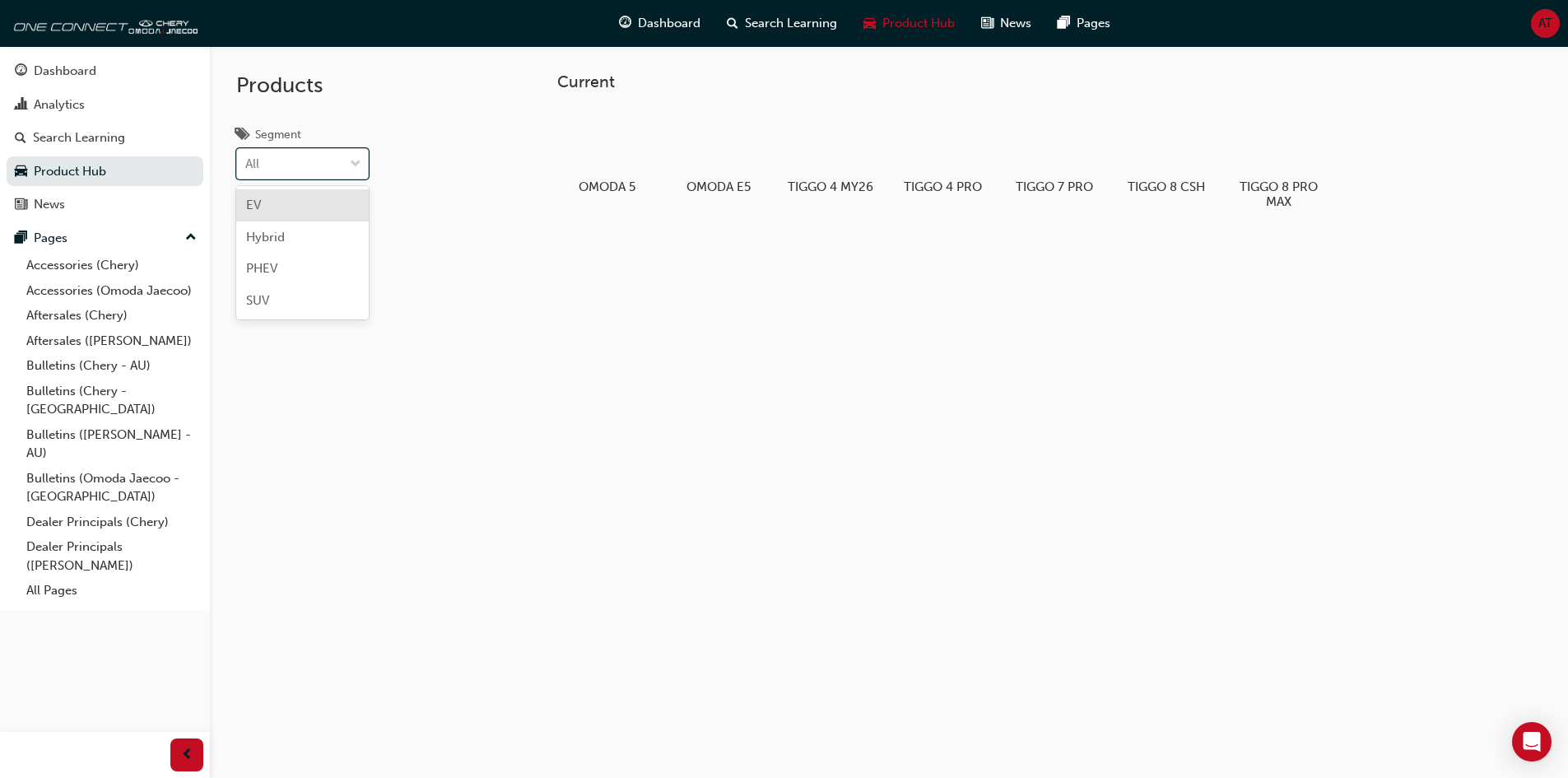
click at [298, 155] on div "All" at bounding box center [290, 163] width 106 height 29
click at [247, 156] on input "Segment option EV focused, 1 of 4. 4 results available. Use Up and Down to choo…" at bounding box center [247, 163] width 2 height 14
click at [475, 240] on div "Products Segment option Hybrid focused, 2 of 4. 4 results available. Use Up and…" at bounding box center [346, 434] width 272 height 778
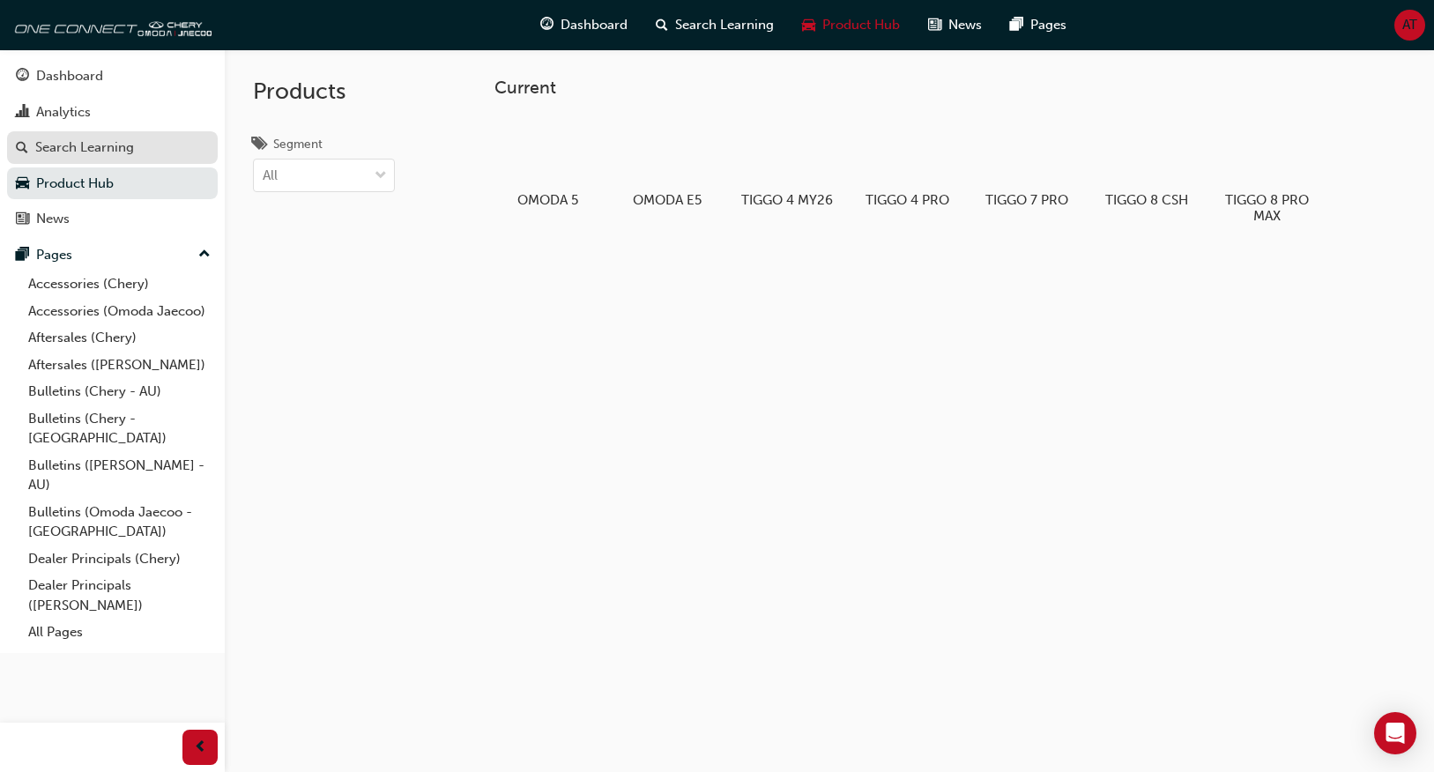
click at [160, 137] on div "Search Learning" at bounding box center [112, 148] width 193 height 22
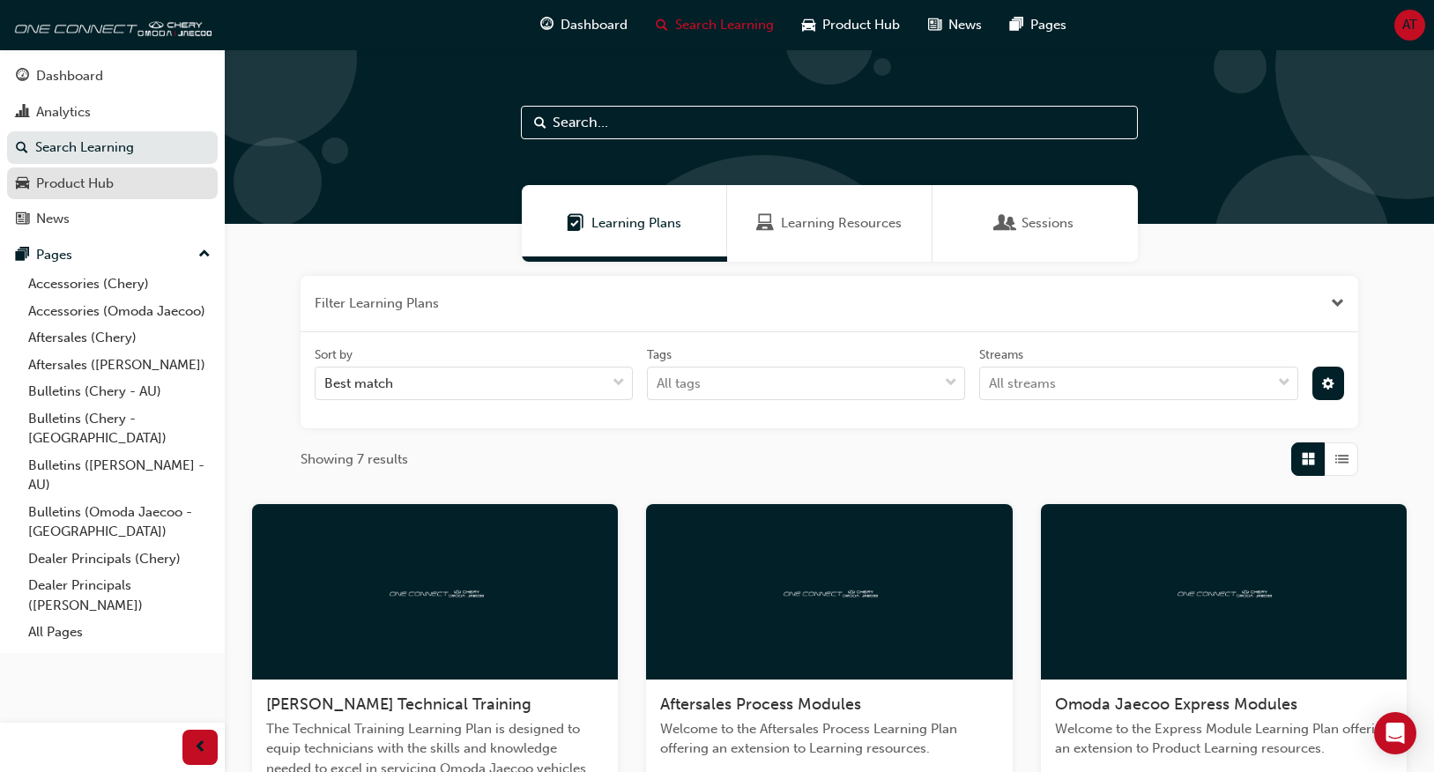
click at [152, 180] on div "Product Hub" at bounding box center [112, 184] width 193 height 22
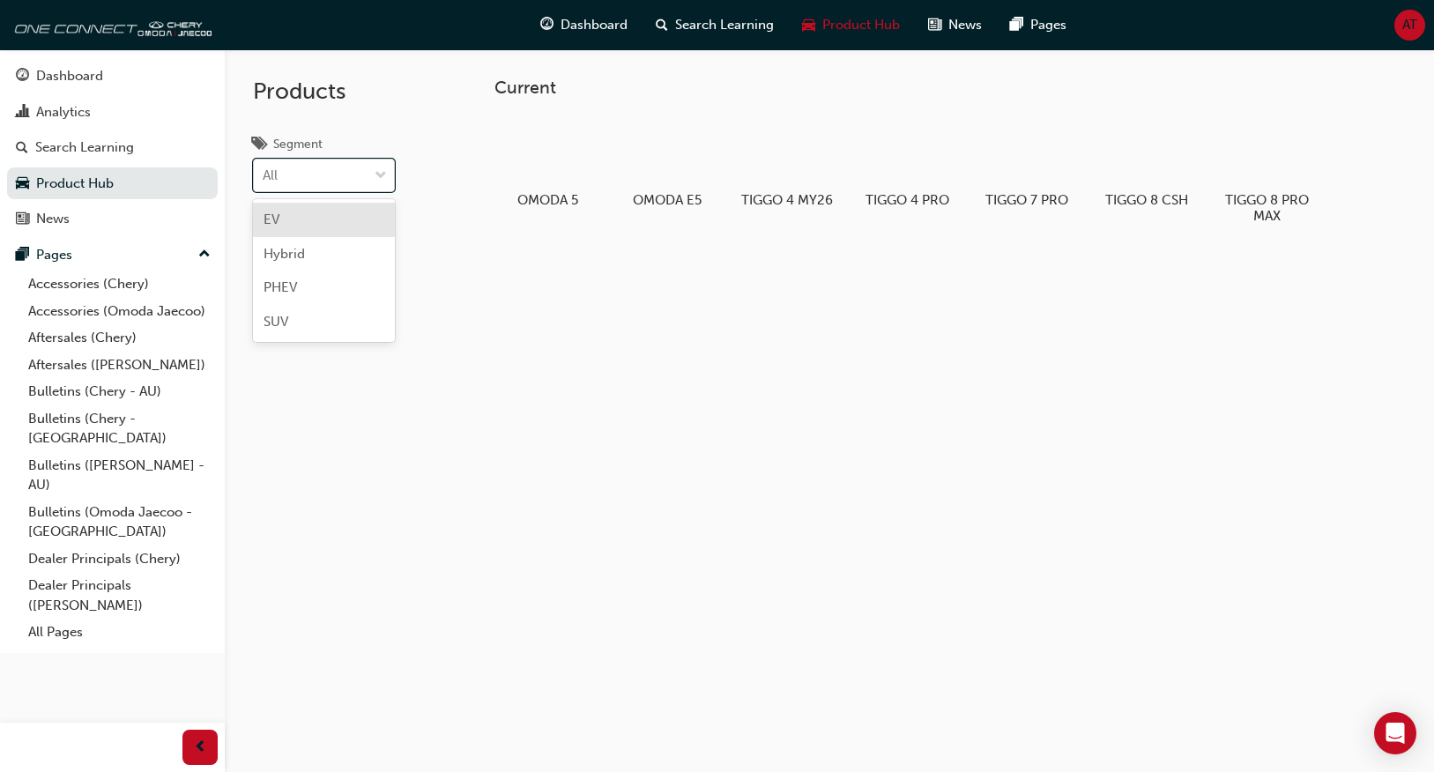
click at [314, 190] on div "All" at bounding box center [311, 175] width 114 height 31
click at [264, 182] on input "Segment option EV focused, 1 of 4. 4 results available. Use Up and Down to choo…" at bounding box center [264, 174] width 2 height 15
click at [434, 121] on div "Products Segment option EV focused, 1 of 4. 4 results available. Use Up and Dow…" at bounding box center [346, 435] width 242 height 772
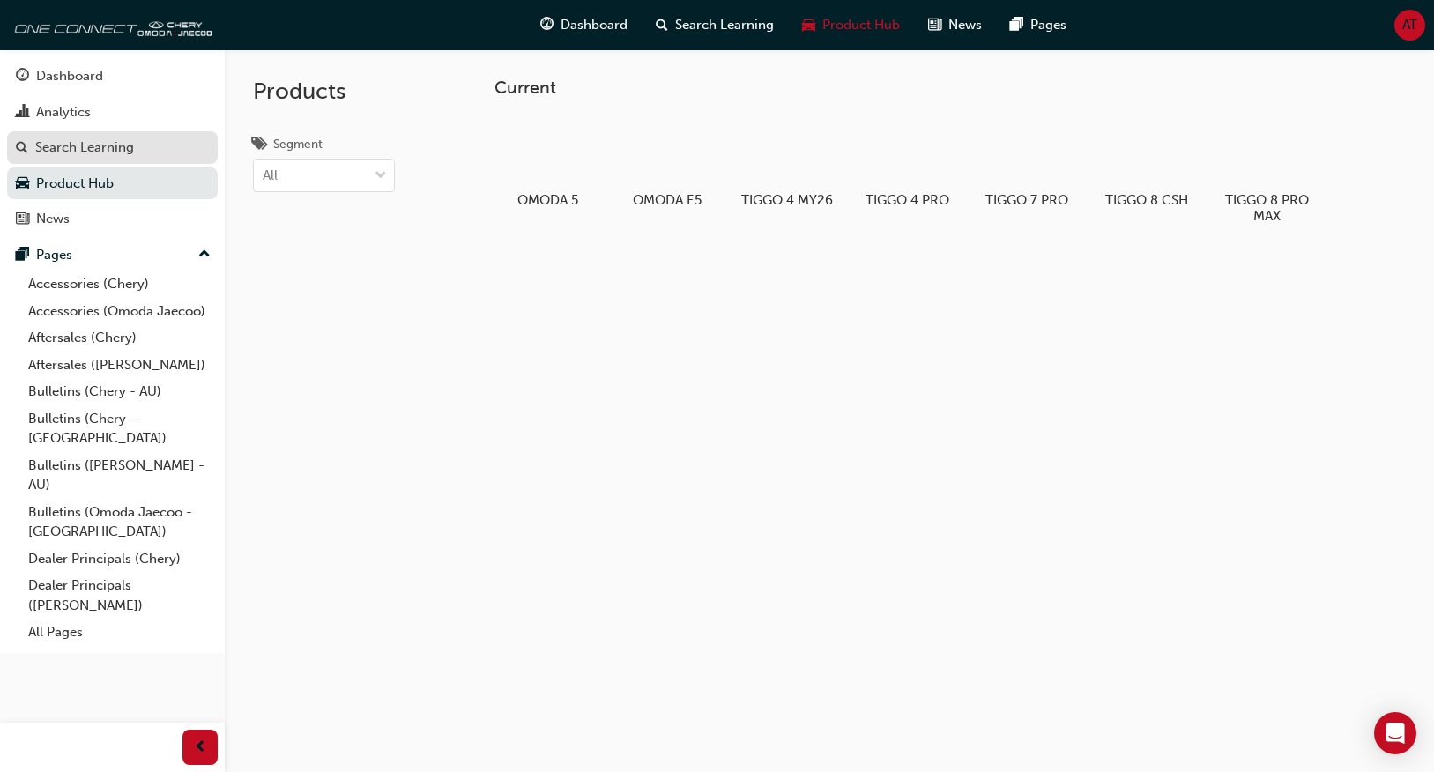
click at [163, 148] on div "Search Learning" at bounding box center [112, 148] width 193 height 22
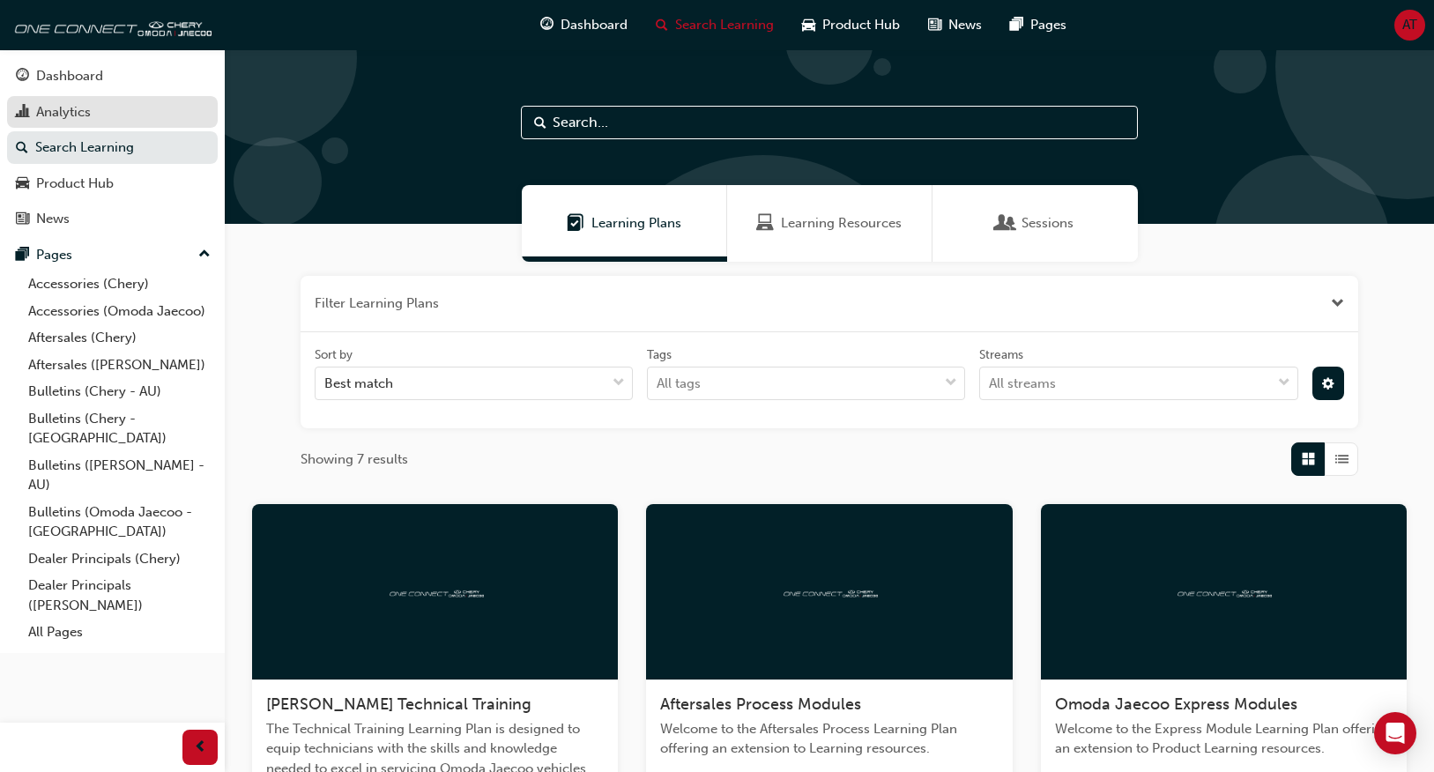
click at [157, 102] on div "Analytics" at bounding box center [112, 112] width 193 height 22
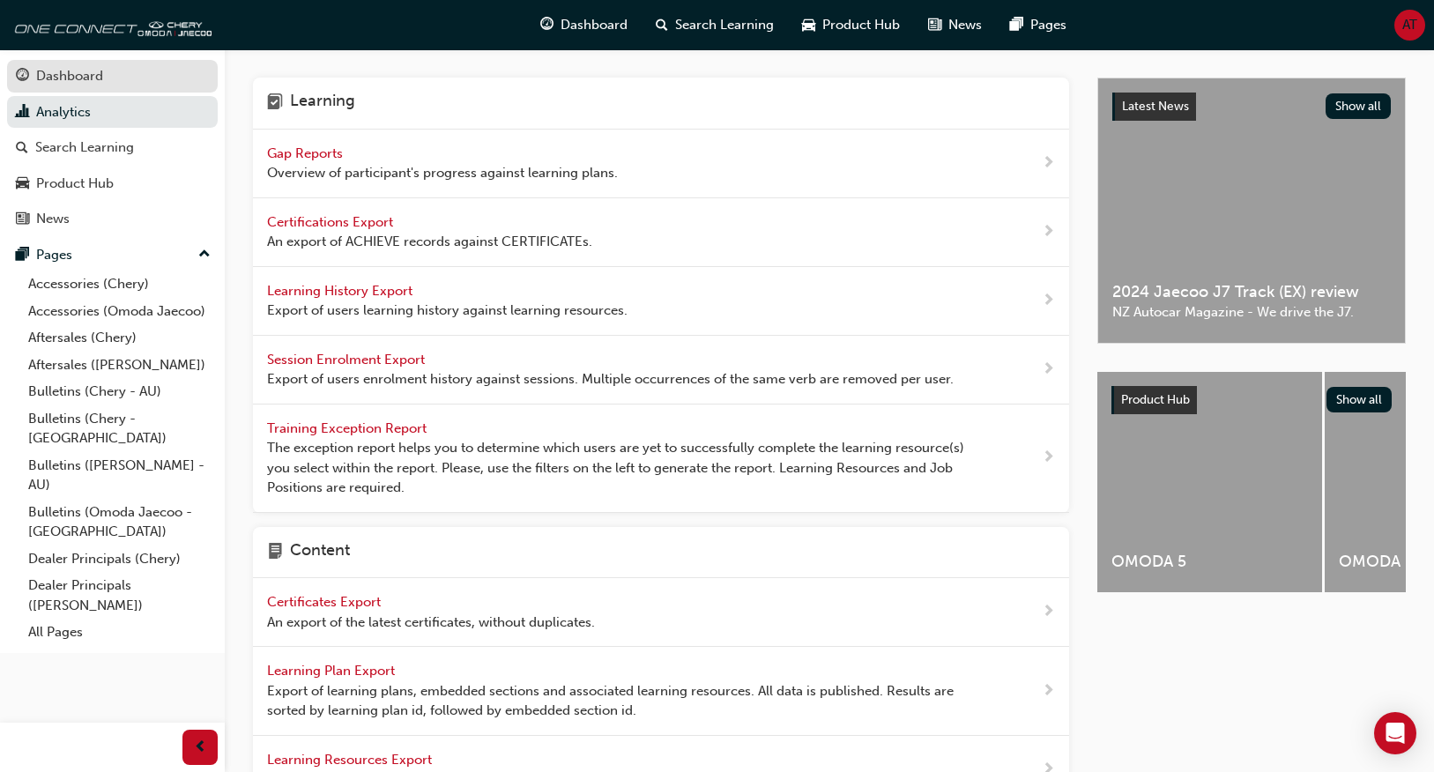
click at [167, 87] on link "Dashboard" at bounding box center [112, 76] width 211 height 33
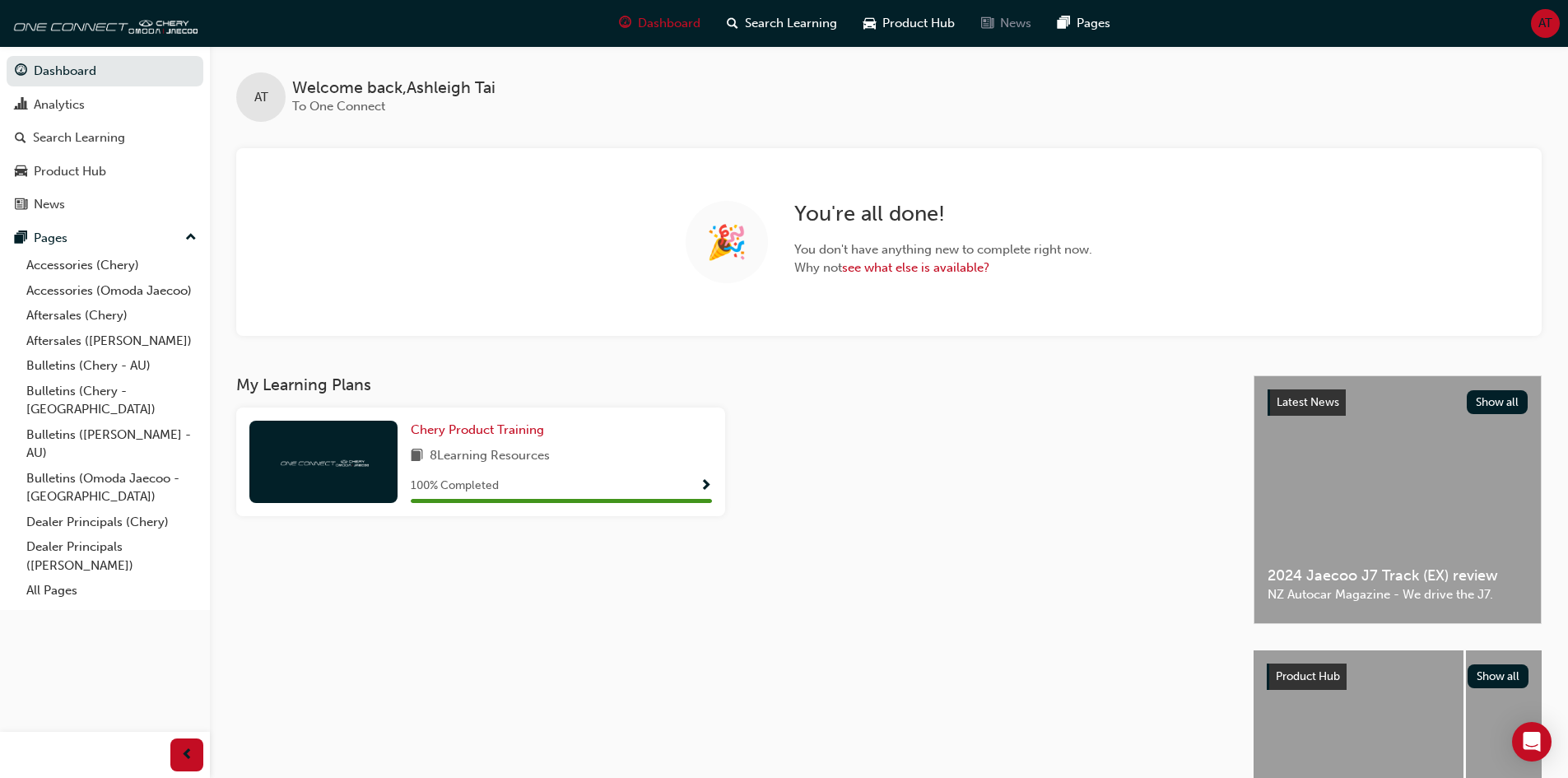
click at [1038, 32] on div "News" at bounding box center [1007, 23] width 77 height 34
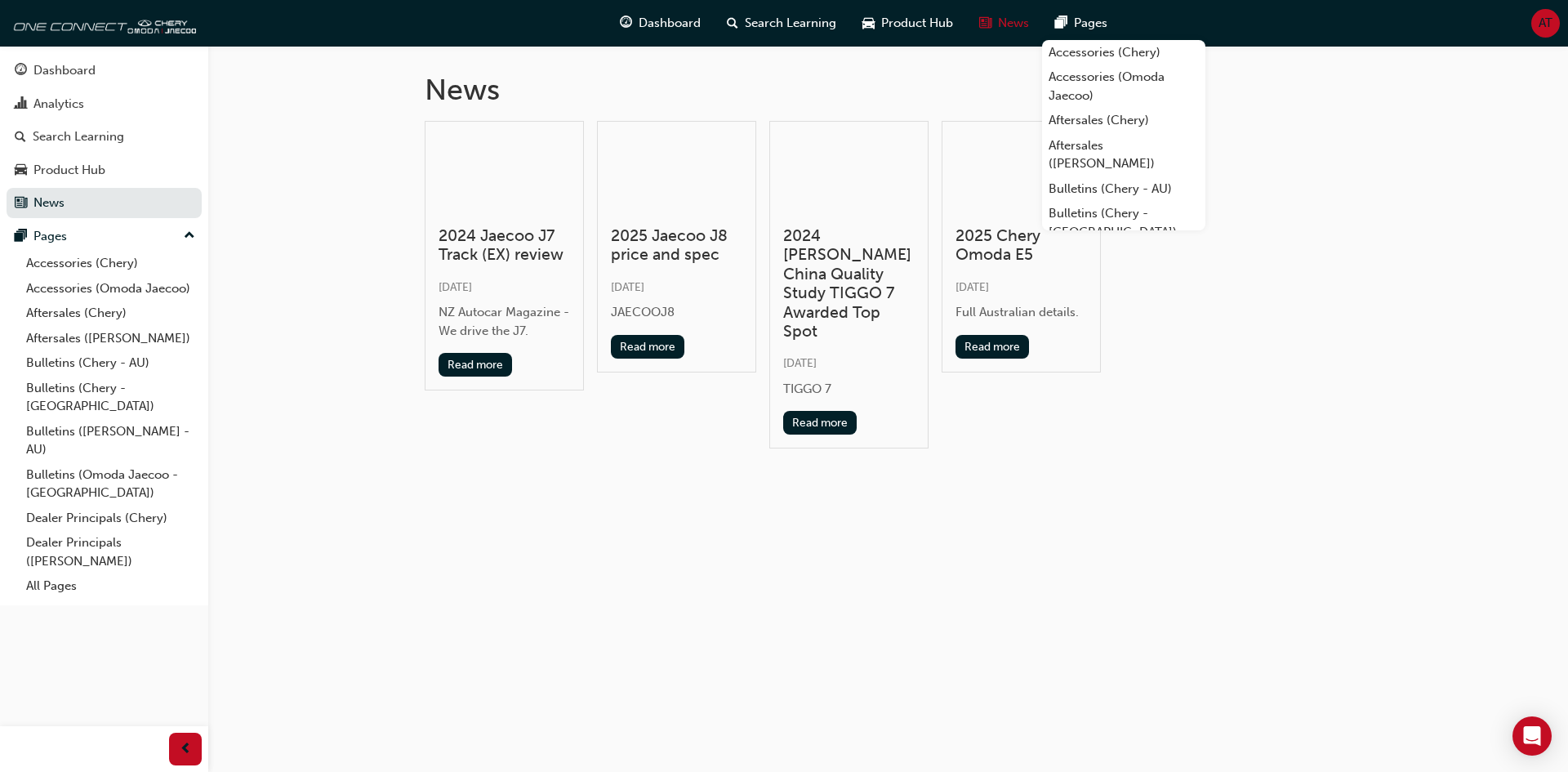
click at [1073, 25] on div "Pages" at bounding box center [1081, 23] width 79 height 33
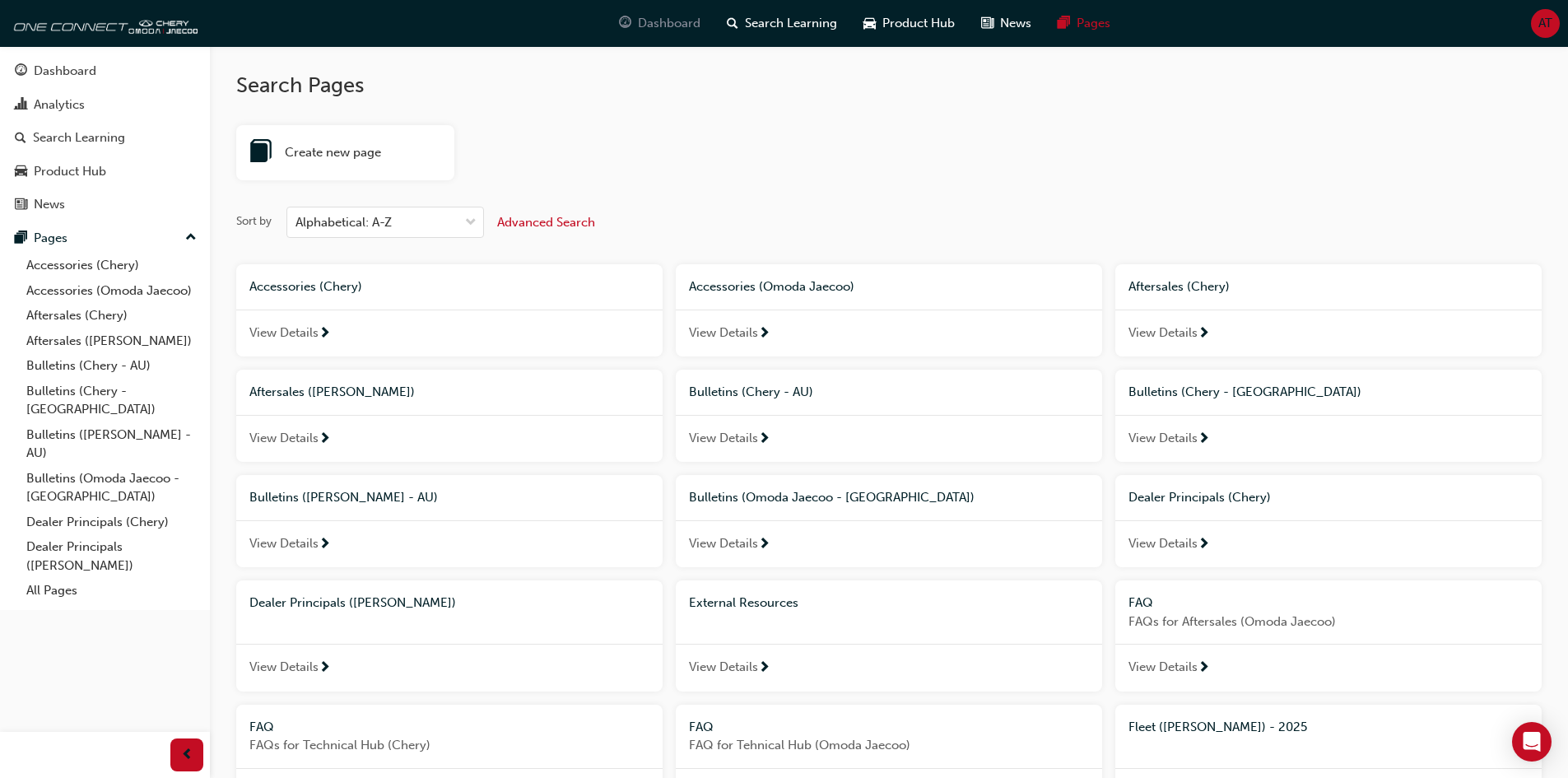
click at [641, 17] on span "Dashboard" at bounding box center [669, 23] width 63 height 19
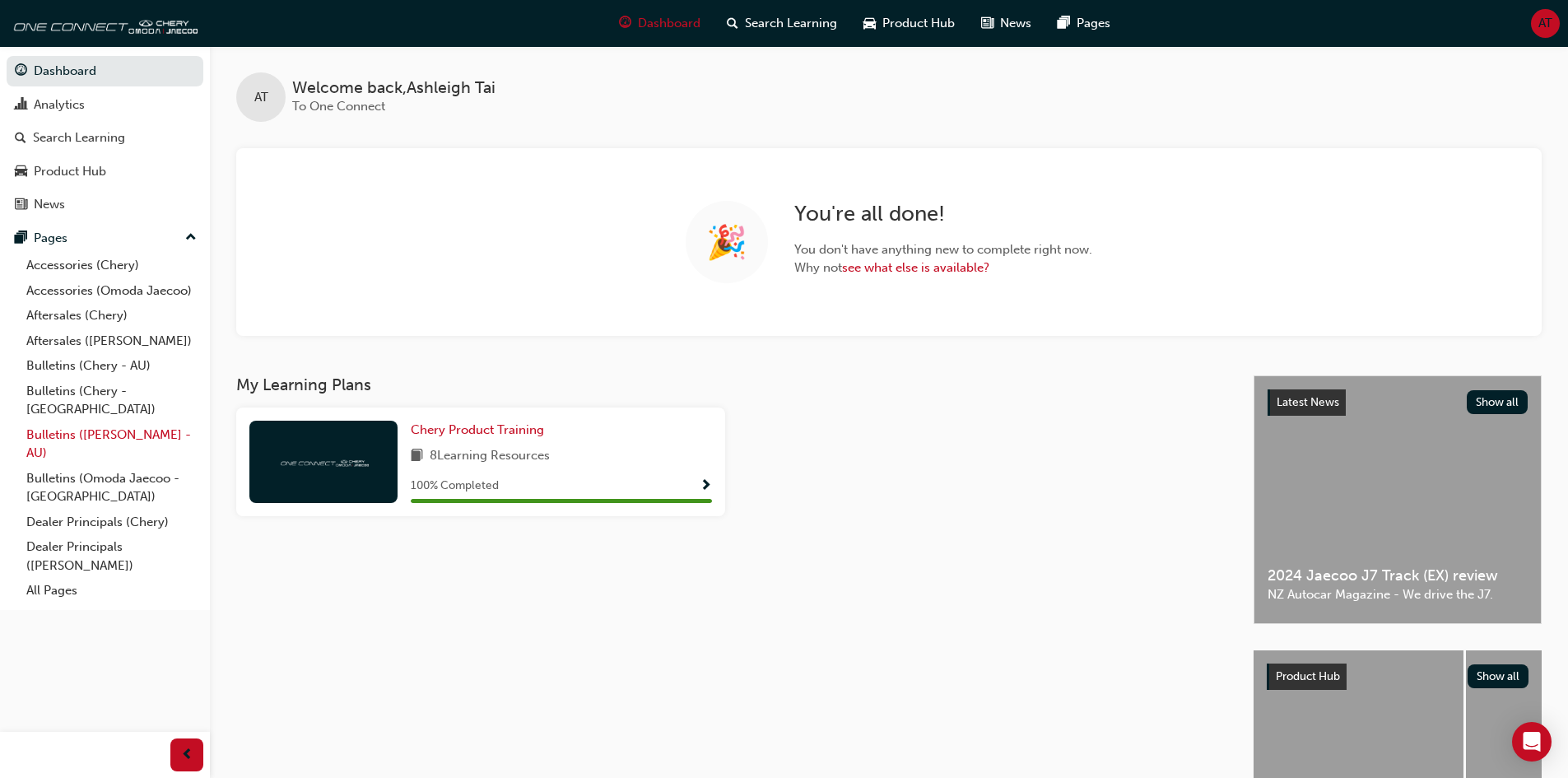
click at [137, 428] on link "Bulletins ([PERSON_NAME] - AU)" at bounding box center [111, 444] width 184 height 44
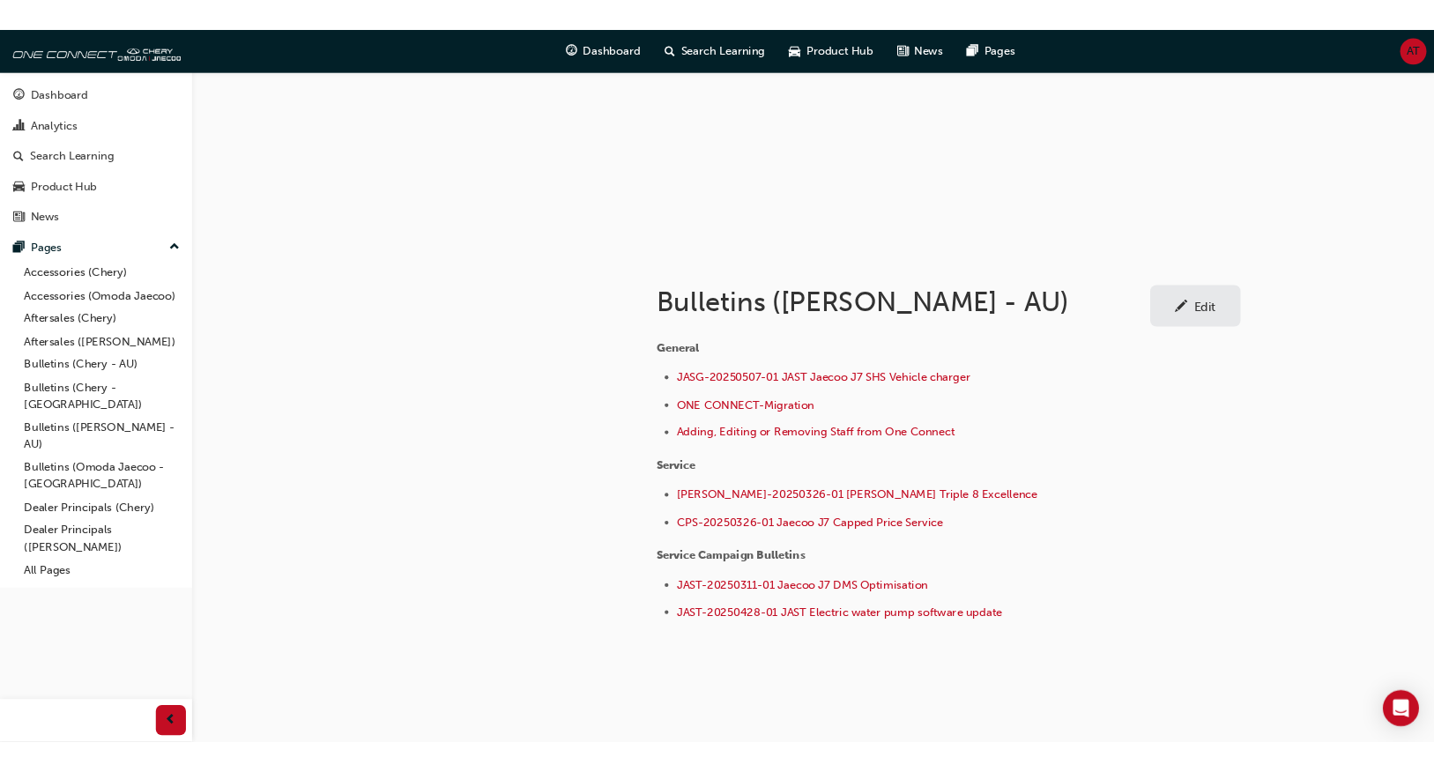
scroll to position [172, 0]
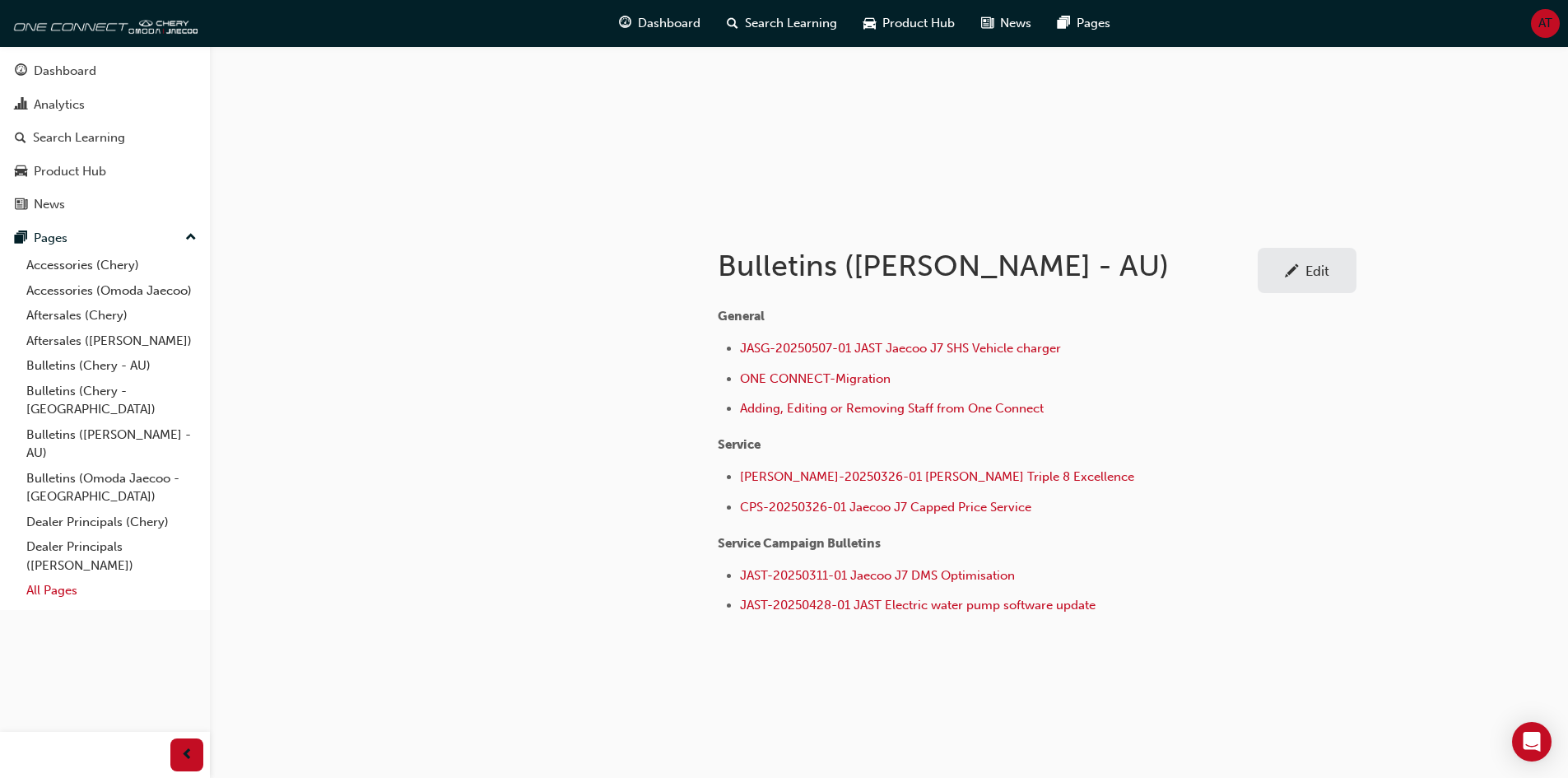
click at [40, 578] on link "All Pages" at bounding box center [111, 590] width 184 height 25
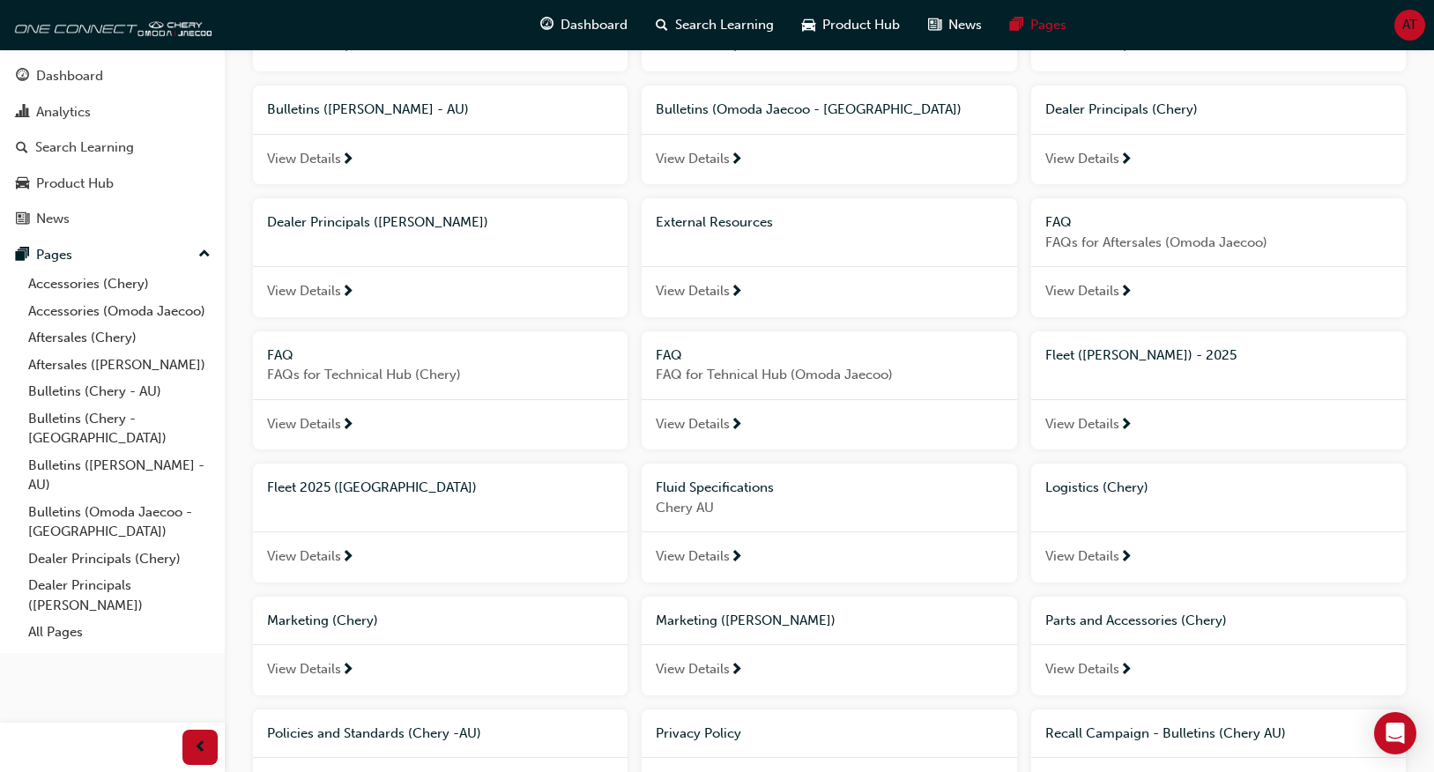
scroll to position [320, 0]
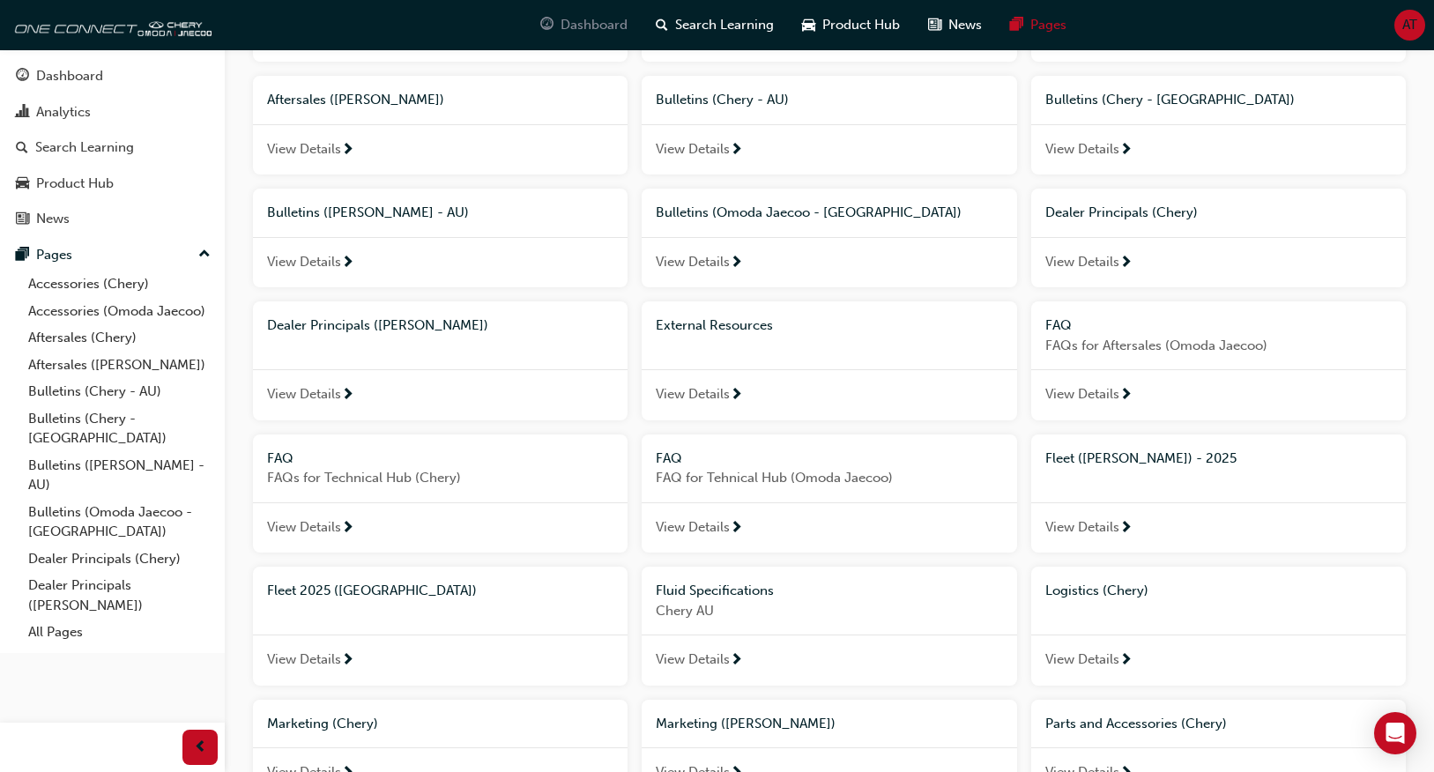
click at [584, 10] on div "Dashboard" at bounding box center [583, 25] width 115 height 36
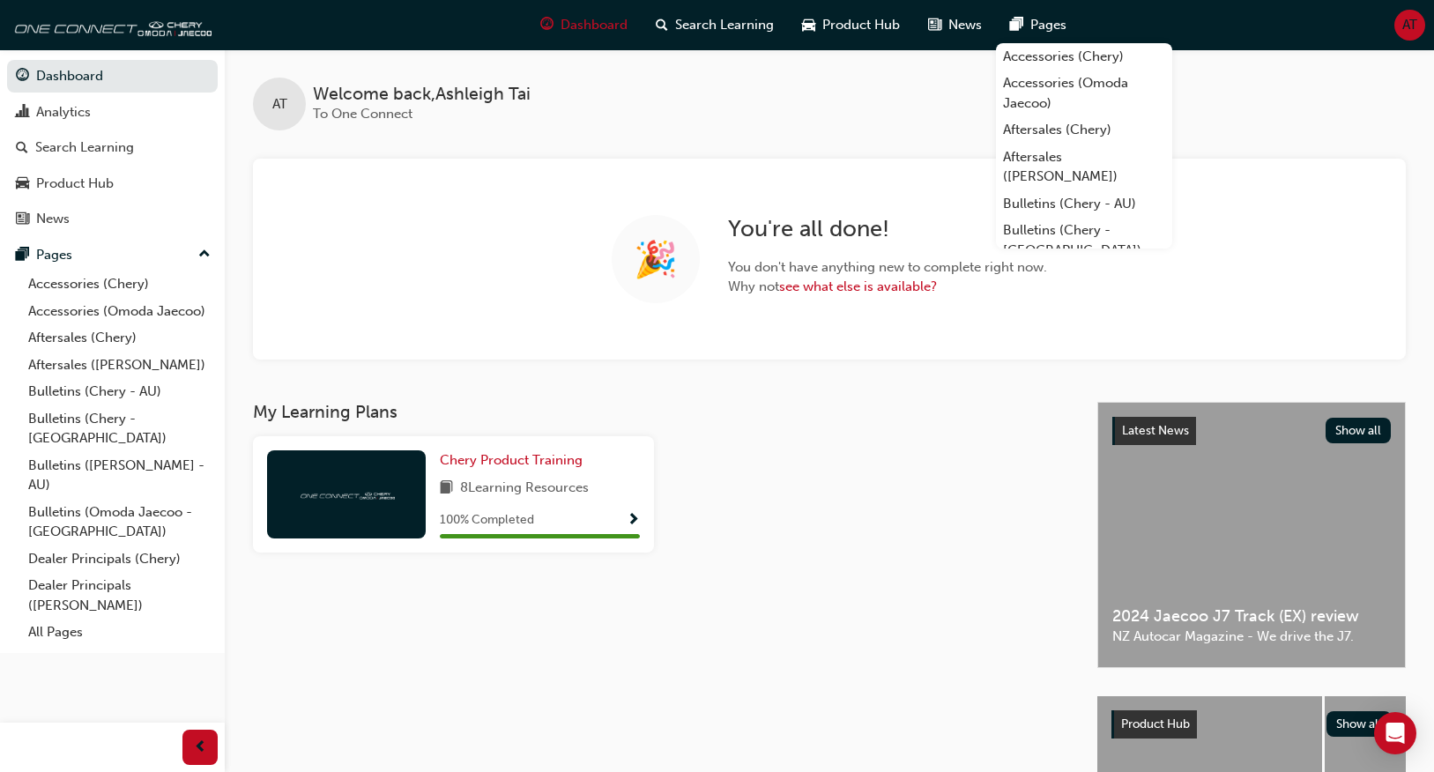
click at [1411, 30] on span "AT" at bounding box center [1409, 25] width 15 height 20
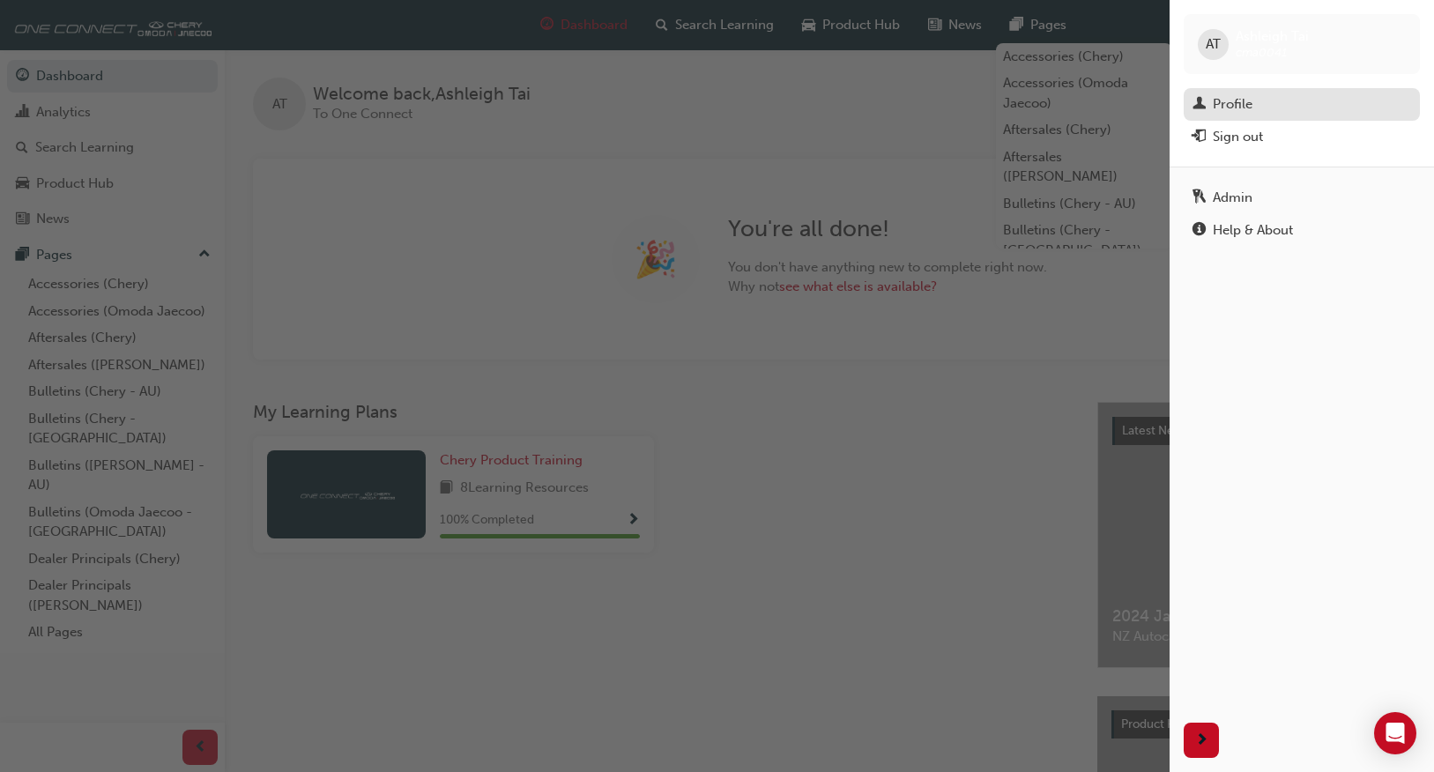
click at [1276, 92] on link "Profile" at bounding box center [1302, 104] width 236 height 33
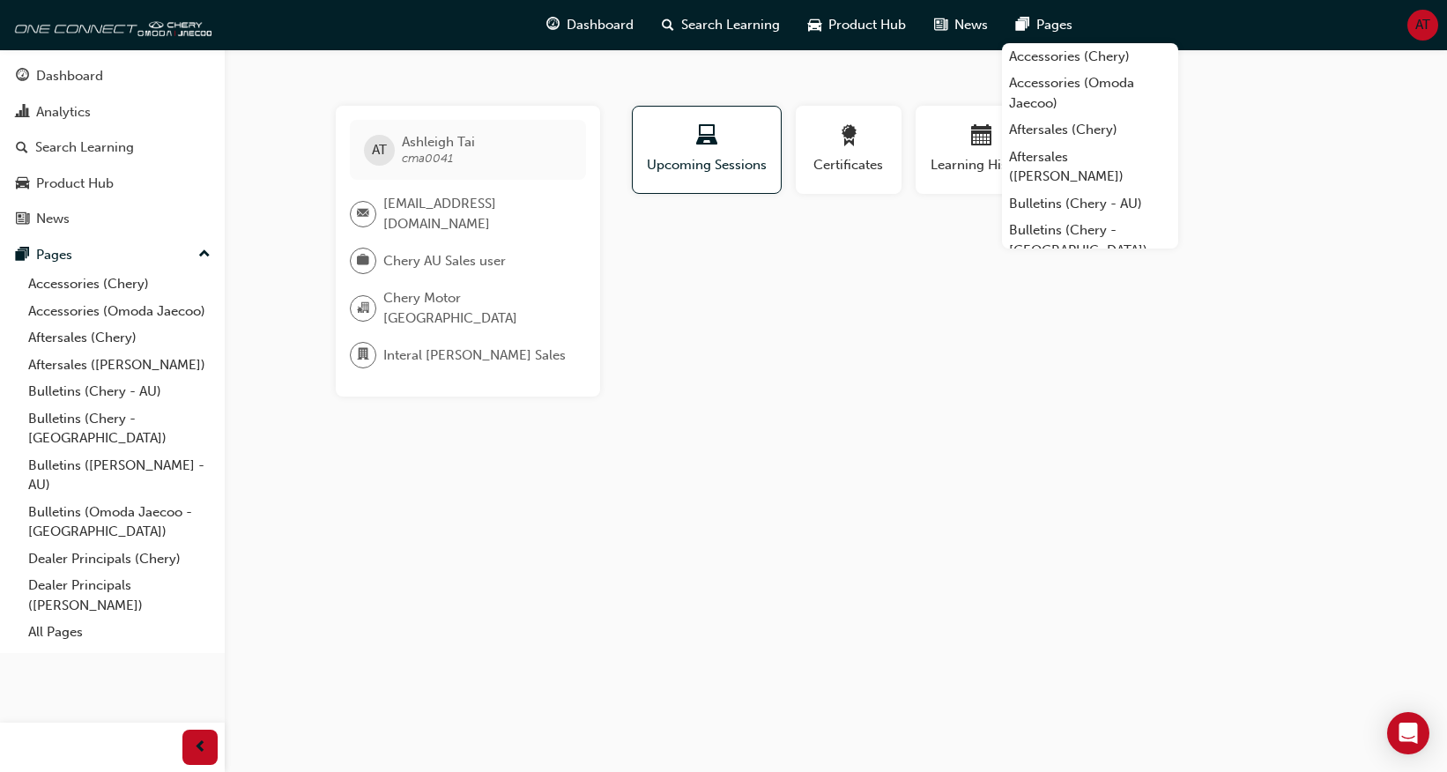
click at [845, 390] on div "AT [PERSON_NAME] cma0041 [EMAIL_ADDRESS][DOMAIN_NAME] Chery AU Sales user Chery…" at bounding box center [723, 386] width 1447 height 772
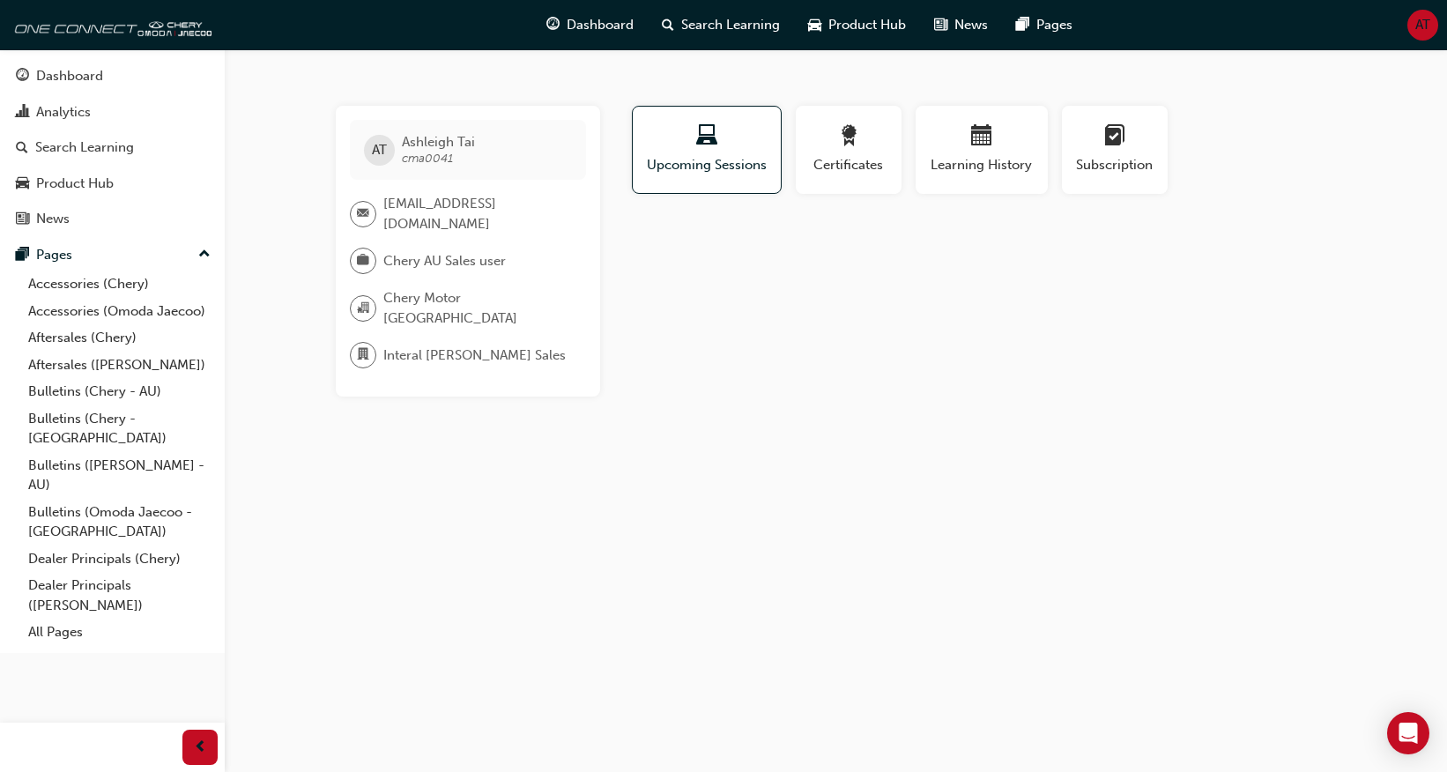
click at [487, 262] on span "Chery AU Sales user" at bounding box center [444, 261] width 123 height 20
click at [779, 325] on div "Profile Upcoming Sessions Certificates Learning History Subscription AT [PERSON…" at bounding box center [983, 251] width 709 height 291
click at [780, 325] on div "Profile Upcoming Sessions Certificates Learning History Subscription AT [PERSON…" at bounding box center [983, 251] width 709 height 291
click at [780, 324] on div "Profile Upcoming Sessions Certificates Learning History Subscription AT [PERSON…" at bounding box center [983, 251] width 709 height 291
click at [867, 275] on div "Profile Upcoming Sessions Certificates Learning History Subscription AT [PERSON…" at bounding box center [983, 251] width 709 height 291
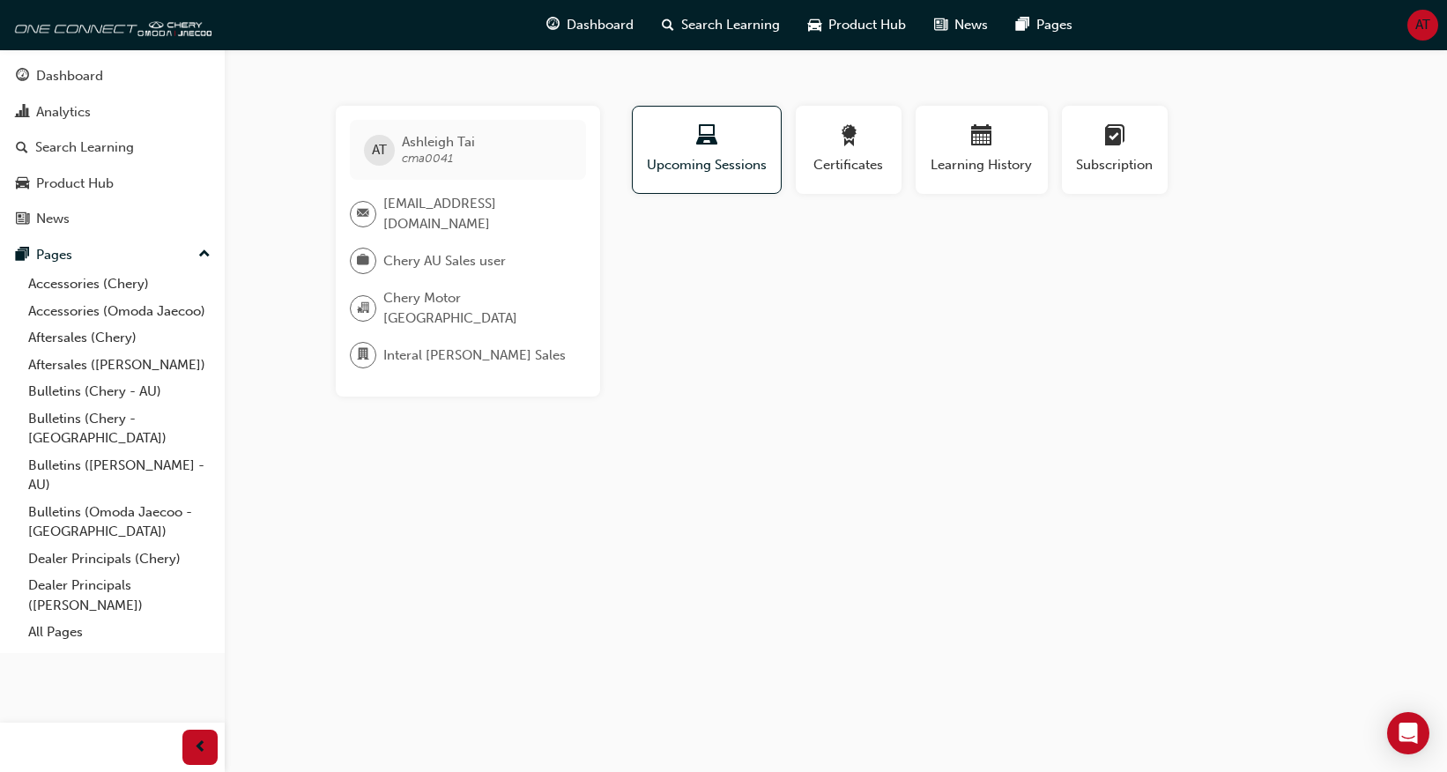
click at [1418, 31] on span "AT" at bounding box center [1423, 25] width 15 height 20
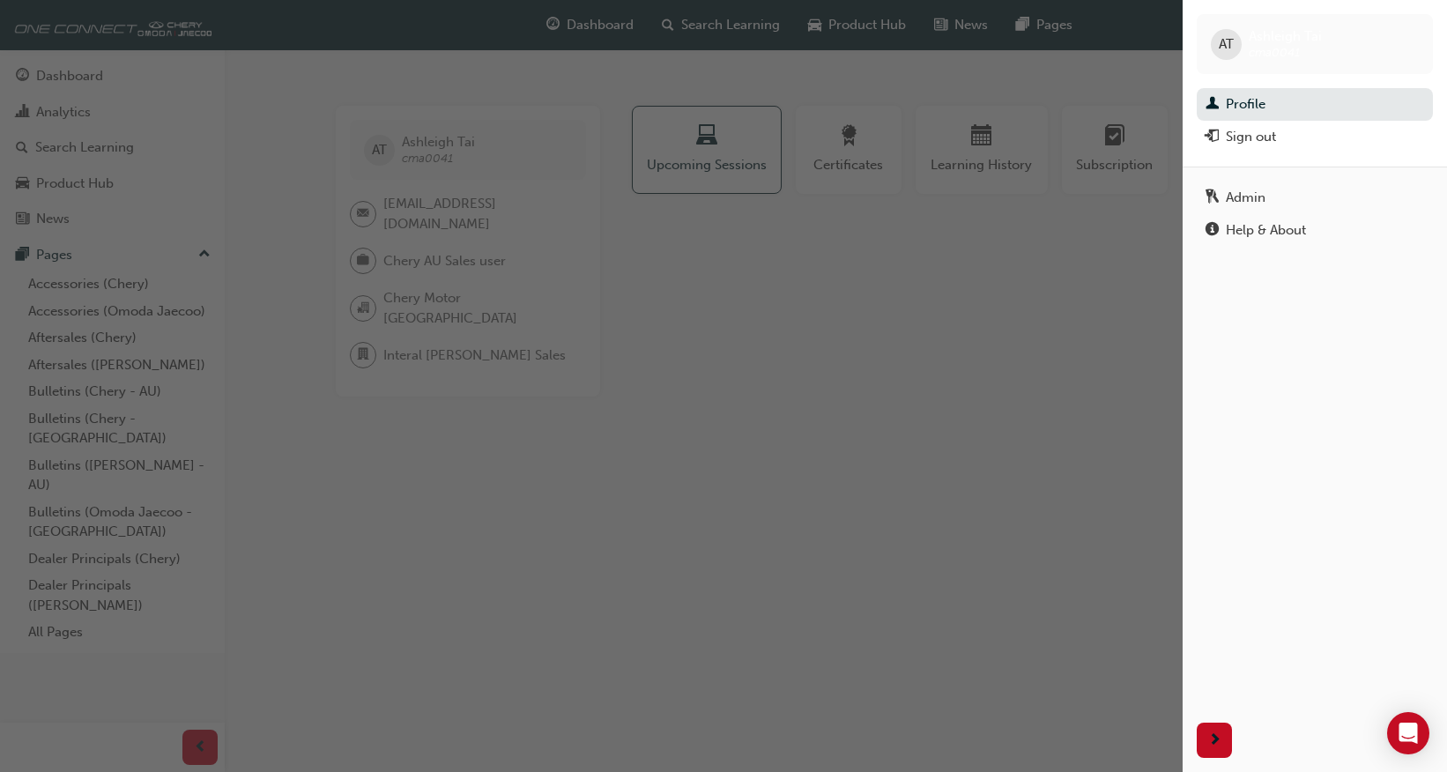
click at [905, 265] on div "button" at bounding box center [591, 386] width 1183 height 772
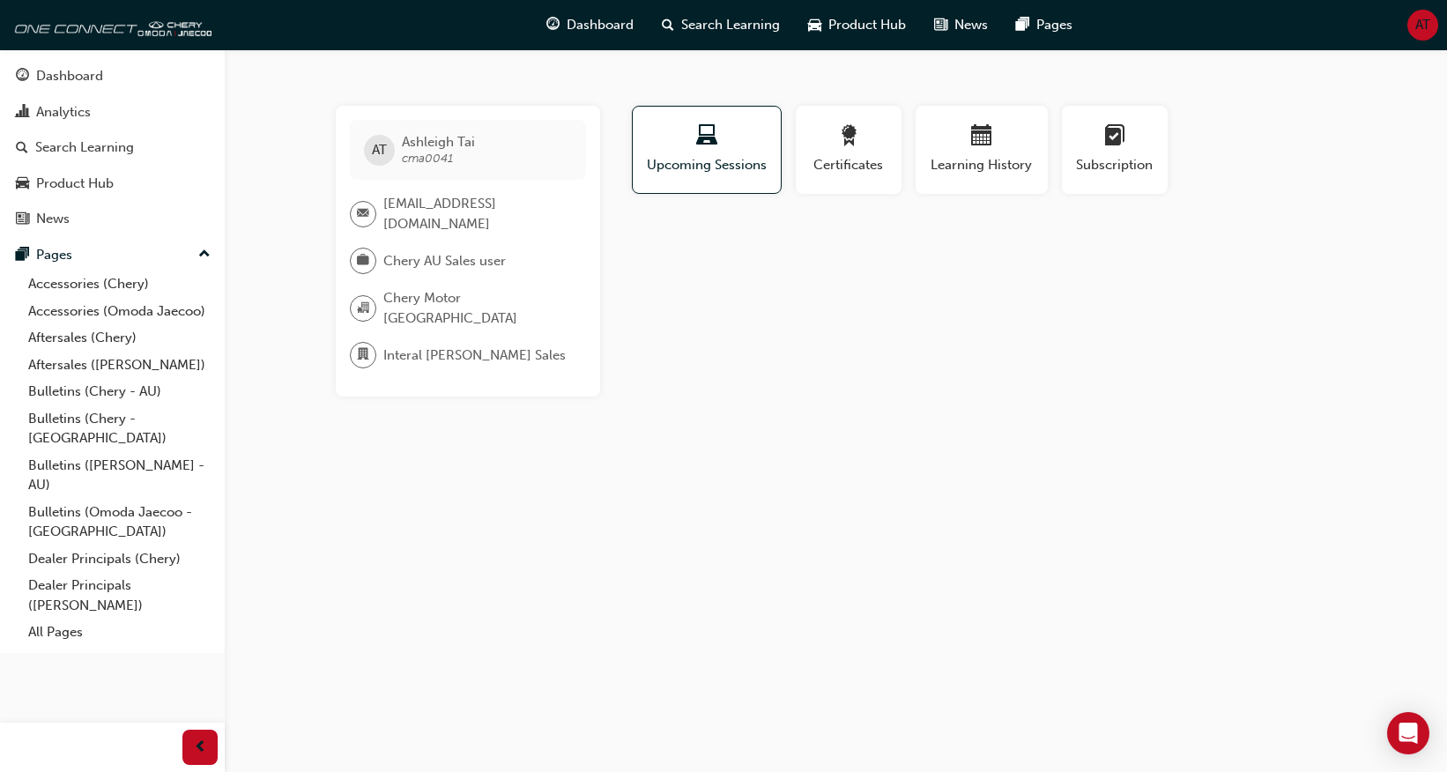
click at [905, 266] on div "Profile Upcoming Sessions Certificates Learning History Subscription AT [PERSON…" at bounding box center [983, 251] width 709 height 291
click at [160, 74] on div "Dashboard" at bounding box center [112, 76] width 193 height 22
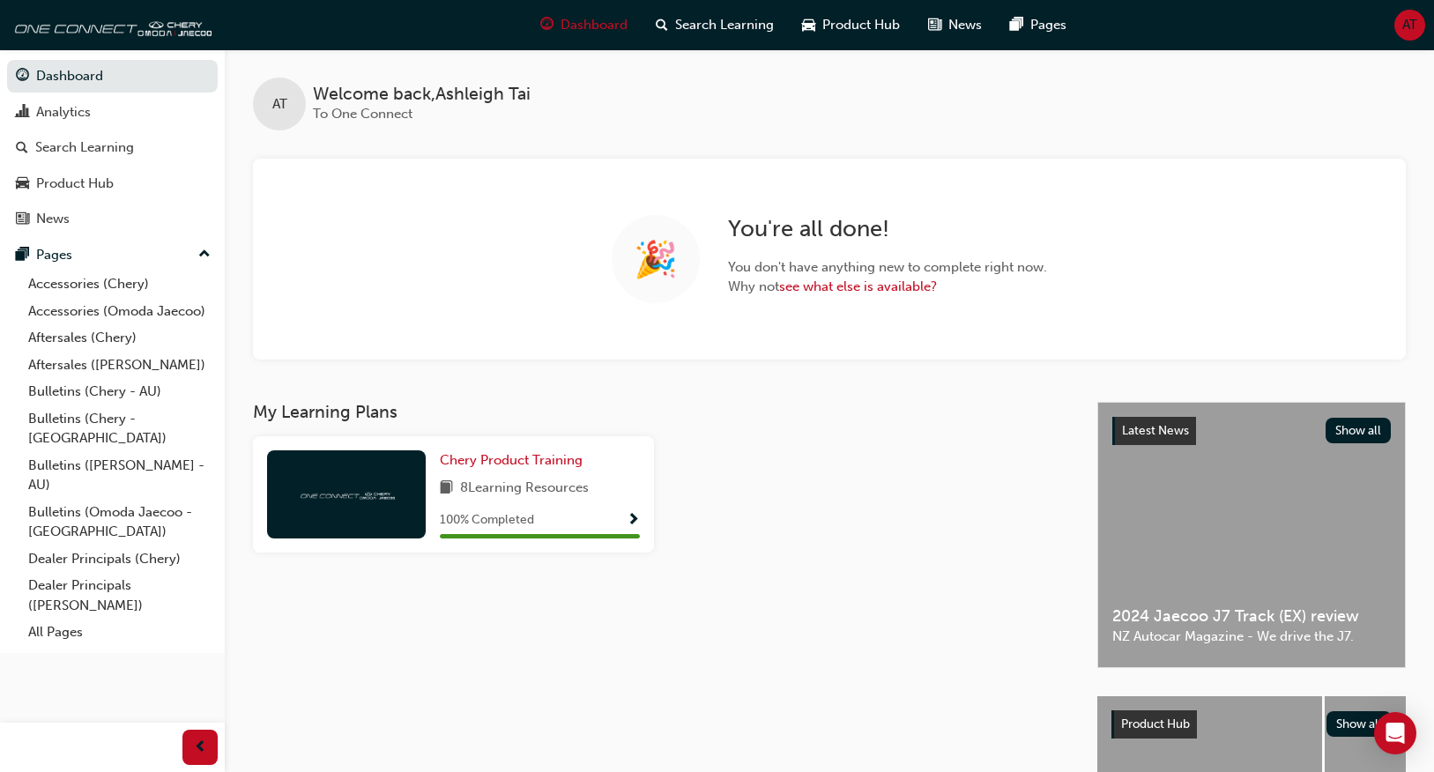
click at [1395, 26] on div "AT" at bounding box center [1410, 25] width 31 height 31
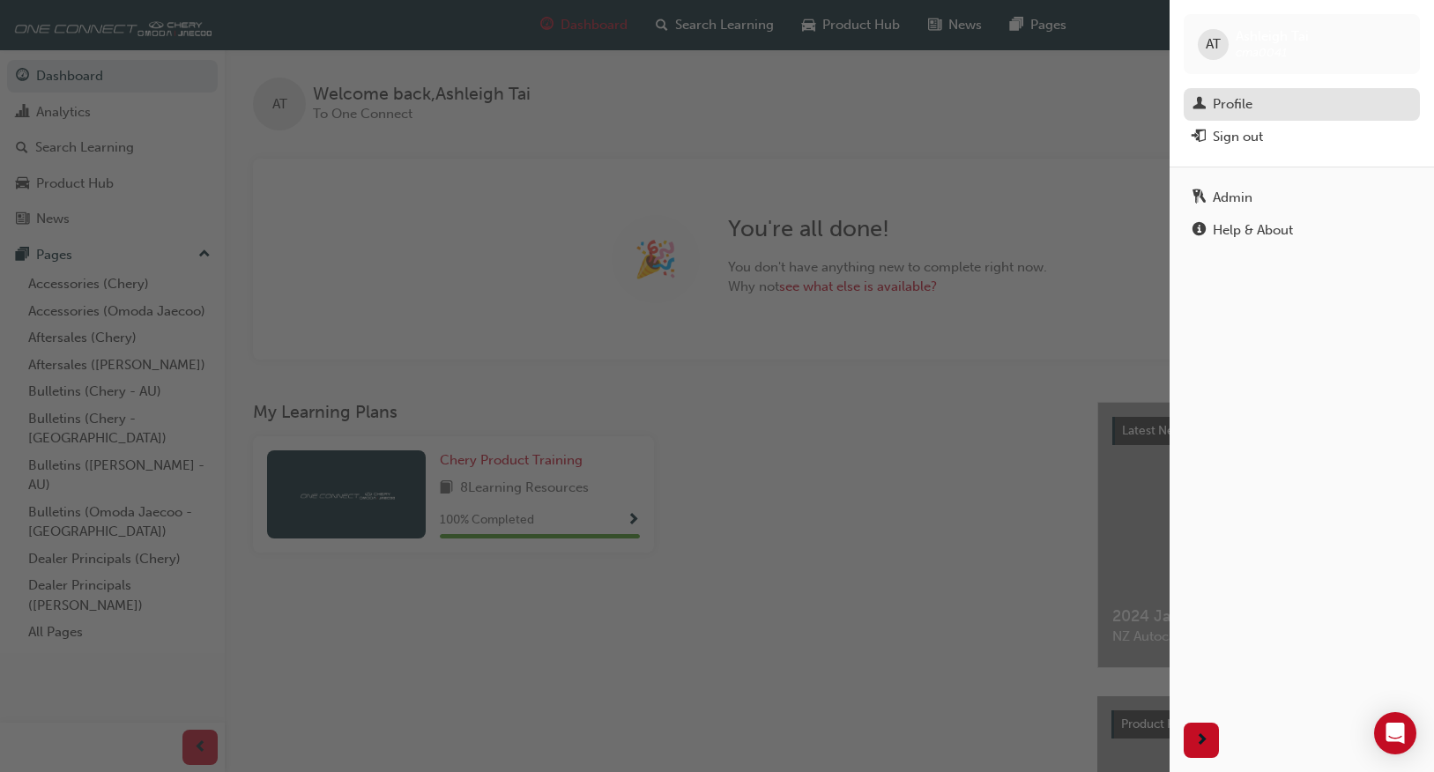
click at [1258, 113] on div "Profile" at bounding box center [1302, 104] width 219 height 22
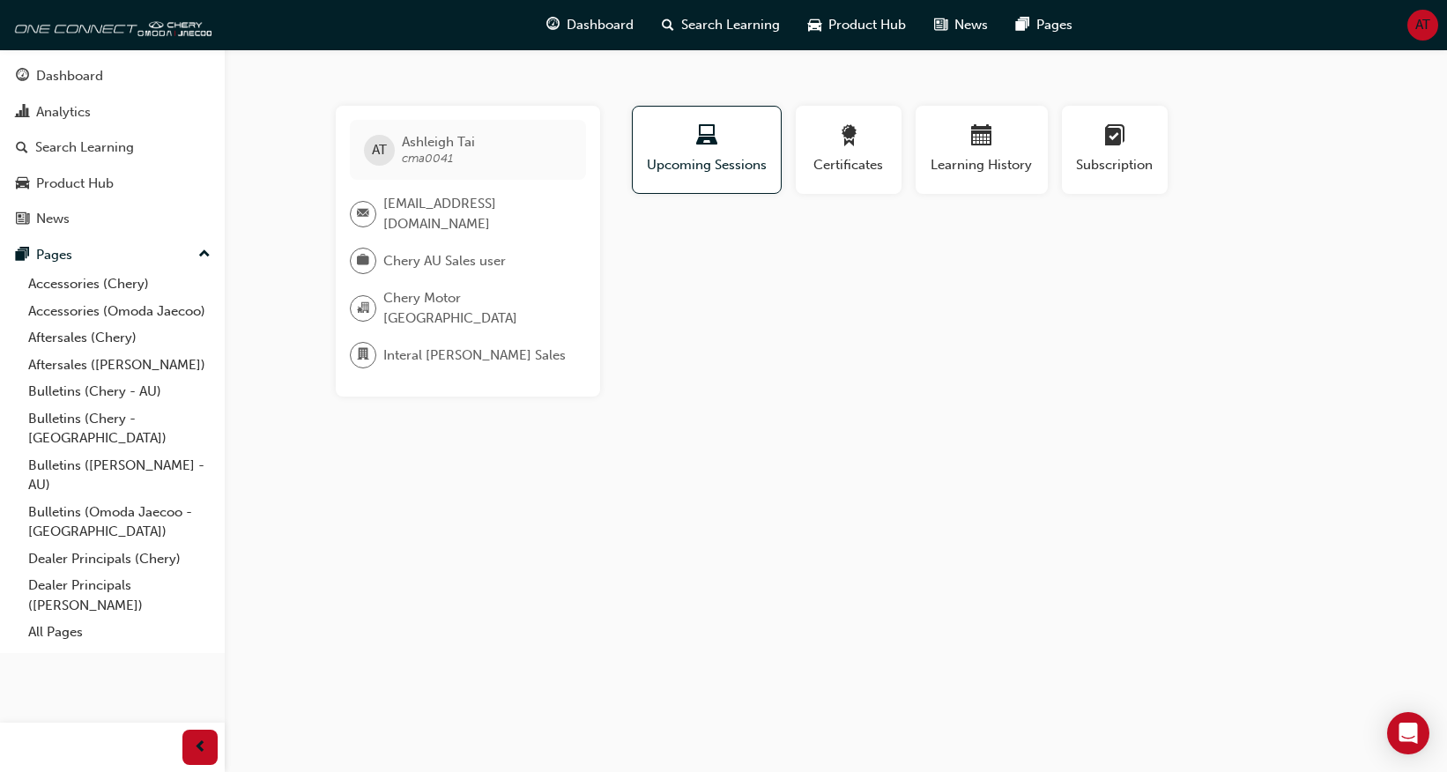
click at [949, 234] on div "Profile Upcoming Sessions Certificates Learning History Subscription AT [PERSON…" at bounding box center [983, 251] width 709 height 291
click at [864, 176] on button "Certificates" at bounding box center [849, 150] width 106 height 88
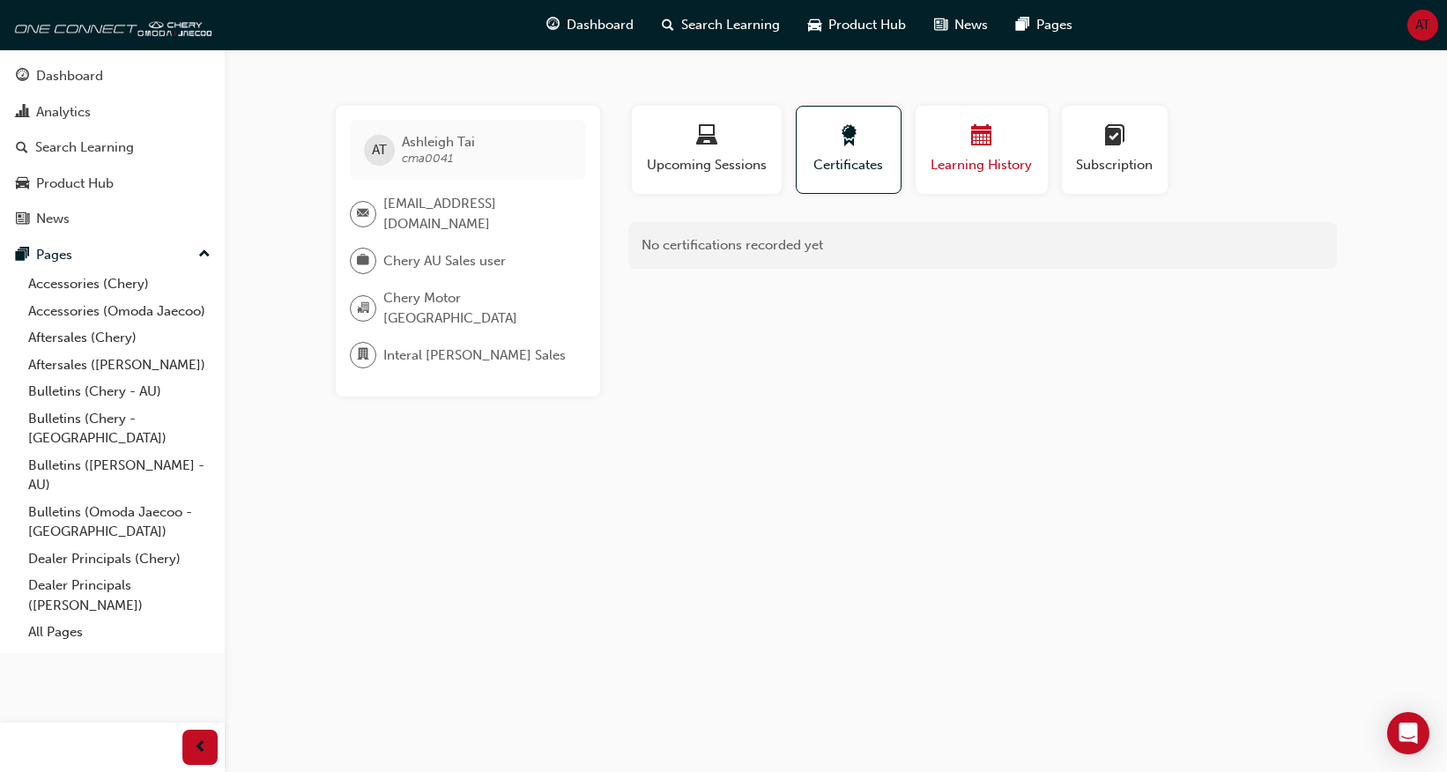
click at [980, 174] on span "Learning History" at bounding box center [982, 165] width 106 height 20
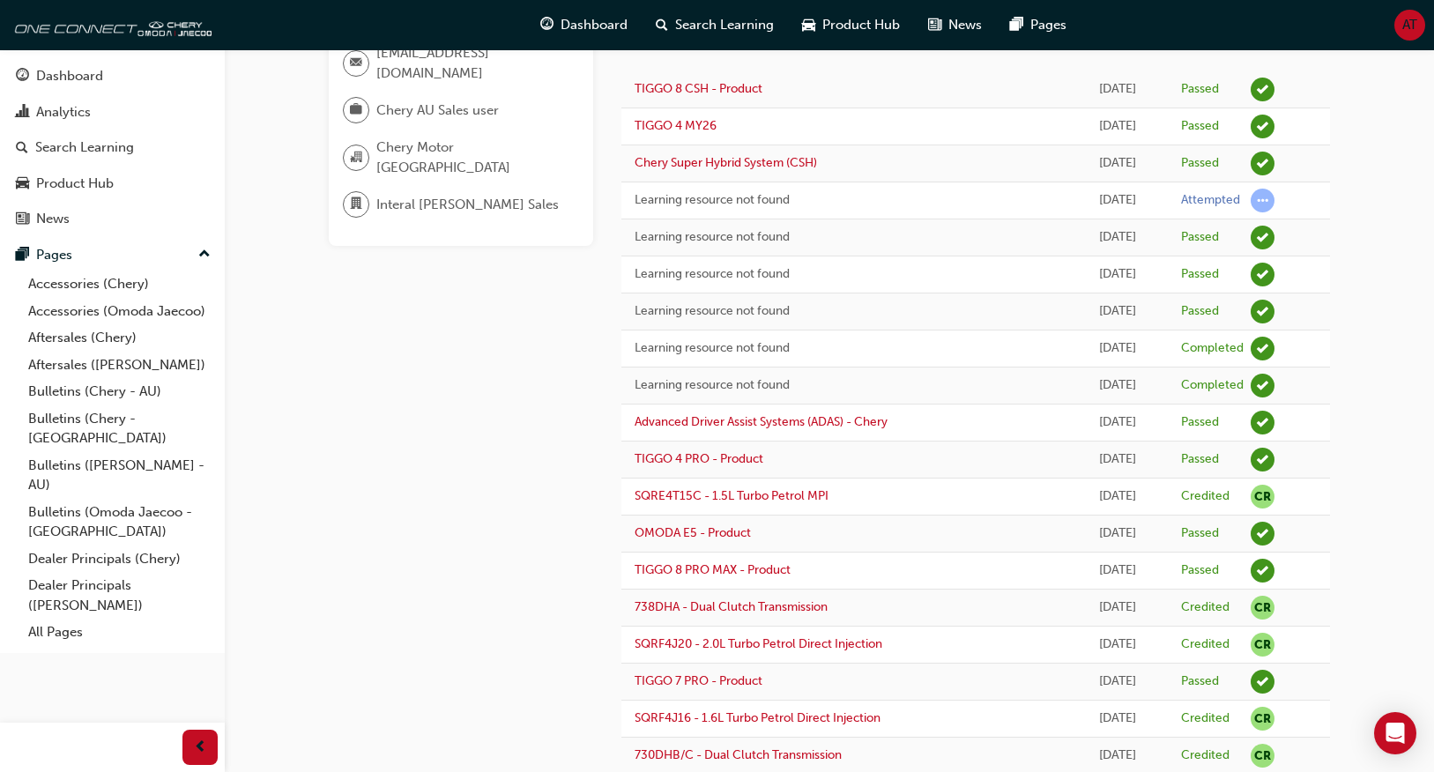
scroll to position [308, 0]
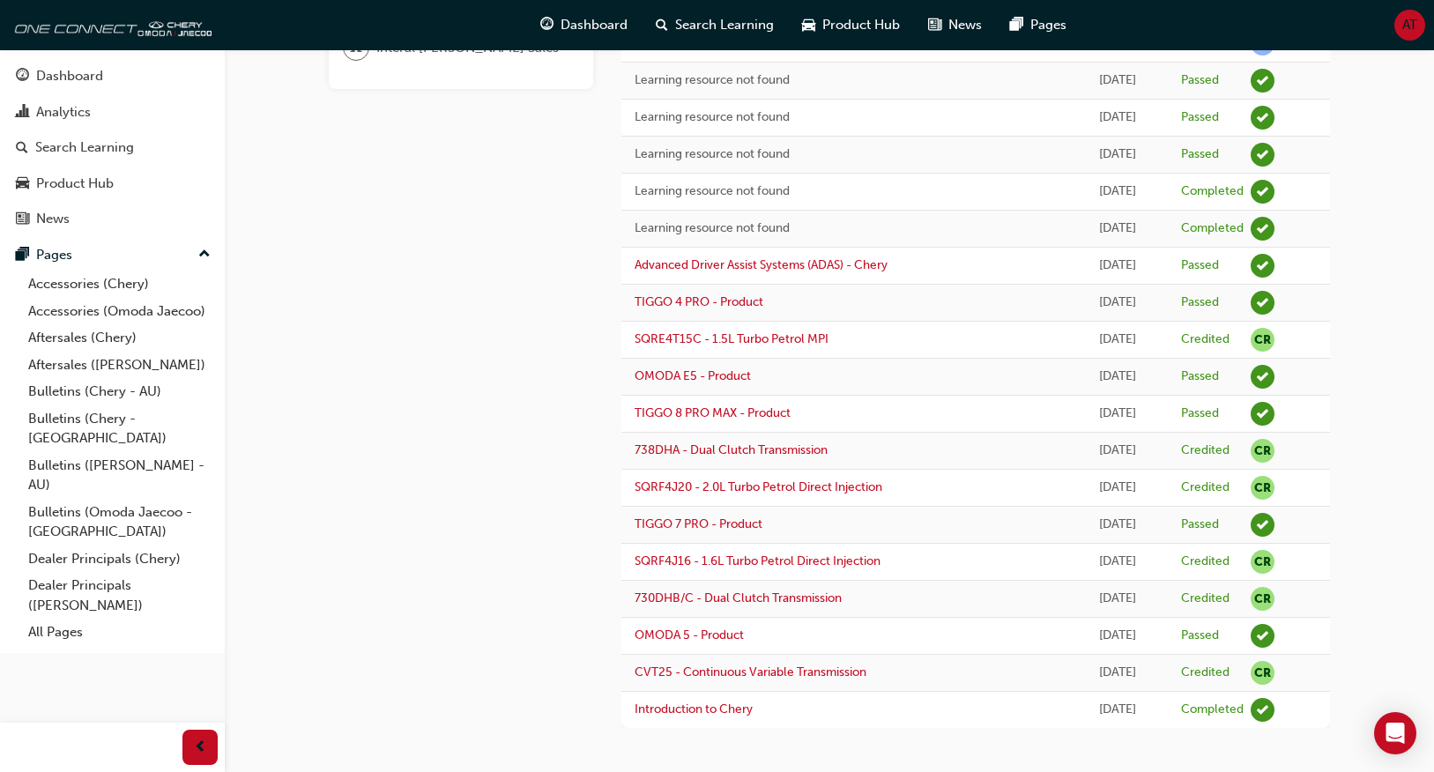
click at [459, 383] on div "AT [PERSON_NAME] cma0041 [EMAIL_ADDRESS][DOMAIN_NAME] Chery AU Sales user Chery…" at bounding box center [475, 263] width 293 height 930
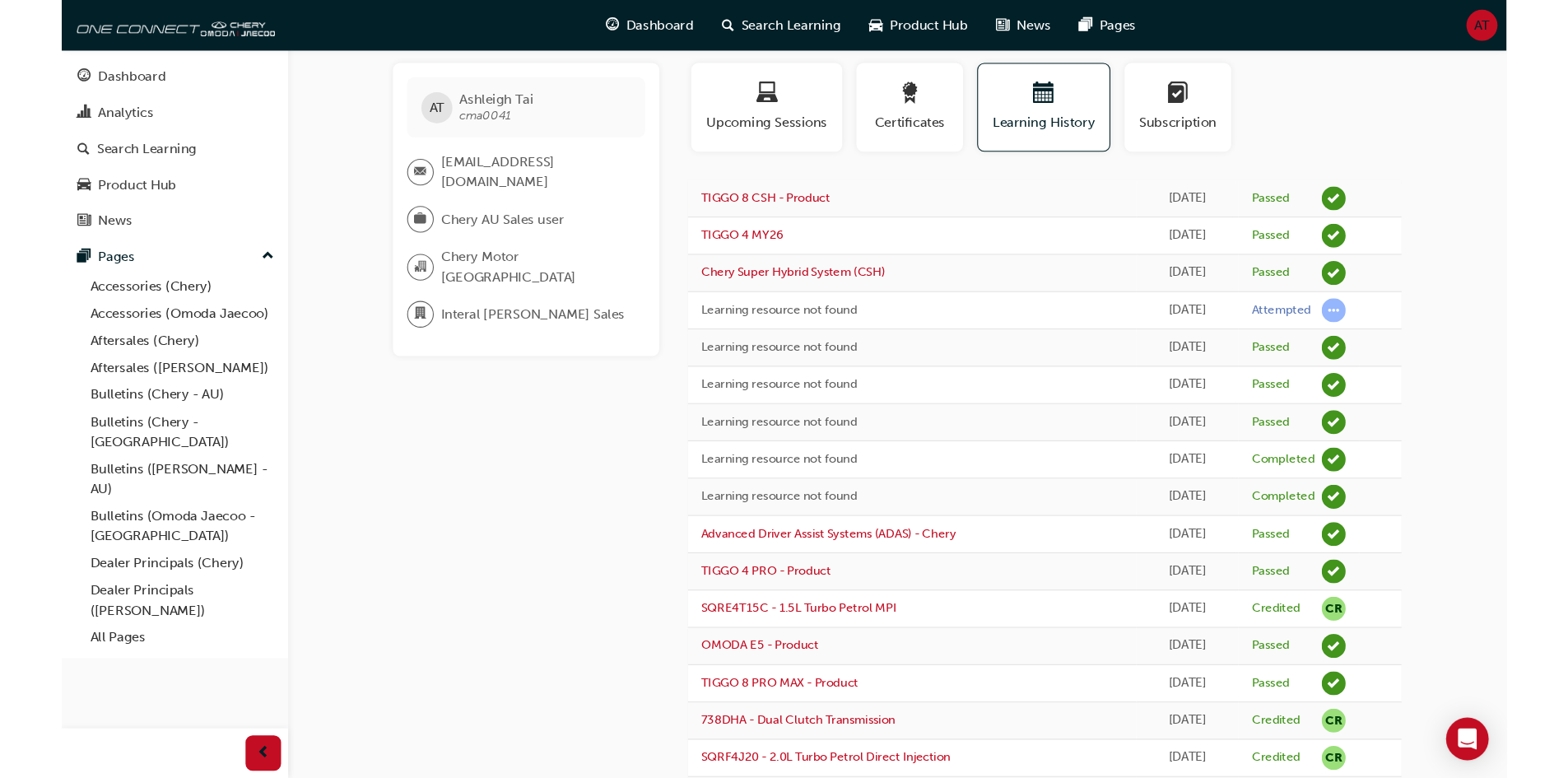
scroll to position [0, 0]
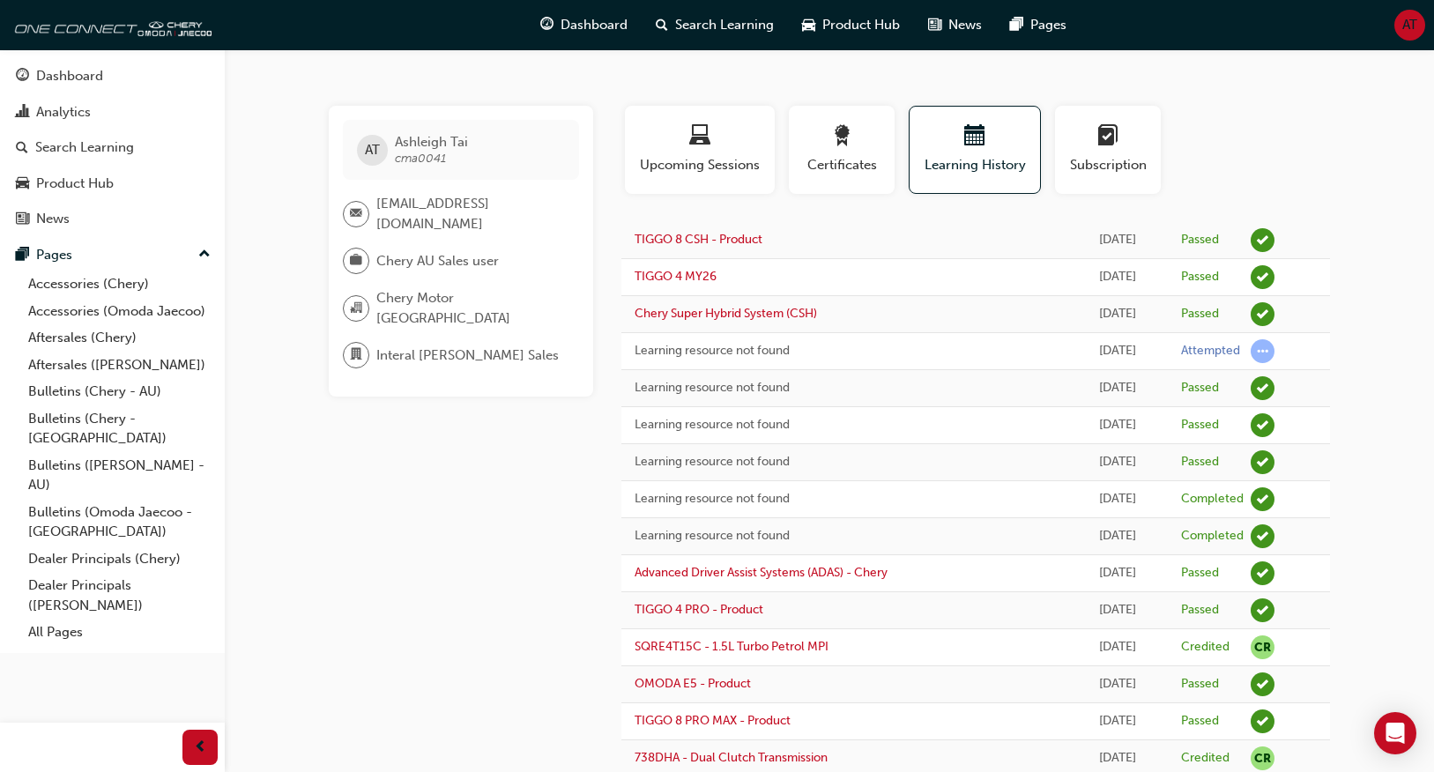
click at [1336, 300] on div "AT [PERSON_NAME] cma0041 [EMAIL_ADDRESS][DOMAIN_NAME] Chery AU Sales user Chery…" at bounding box center [830, 571] width 1058 height 930
click at [1234, 346] on div "Attempted" at bounding box center [1210, 351] width 59 height 17
drag, startPoint x: 955, startPoint y: 350, endPoint x: 944, endPoint y: 353, distance: 10.9
click at [951, 351] on td "Learning resource not found" at bounding box center [843, 351] width 445 height 37
click at [766, 361] on td "Learning resource not found" at bounding box center [843, 351] width 445 height 37
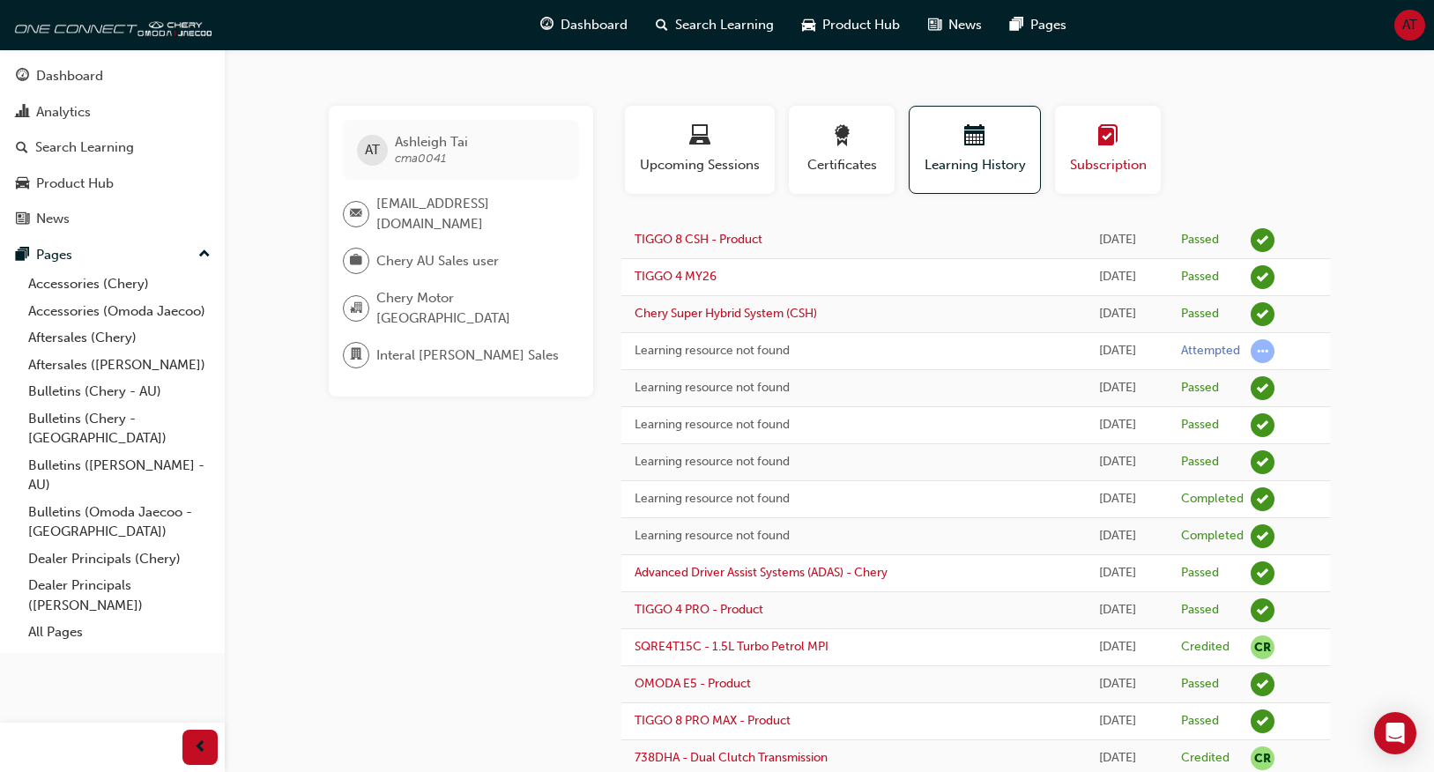
click at [1094, 163] on span "Subscription" at bounding box center [1107, 165] width 79 height 20
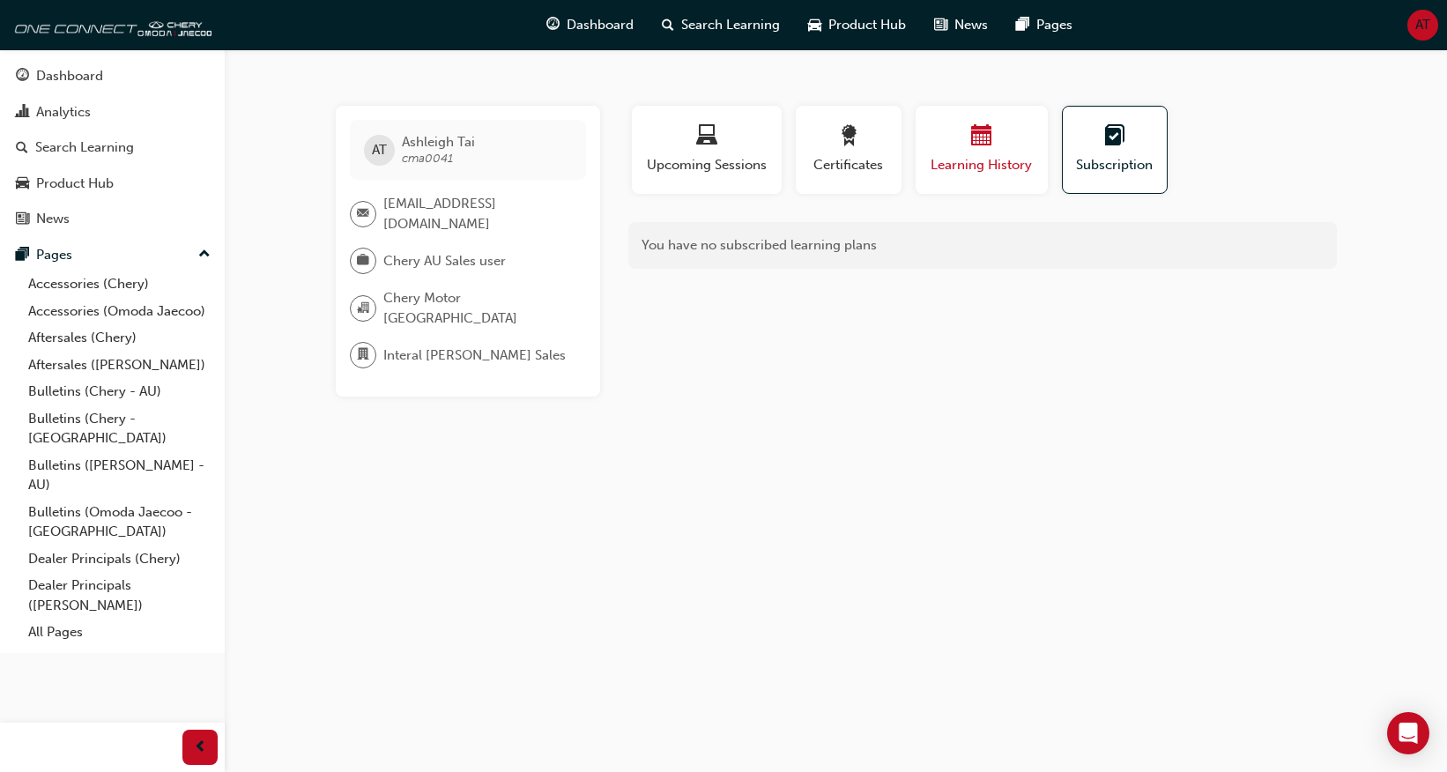
click at [1004, 169] on span "Learning History" at bounding box center [982, 165] width 106 height 20
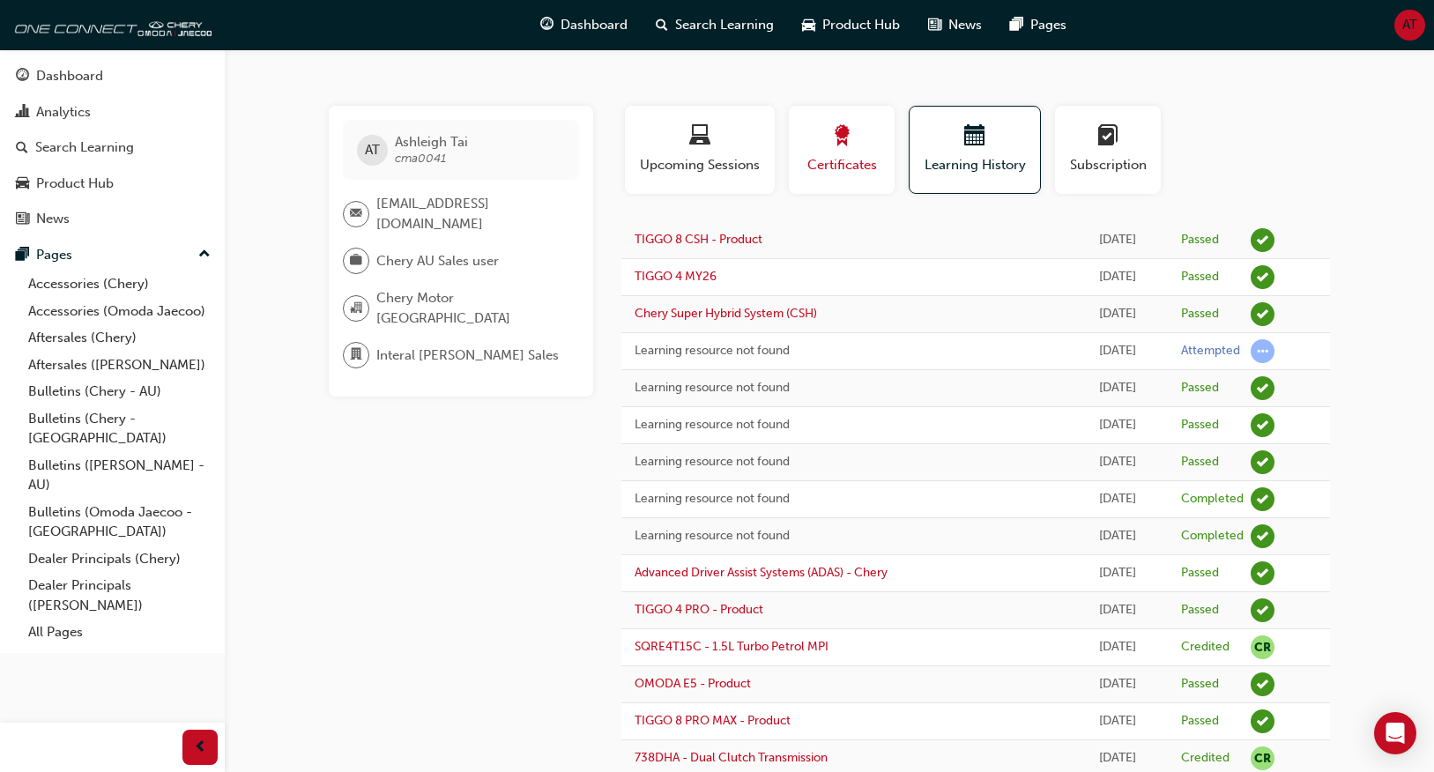
click at [859, 164] on span "Certificates" at bounding box center [841, 165] width 79 height 20
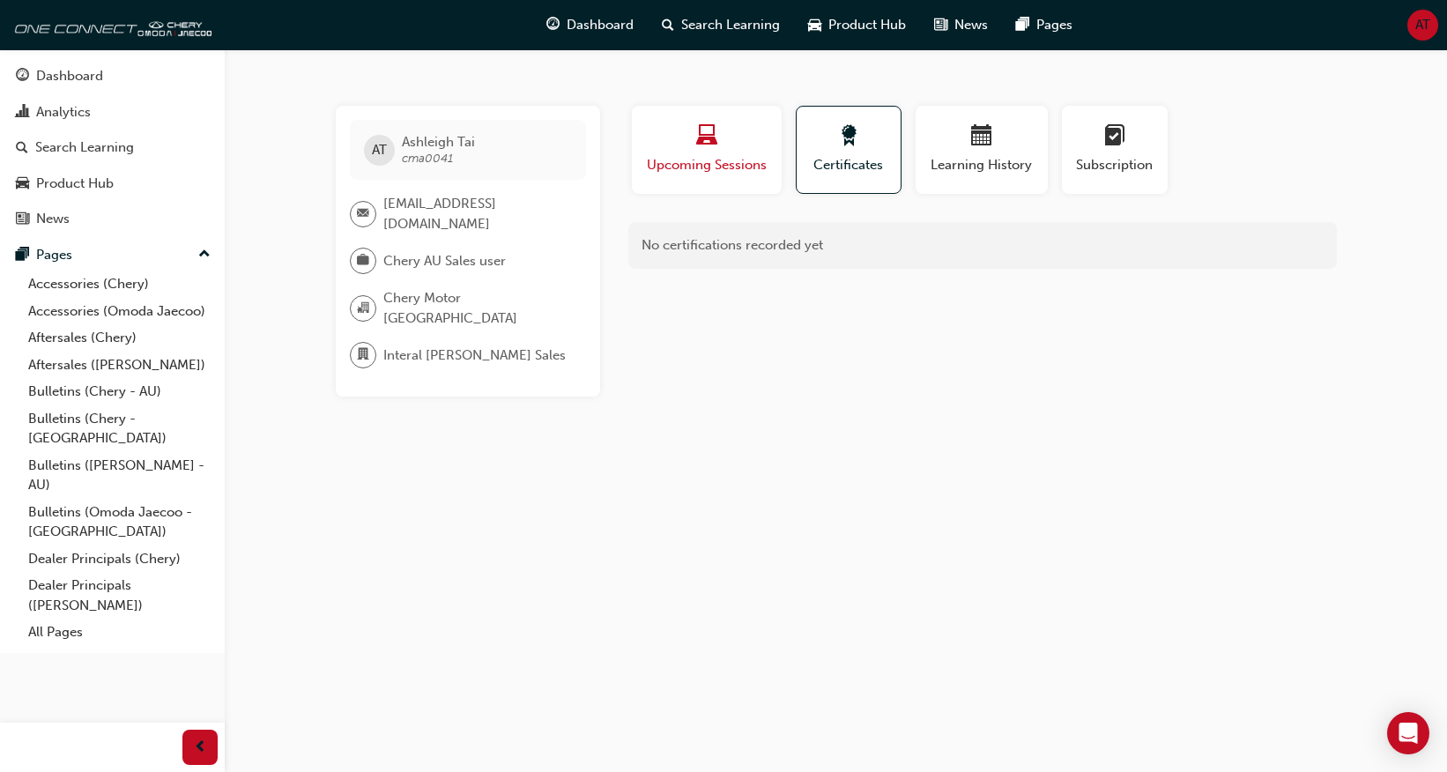
click at [735, 160] on span "Upcoming Sessions" at bounding box center [706, 165] width 123 height 20
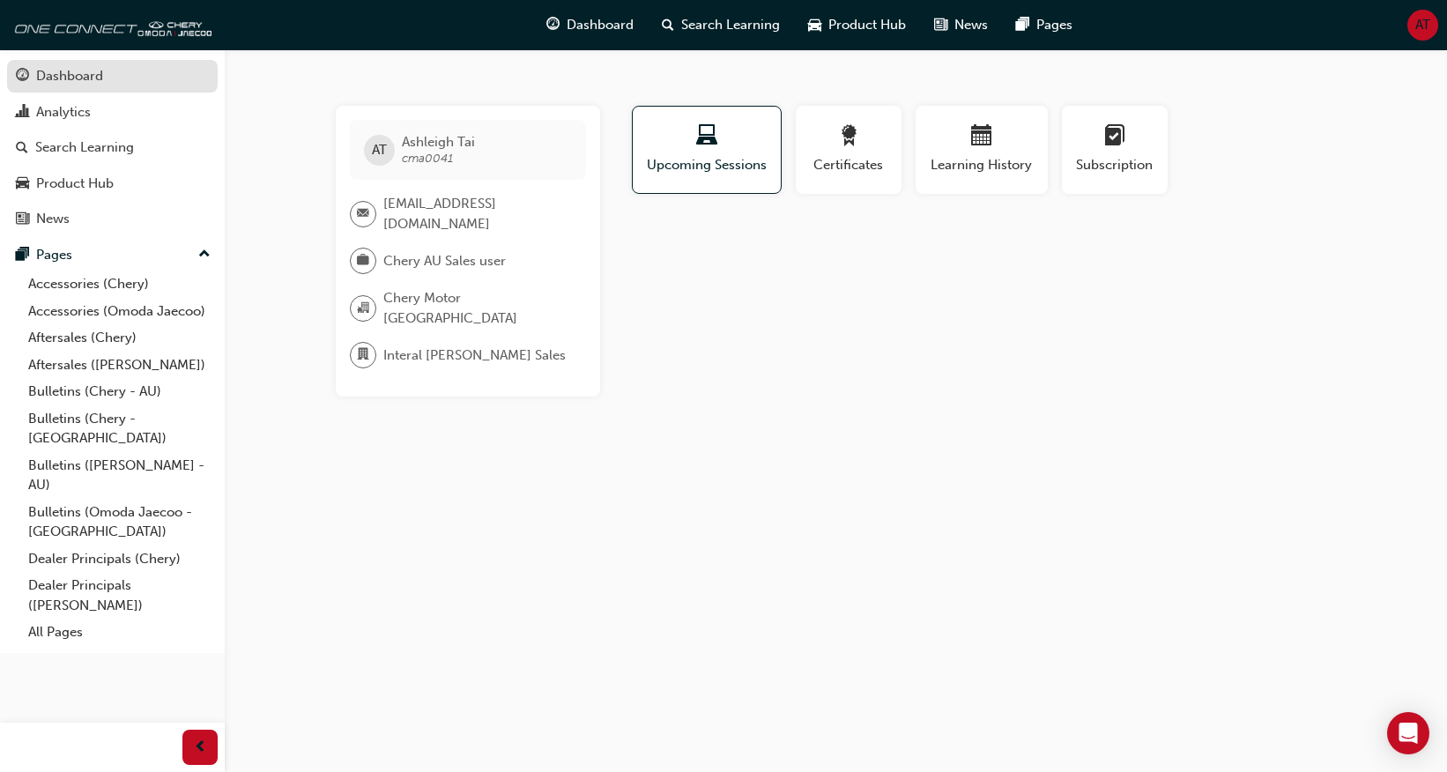
click at [169, 85] on div "Dashboard" at bounding box center [112, 76] width 193 height 22
